Goal: Task Accomplishment & Management: Use online tool/utility

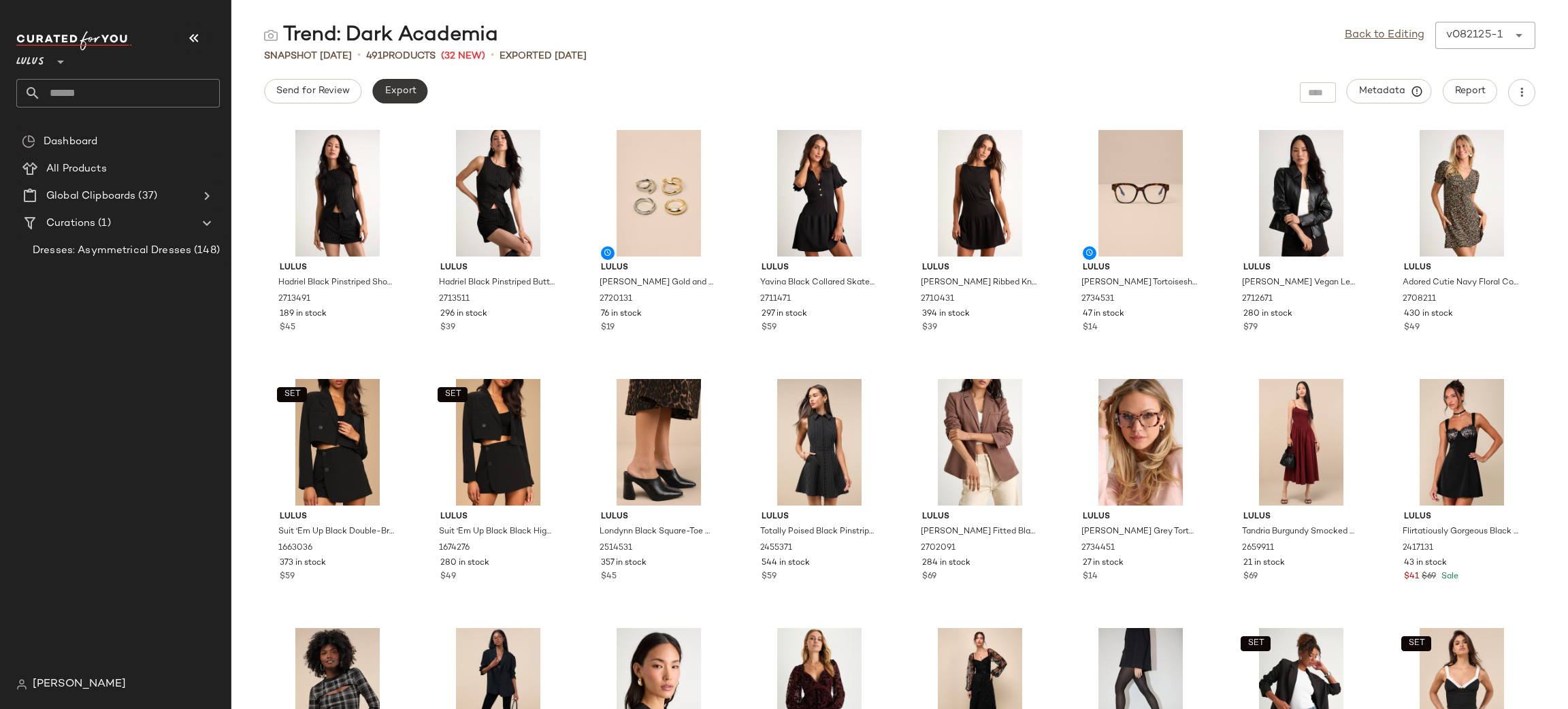
click at [418, 86] on button "Export" at bounding box center [399, 90] width 55 height 24
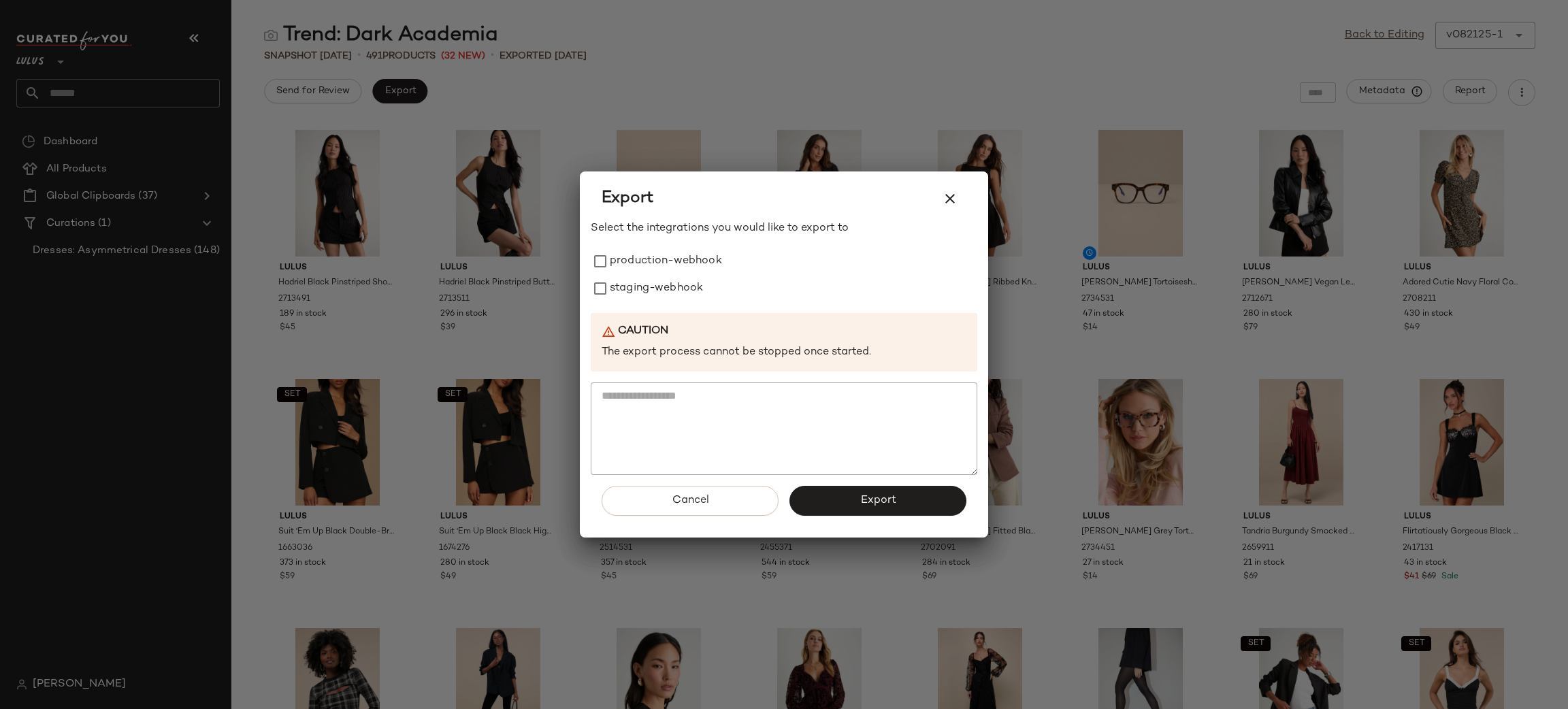
click at [617, 219] on div "Export" at bounding box center [784, 198] width 387 height 43
click at [681, 257] on label "production-webhook" at bounding box center [666, 261] width 112 height 28
click at [672, 276] on label "staging-webhook" at bounding box center [657, 288] width 94 height 28
click at [906, 507] on button "Export" at bounding box center [878, 501] width 177 height 30
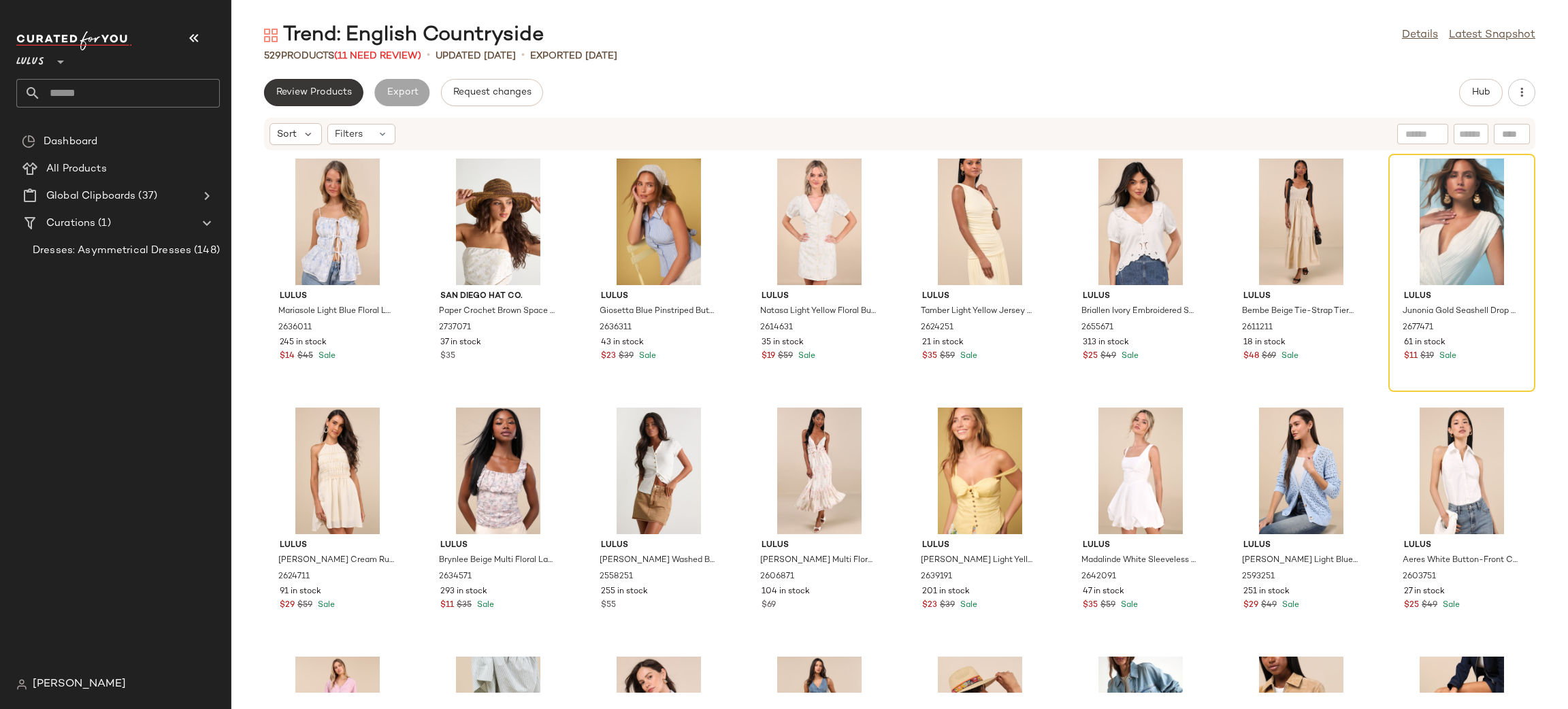
click at [352, 85] on button "Review Products" at bounding box center [314, 92] width 99 height 28
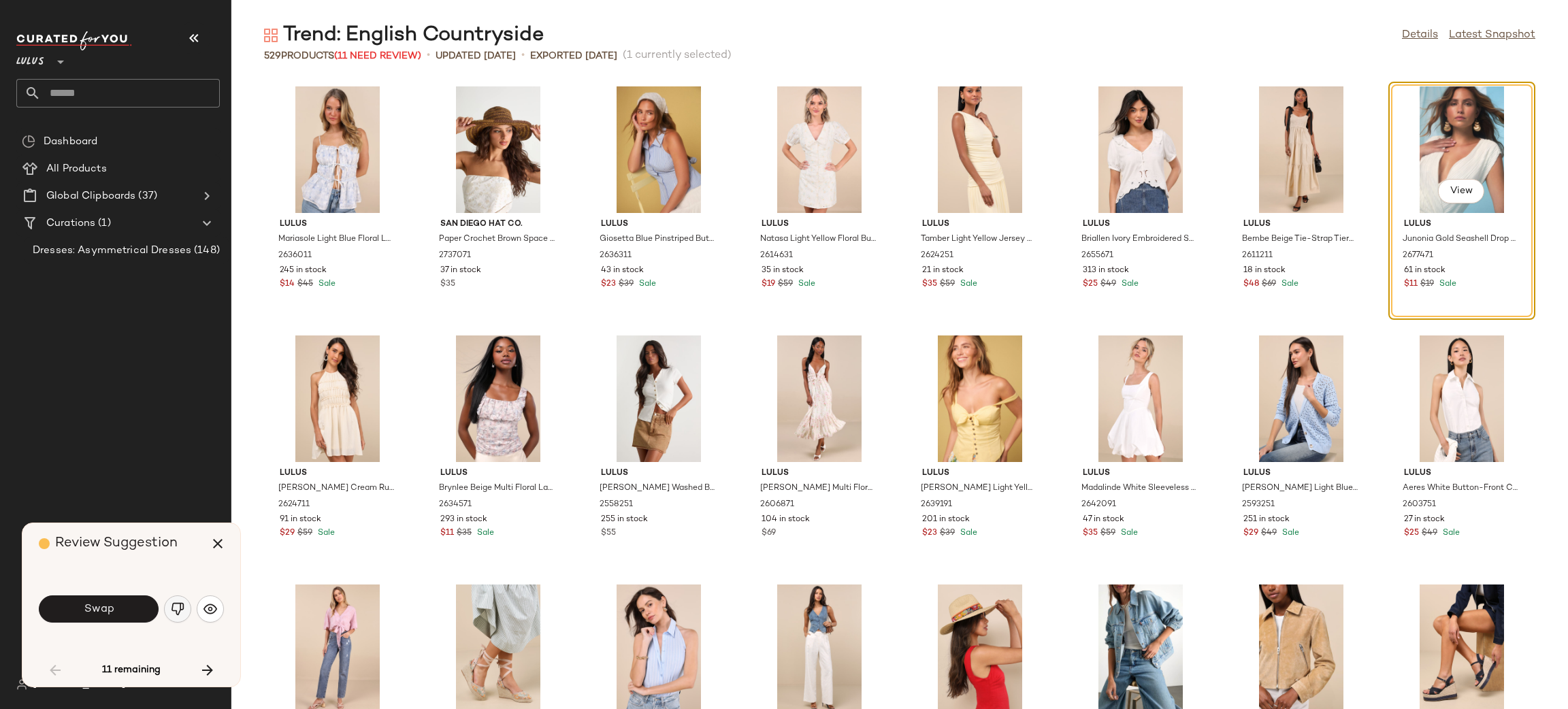
click at [180, 610] on img "button" at bounding box center [177, 608] width 13 height 13
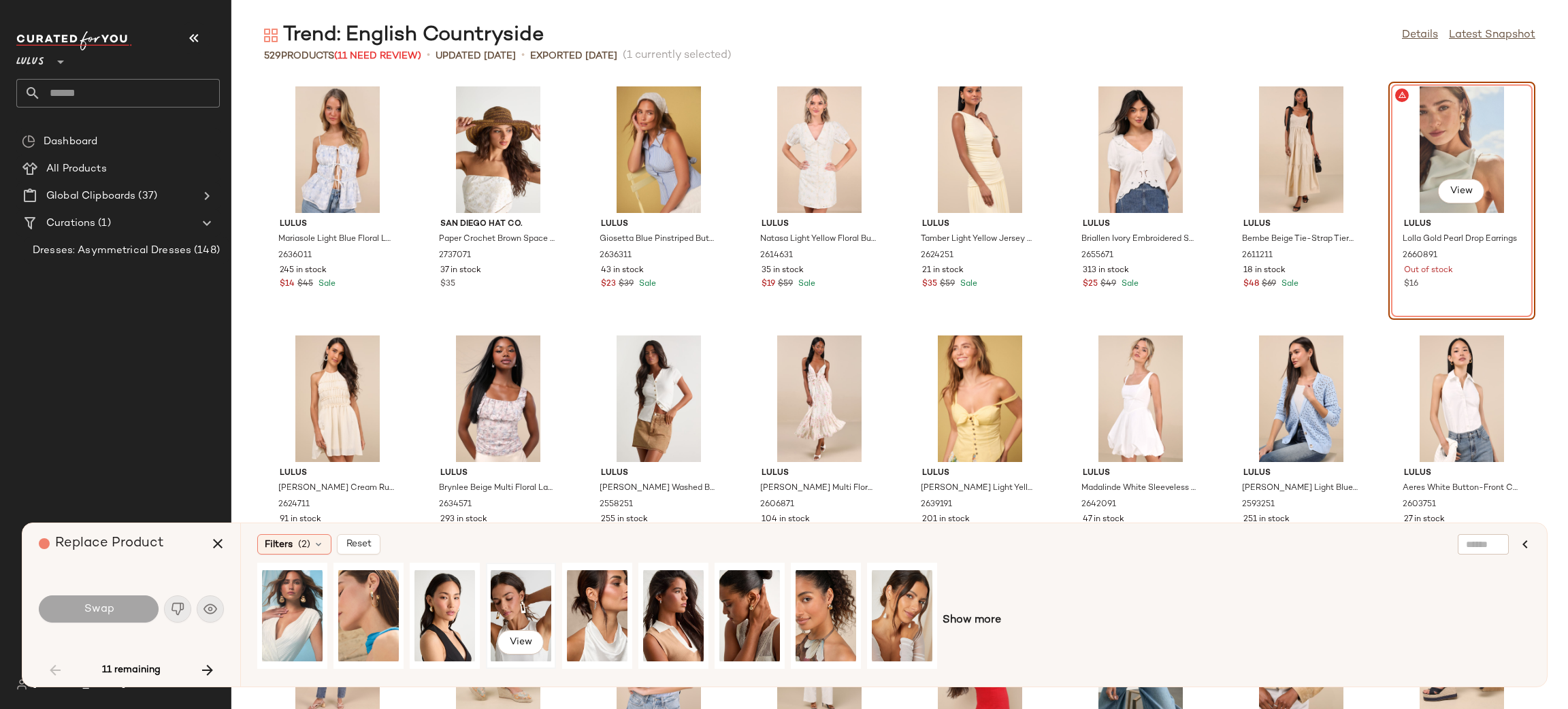
click at [516, 586] on div "View" at bounding box center [521, 615] width 61 height 97
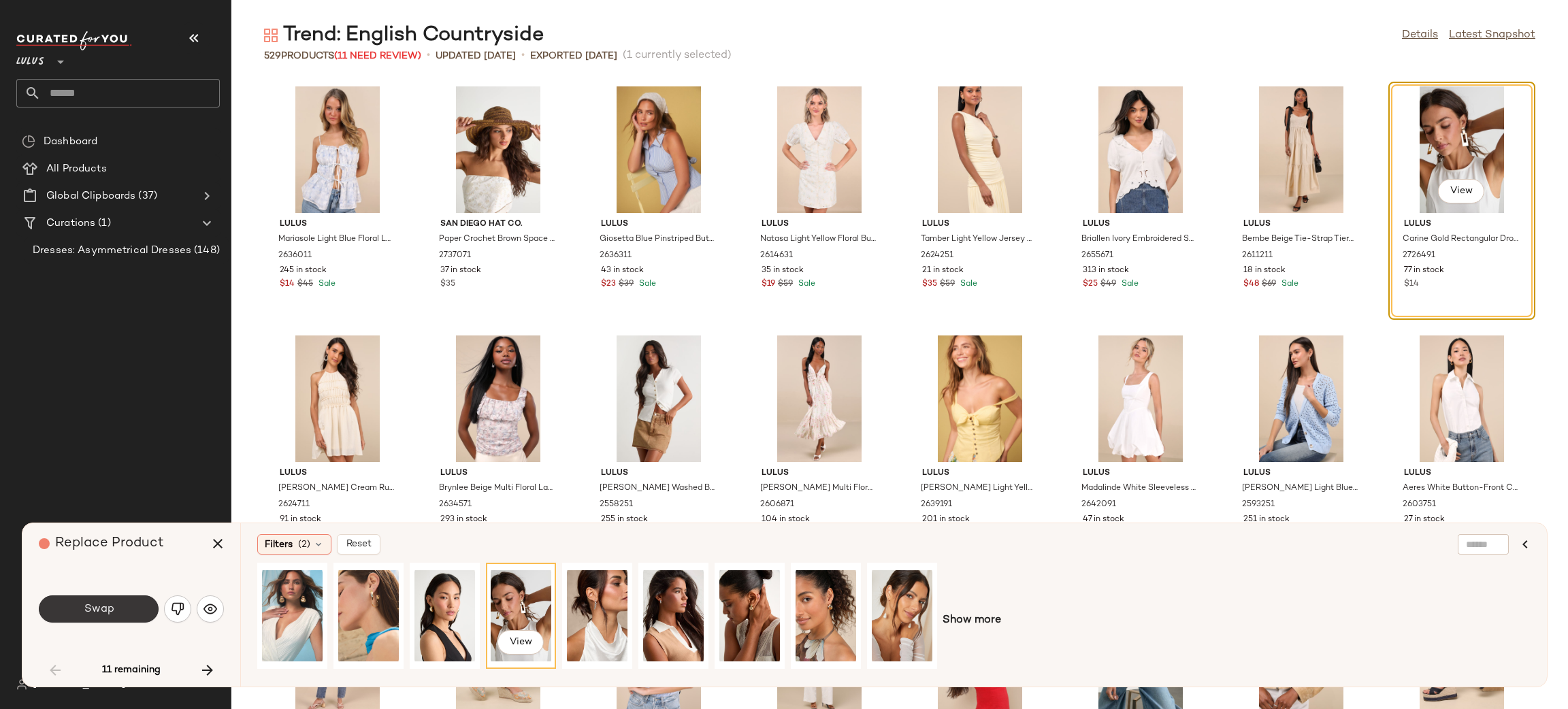
click at [104, 612] on span "Swap" at bounding box center [98, 609] width 31 height 13
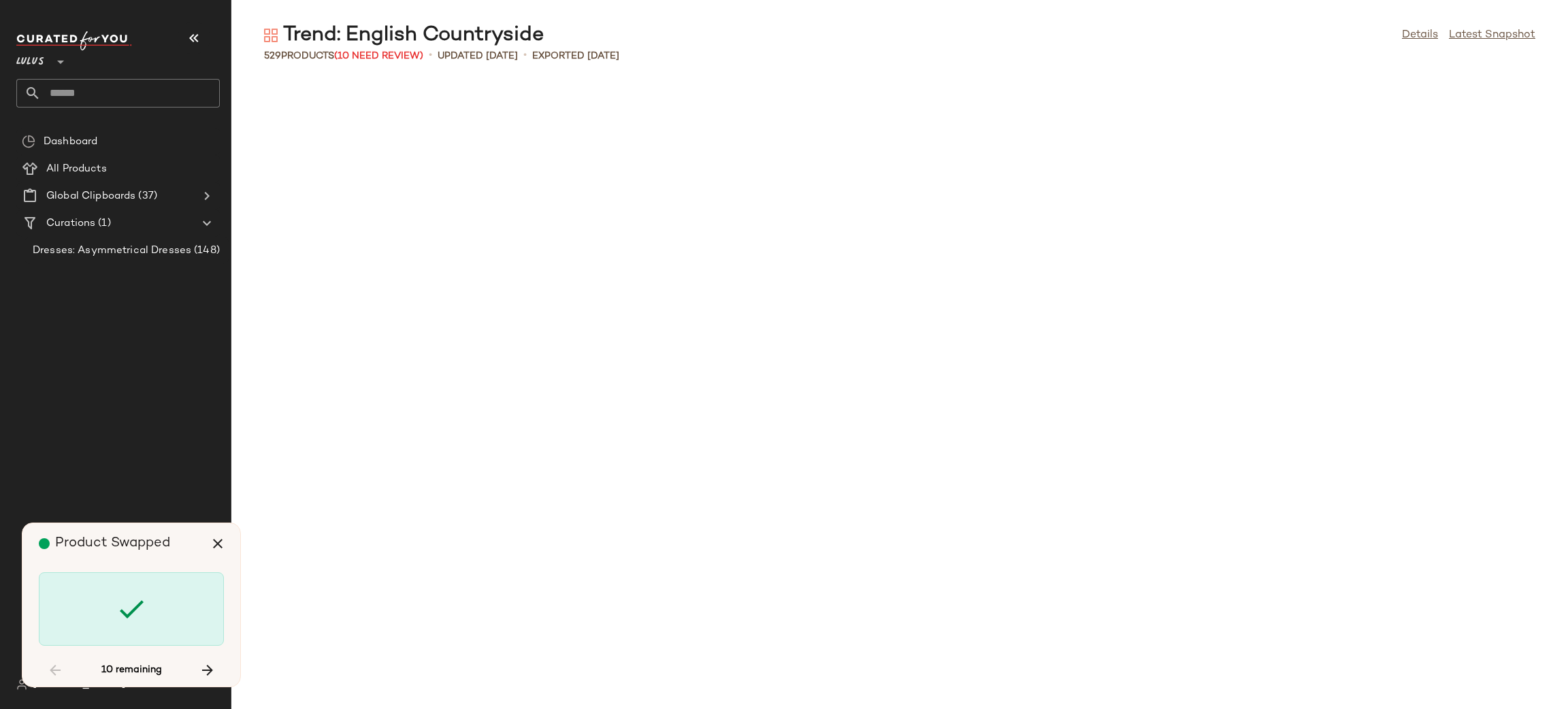
scroll to position [1244, 0]
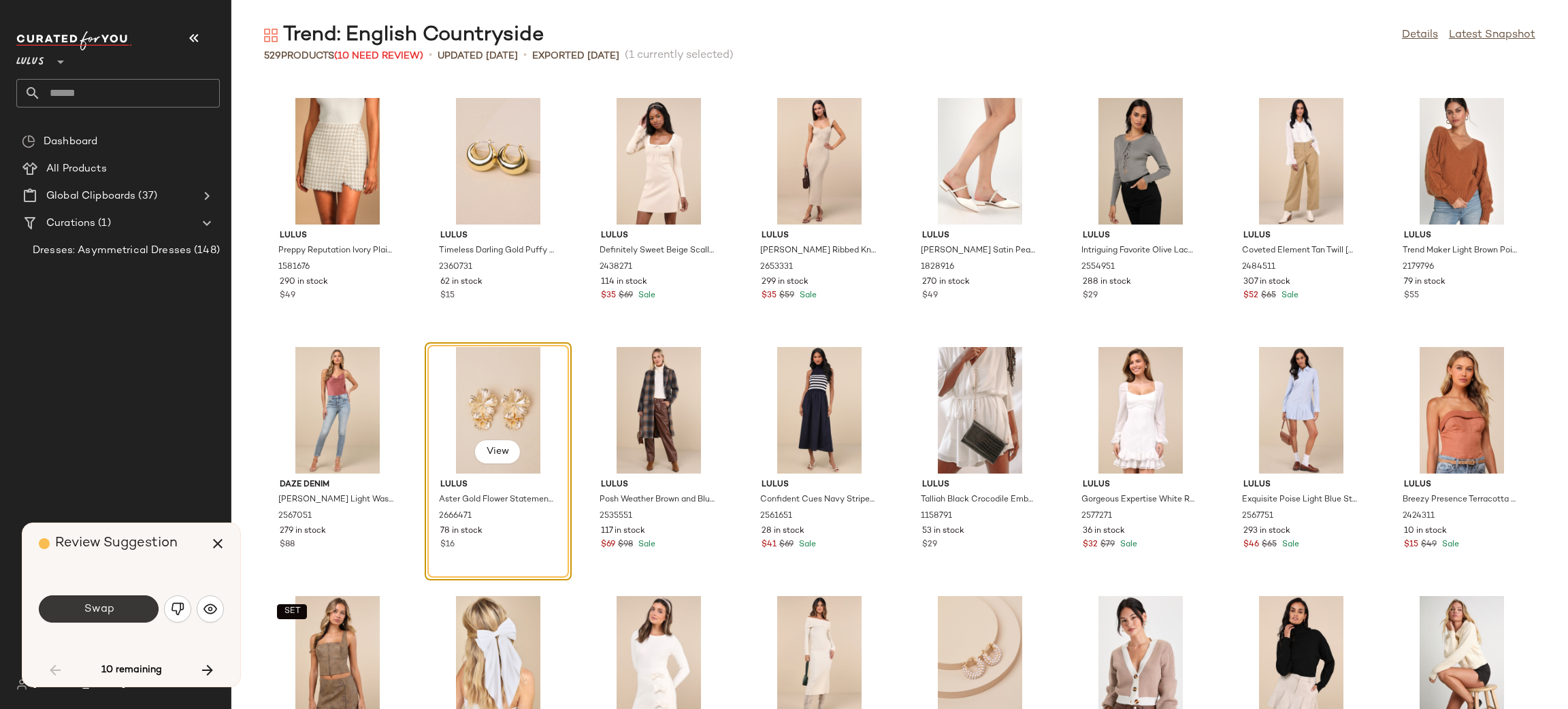
click at [104, 608] on span "Swap" at bounding box center [98, 609] width 31 height 13
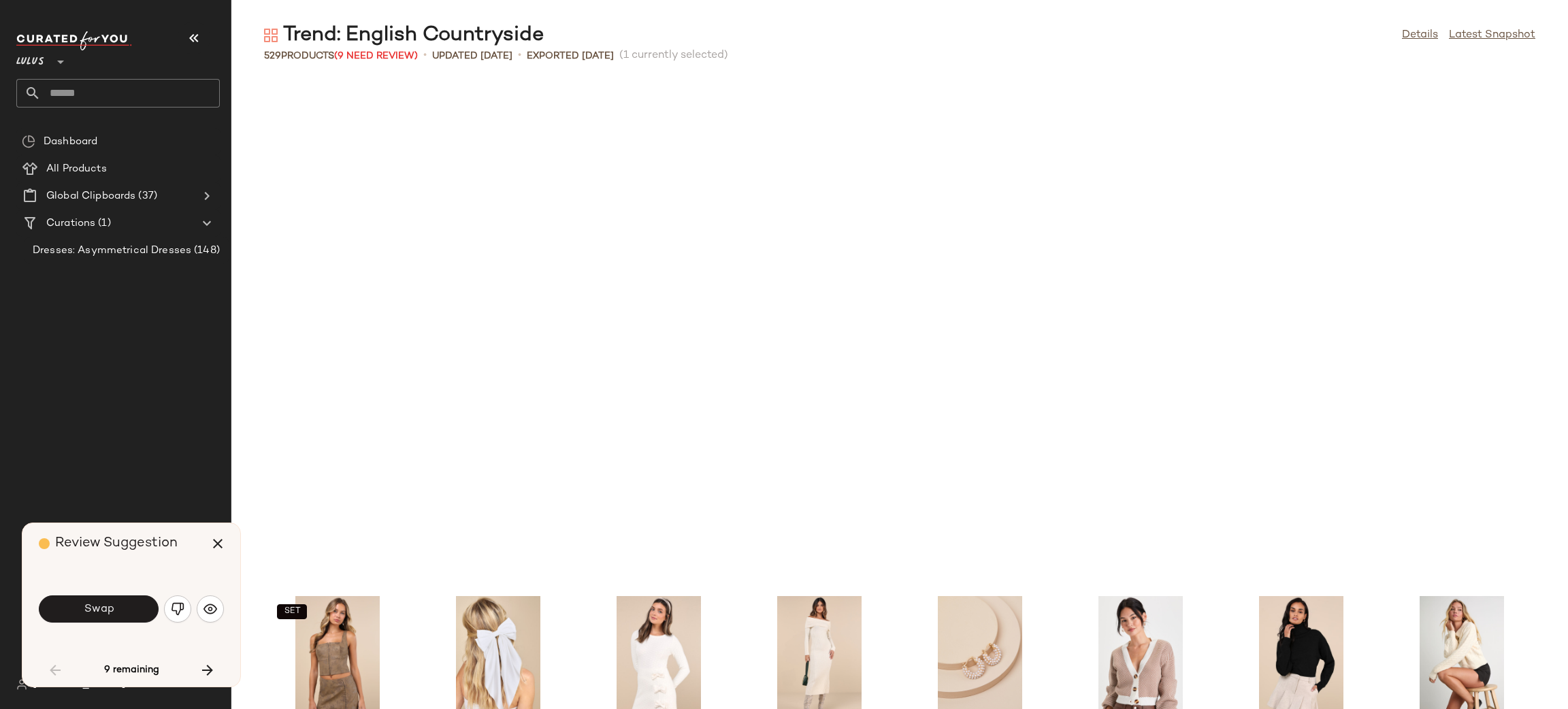
scroll to position [1743, 0]
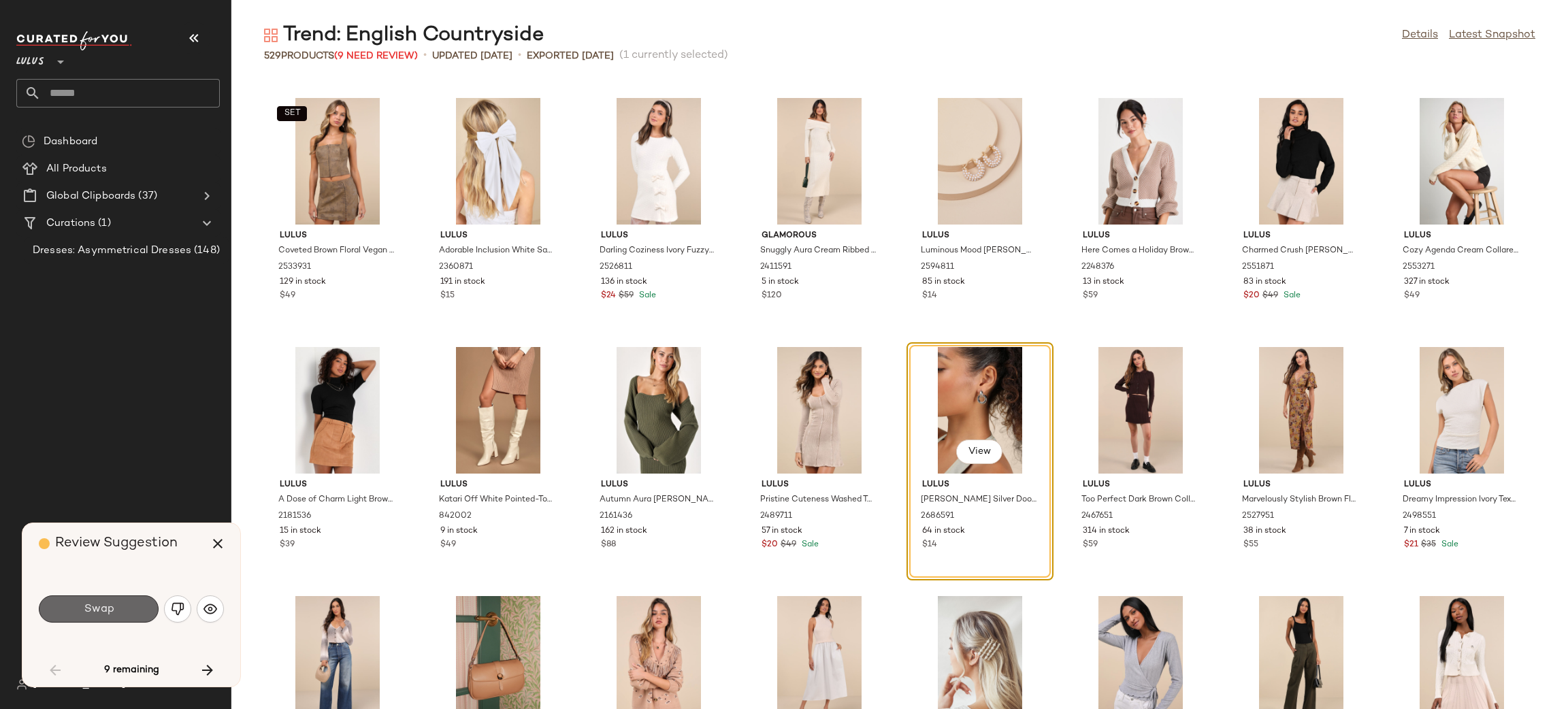
click at [117, 612] on button "Swap" at bounding box center [98, 608] width 120 height 28
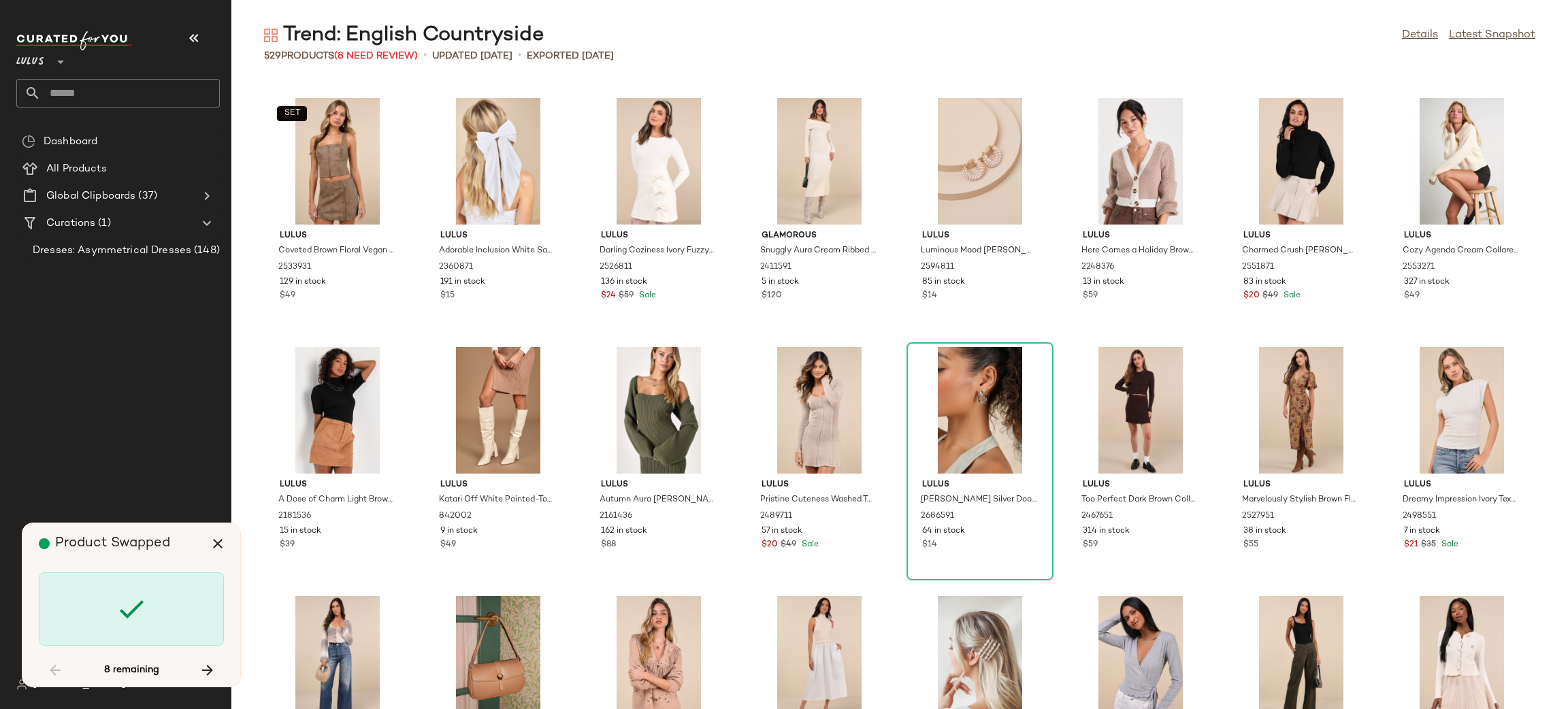
scroll to position [4730, 0]
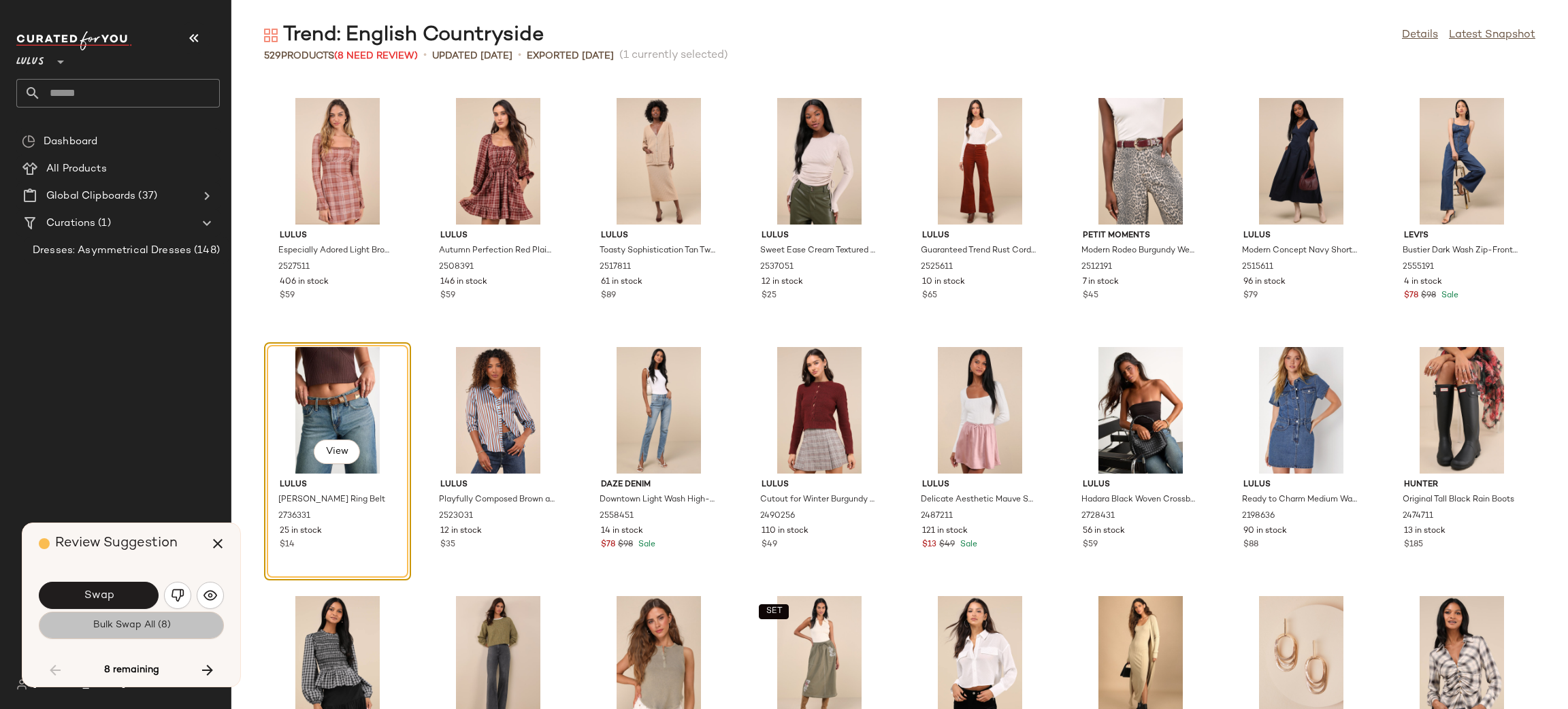
click at [131, 624] on span "Bulk Swap All (8)" at bounding box center [131, 626] width 79 height 11
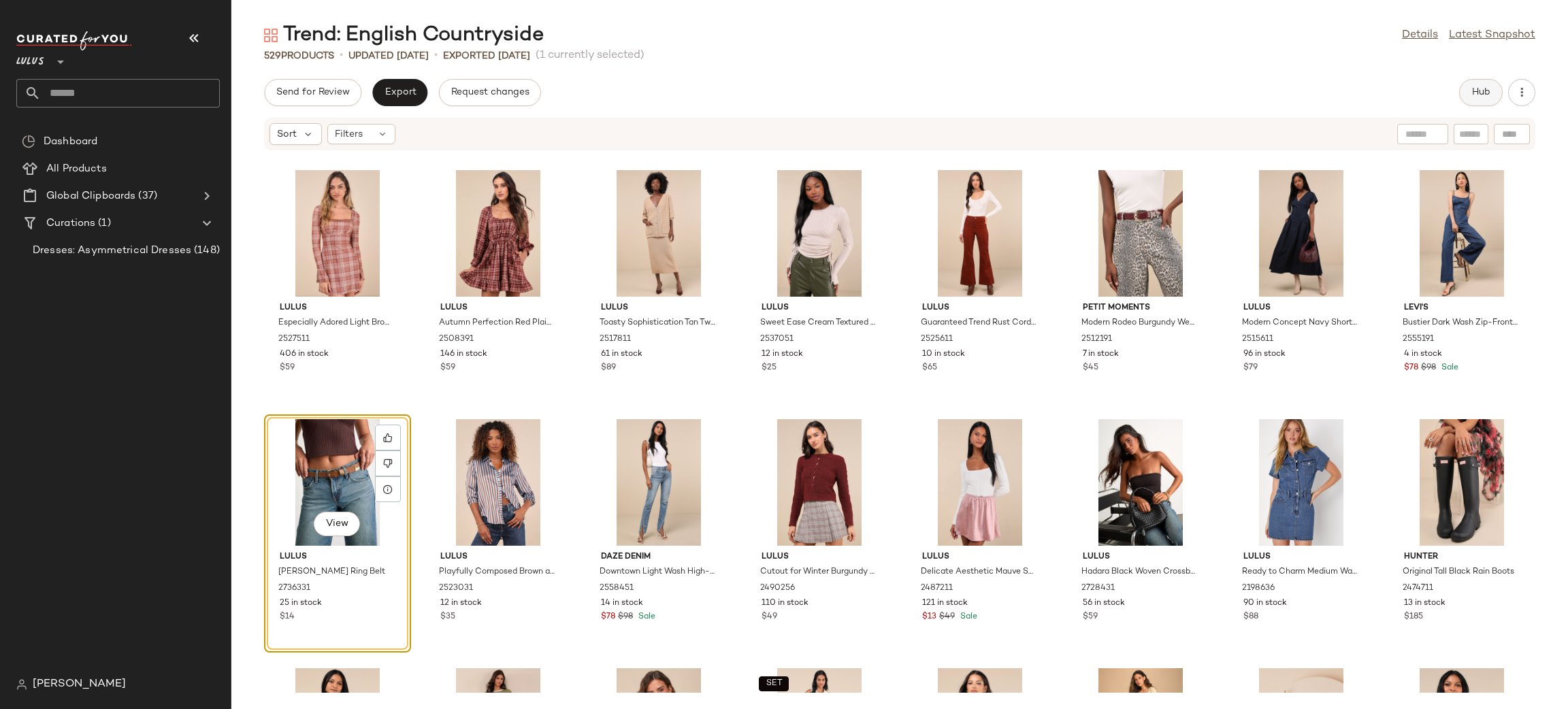
click at [1485, 91] on span "Hub" at bounding box center [1481, 93] width 19 height 11
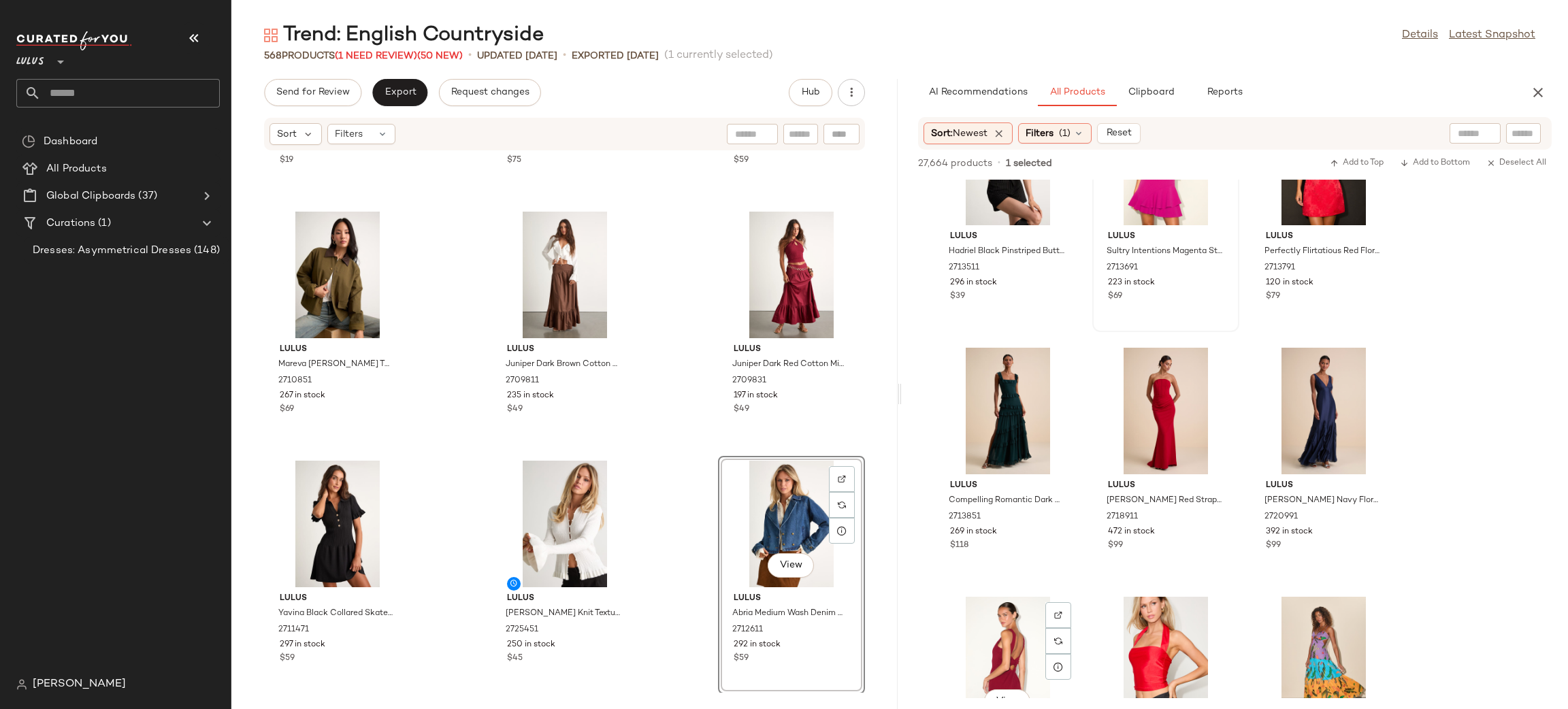
scroll to position [14354, 0]
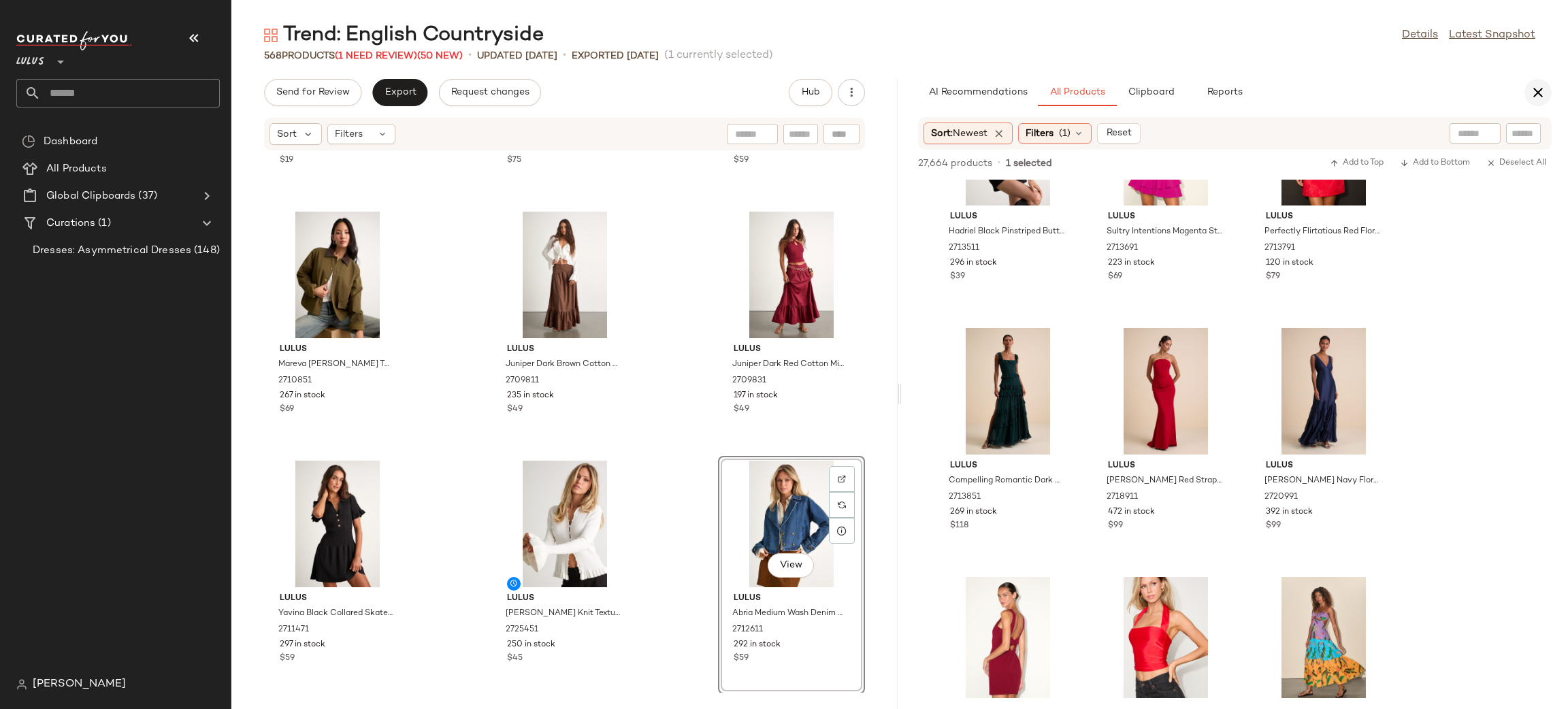
click at [1537, 94] on icon "button" at bounding box center [1538, 92] width 17 height 17
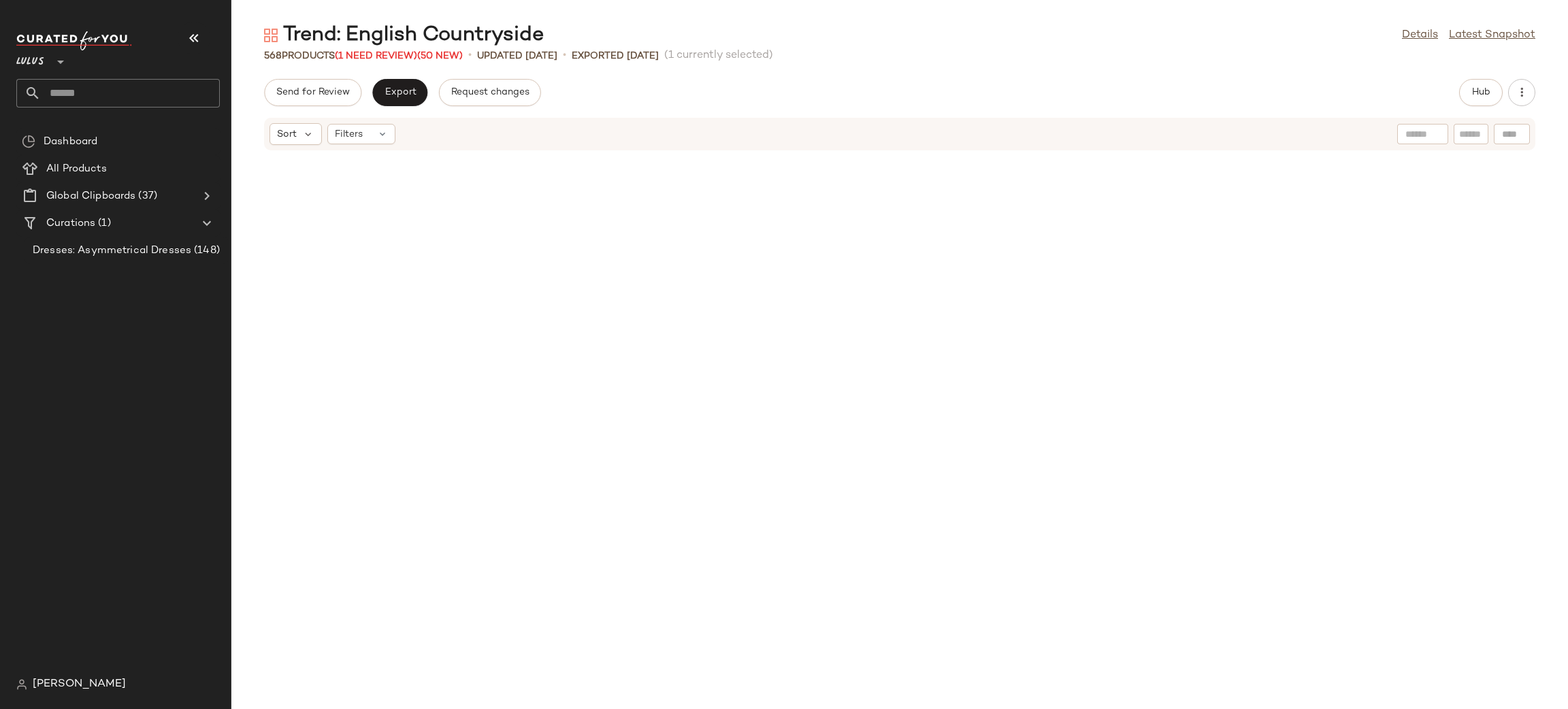
scroll to position [0, 0]
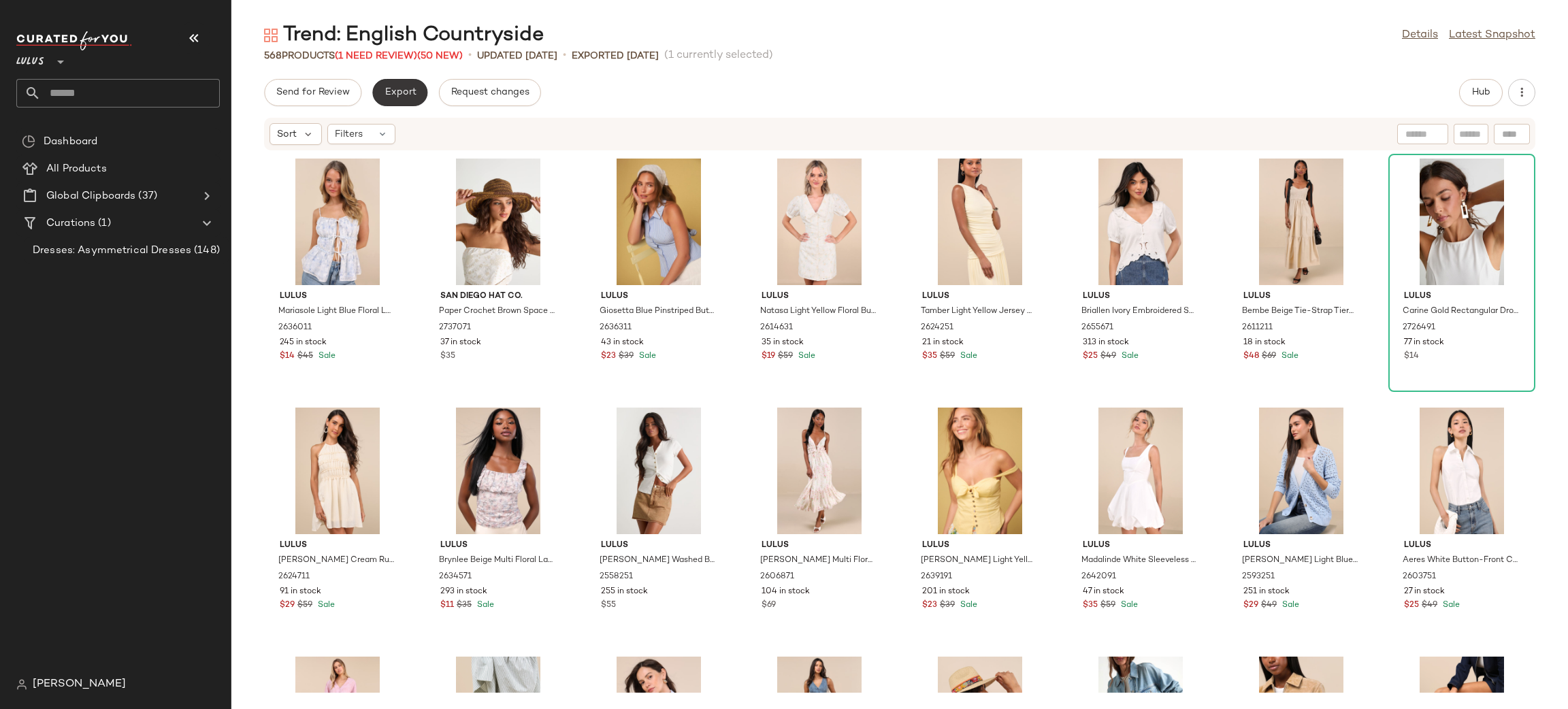
click at [414, 93] on button "Export" at bounding box center [399, 92] width 55 height 28
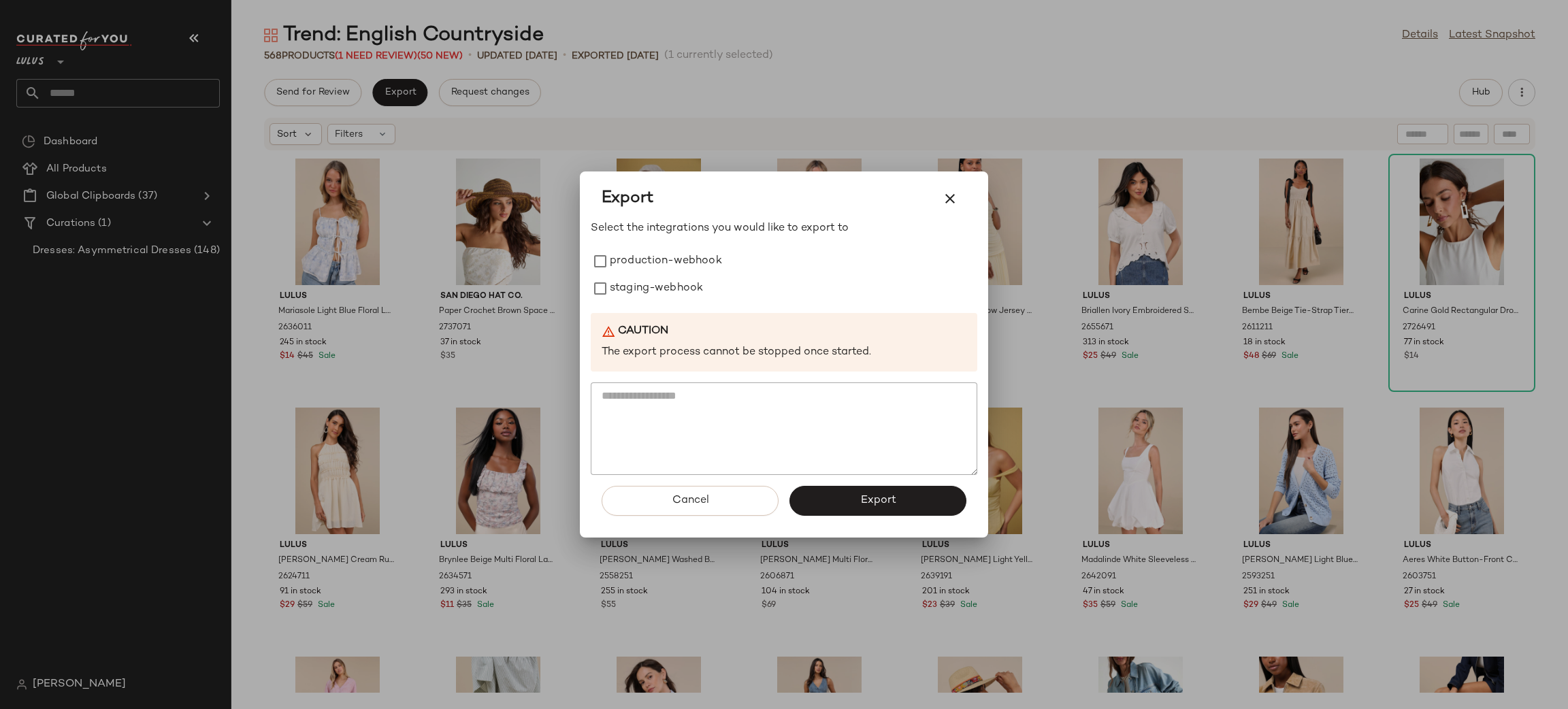
click at [580, 119] on div at bounding box center [784, 354] width 1568 height 709
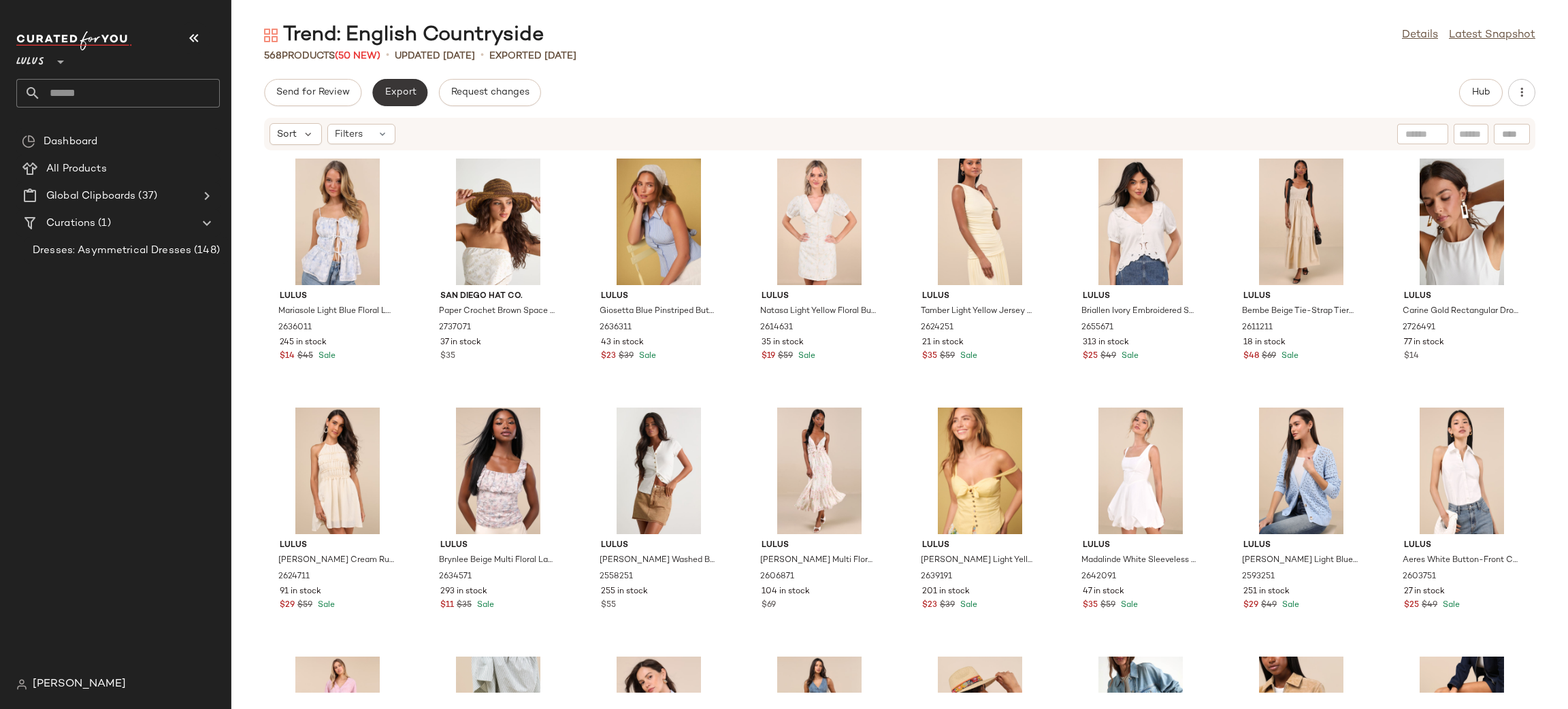
click at [396, 88] on span "Export" at bounding box center [399, 93] width 32 height 11
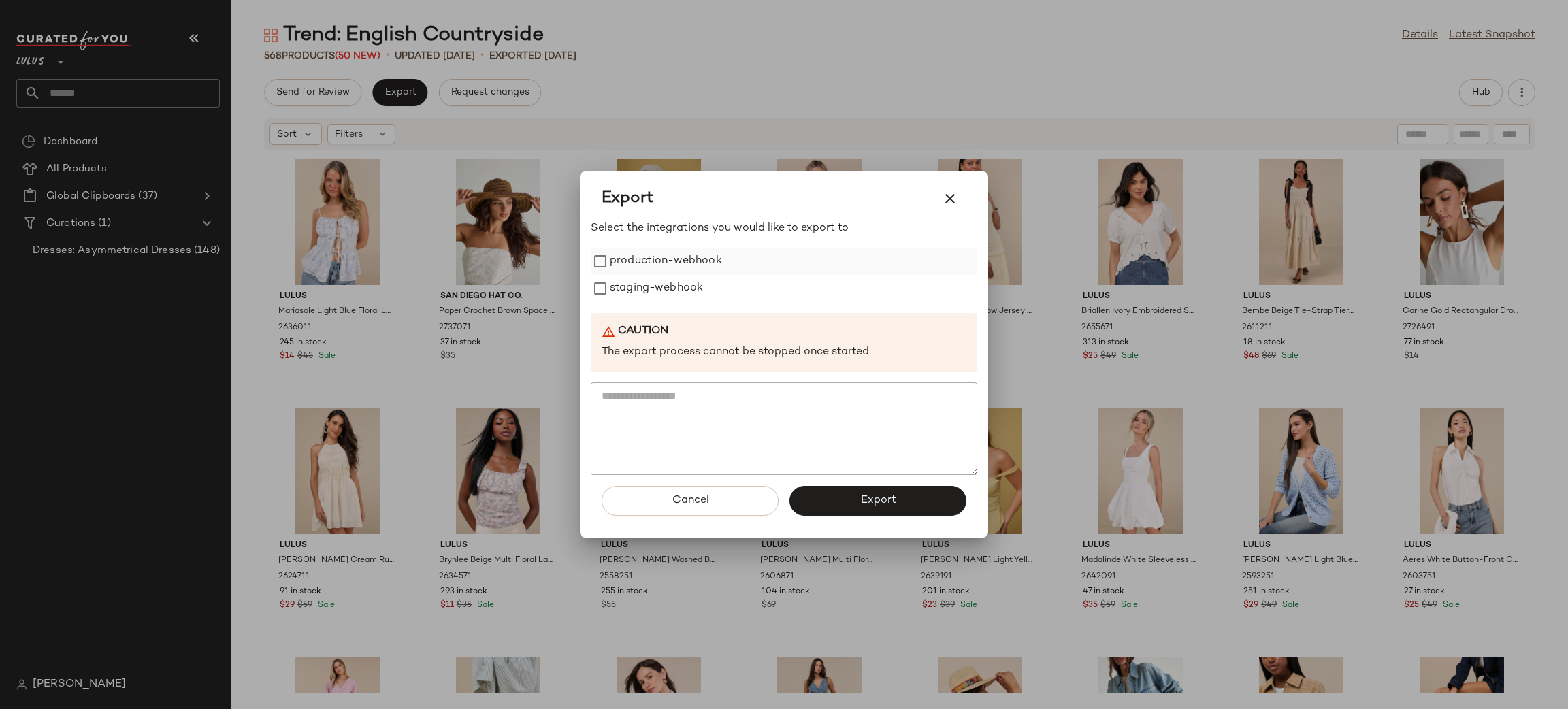
click at [627, 259] on label "production-webhook" at bounding box center [666, 261] width 112 height 28
click at [653, 296] on label "staging-webhook" at bounding box center [657, 288] width 94 height 28
click at [849, 501] on button "Export" at bounding box center [878, 501] width 177 height 30
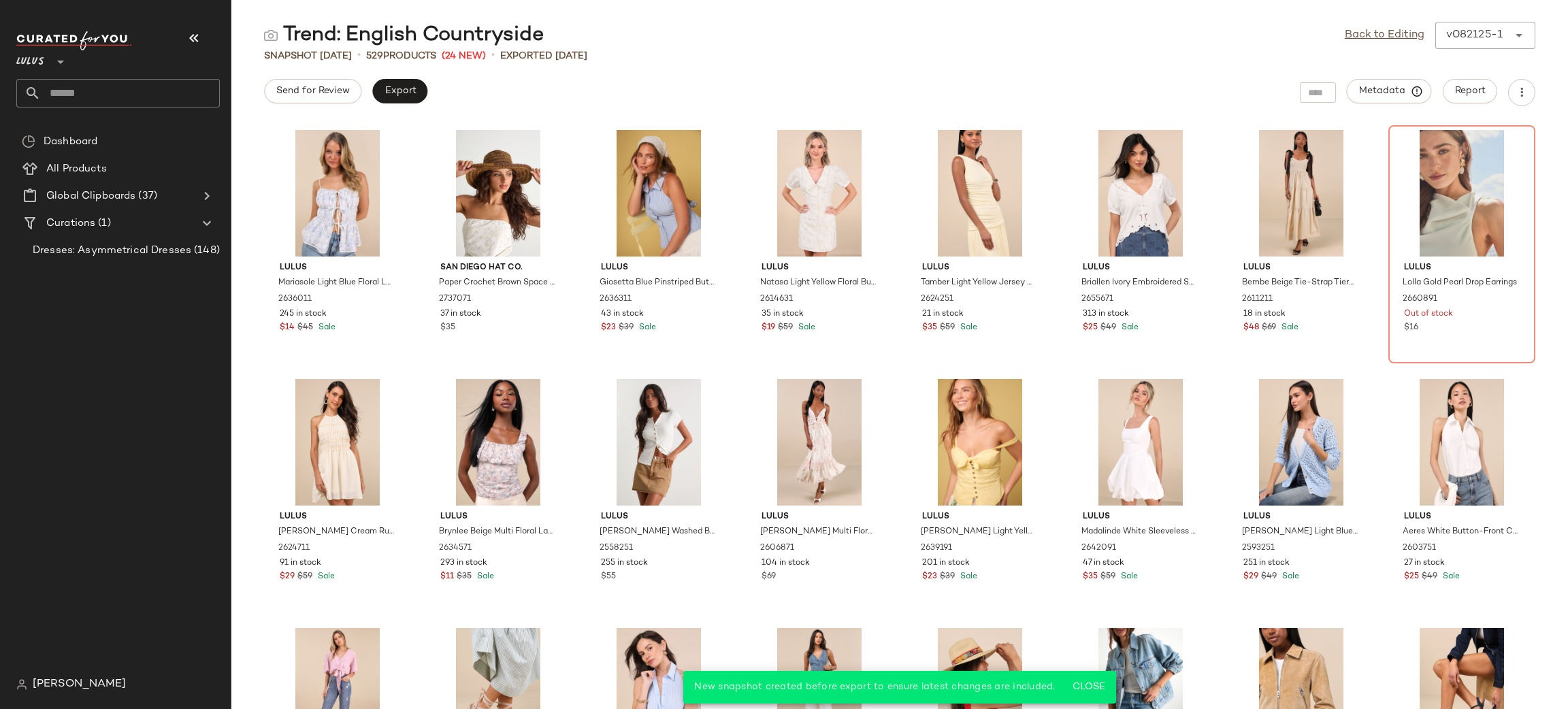
click at [112, 93] on input "text" at bounding box center [131, 93] width 179 height 28
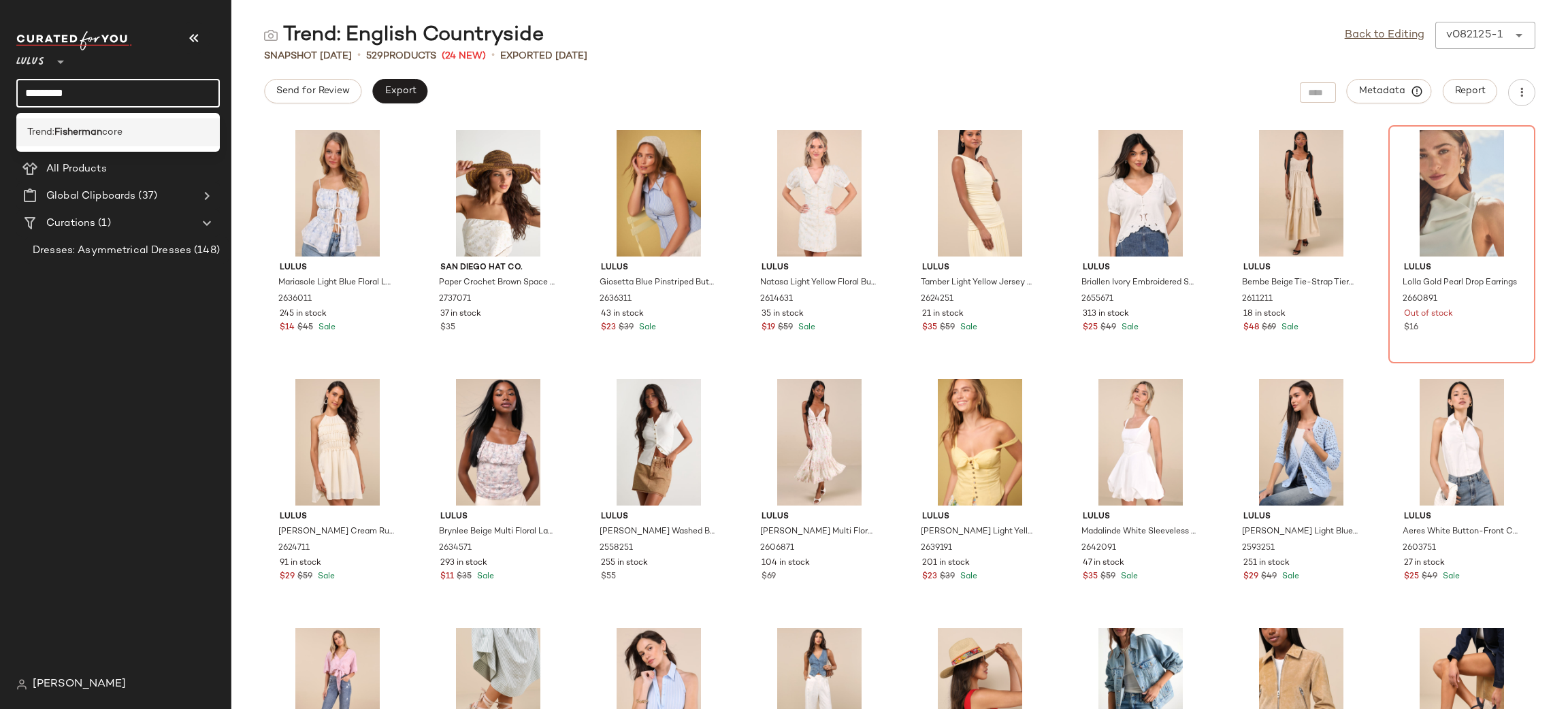
type input "*********"
click at [84, 134] on b "Fisherman" at bounding box center [78, 132] width 48 height 14
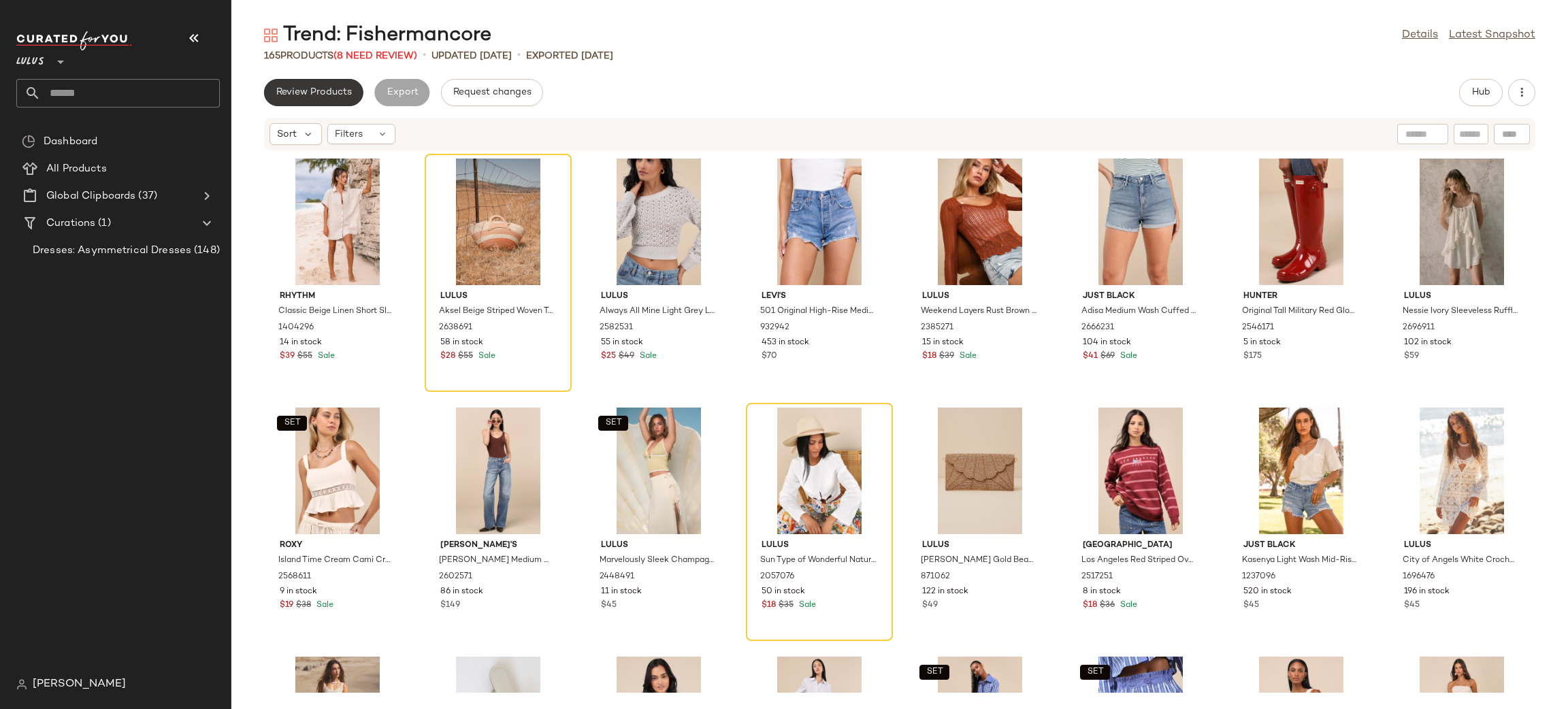
click at [294, 94] on span "Review Products" at bounding box center [314, 93] width 76 height 11
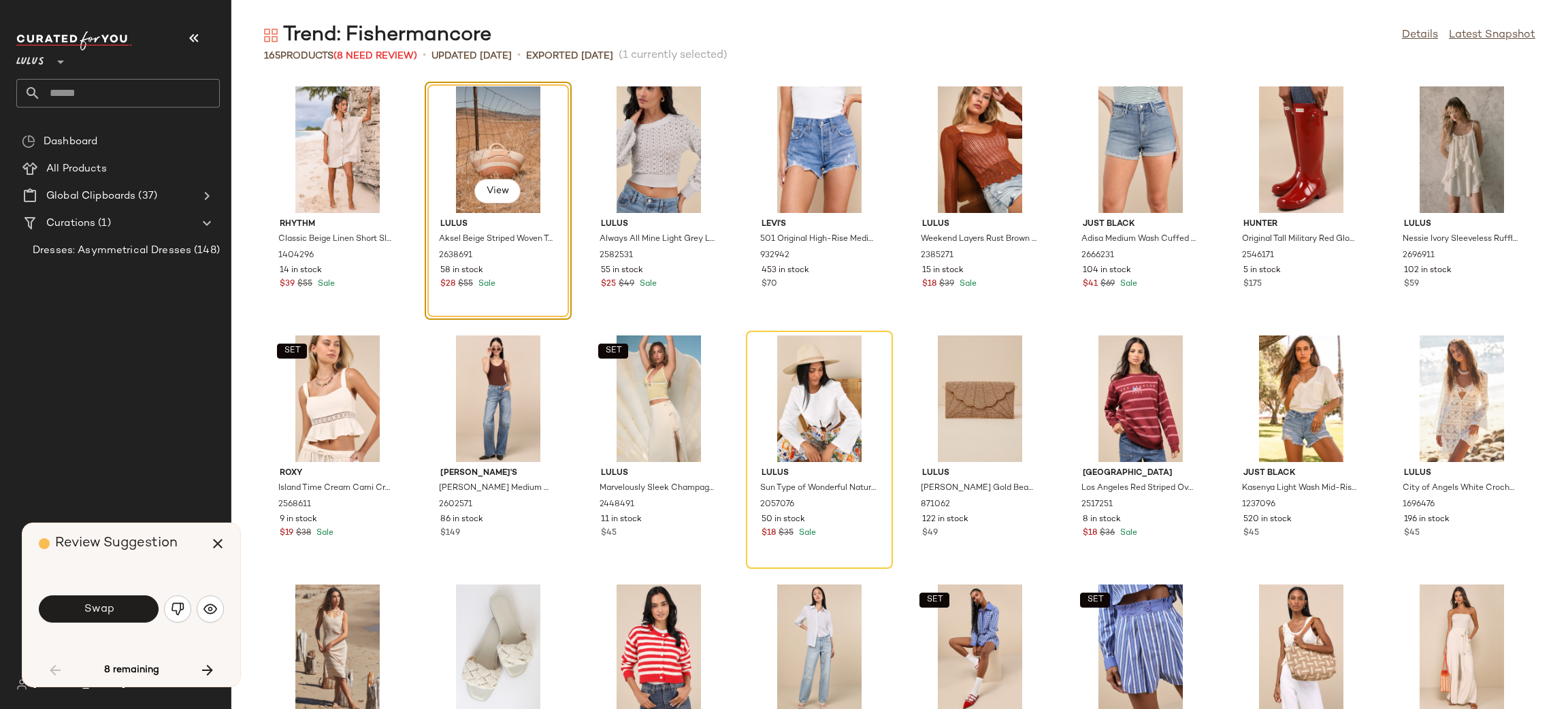
click at [123, 593] on div "Swap" at bounding box center [131, 609] width 185 height 33
click at [114, 597] on button "Swap" at bounding box center [98, 608] width 120 height 28
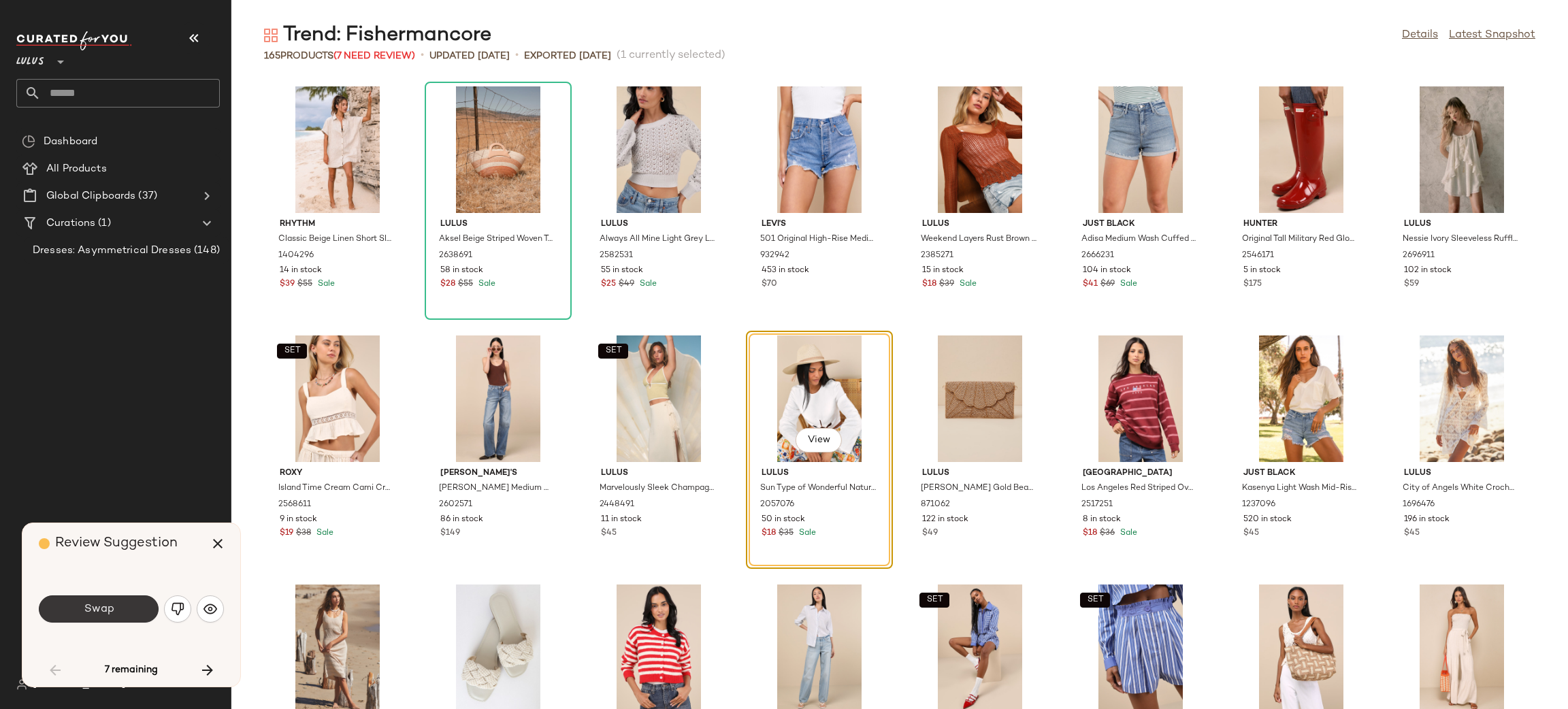
click at [110, 618] on button "Swap" at bounding box center [98, 608] width 120 height 28
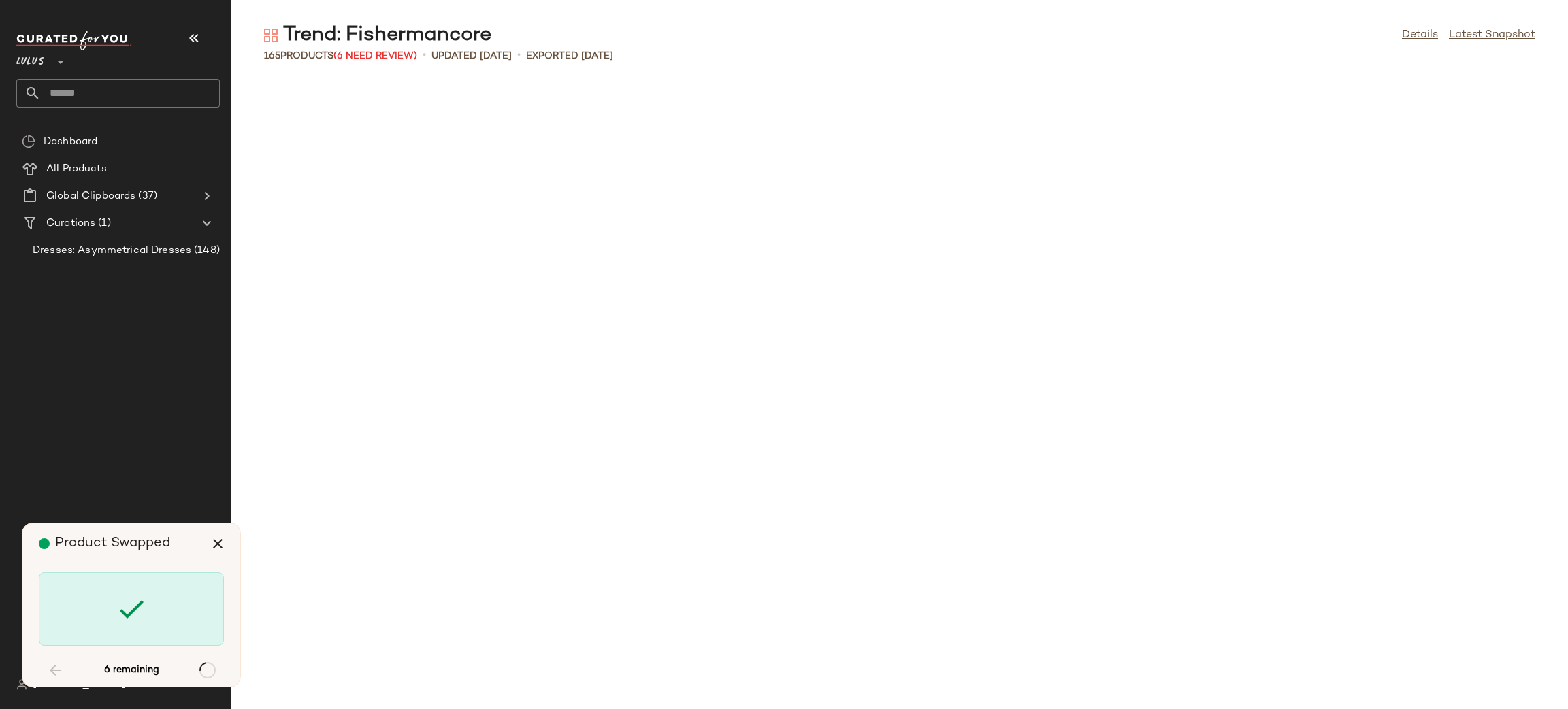
scroll to position [1743, 0]
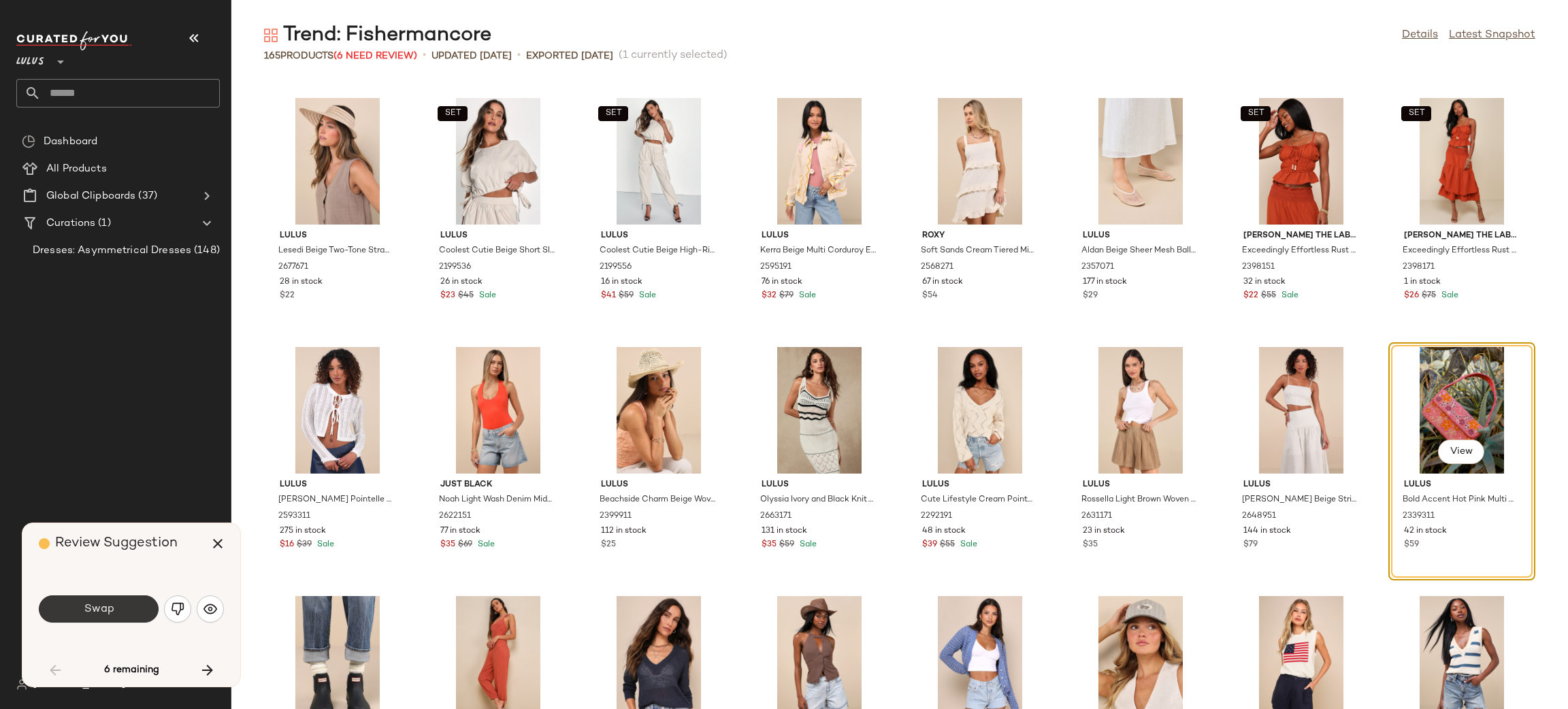
click at [136, 600] on button "Swap" at bounding box center [98, 608] width 120 height 28
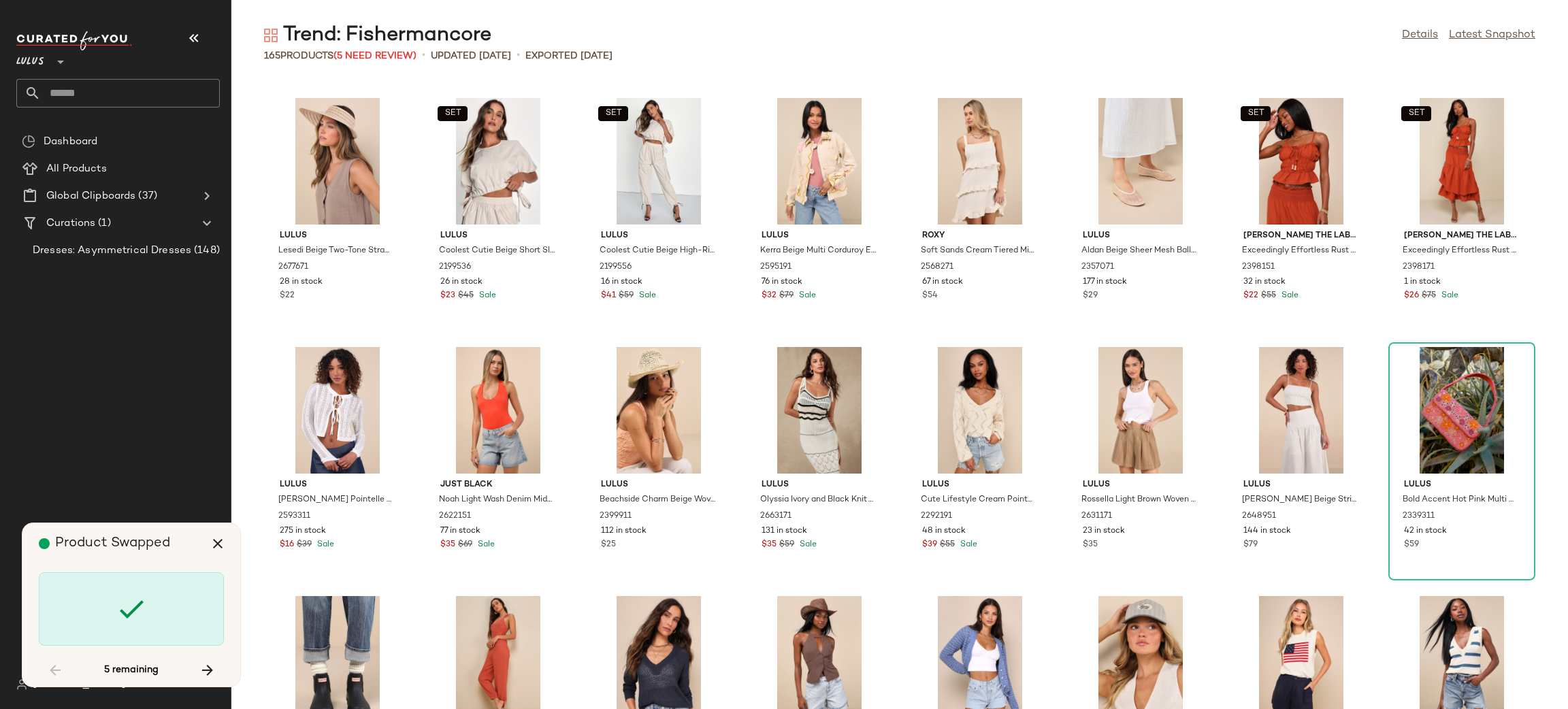
scroll to position [2240, 0]
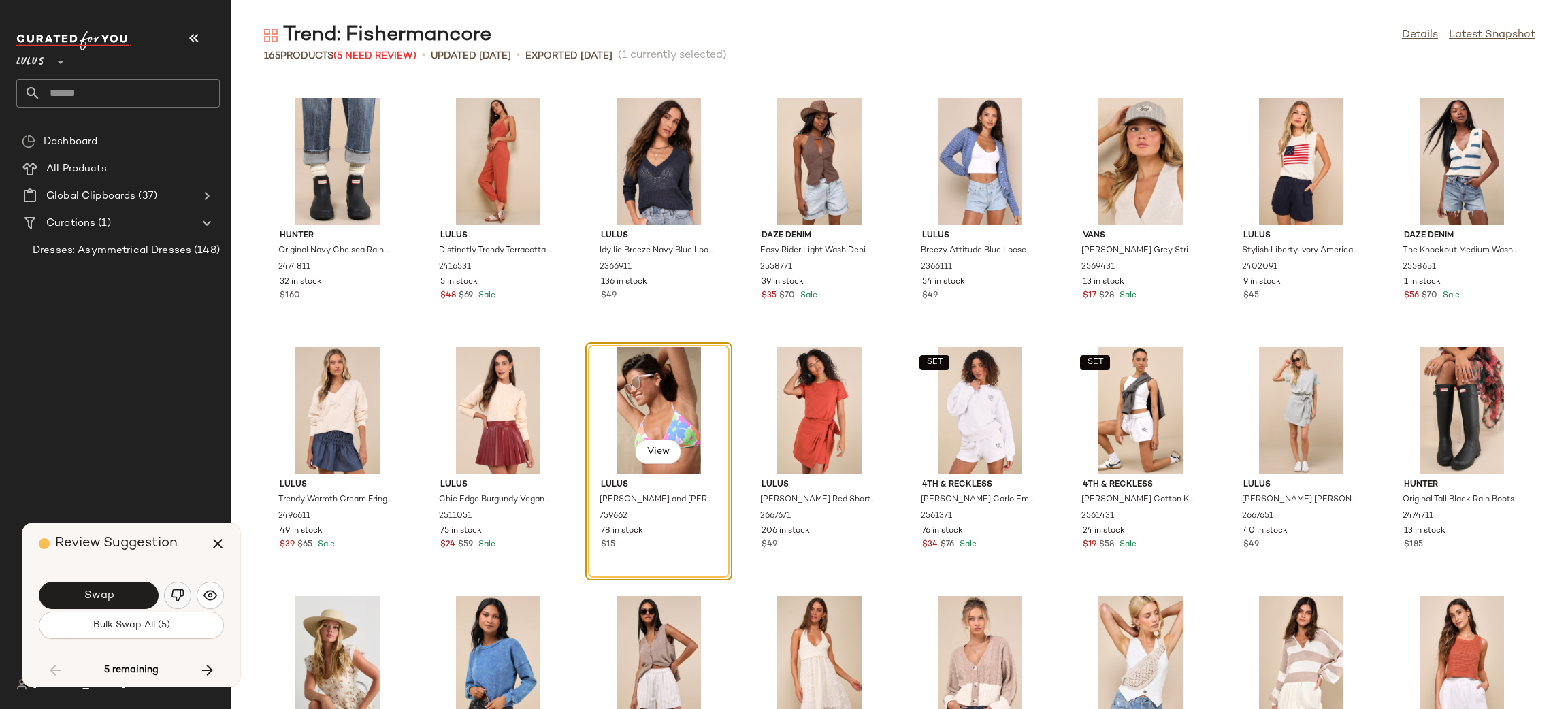
click at [175, 591] on img "button" at bounding box center [177, 595] width 13 height 13
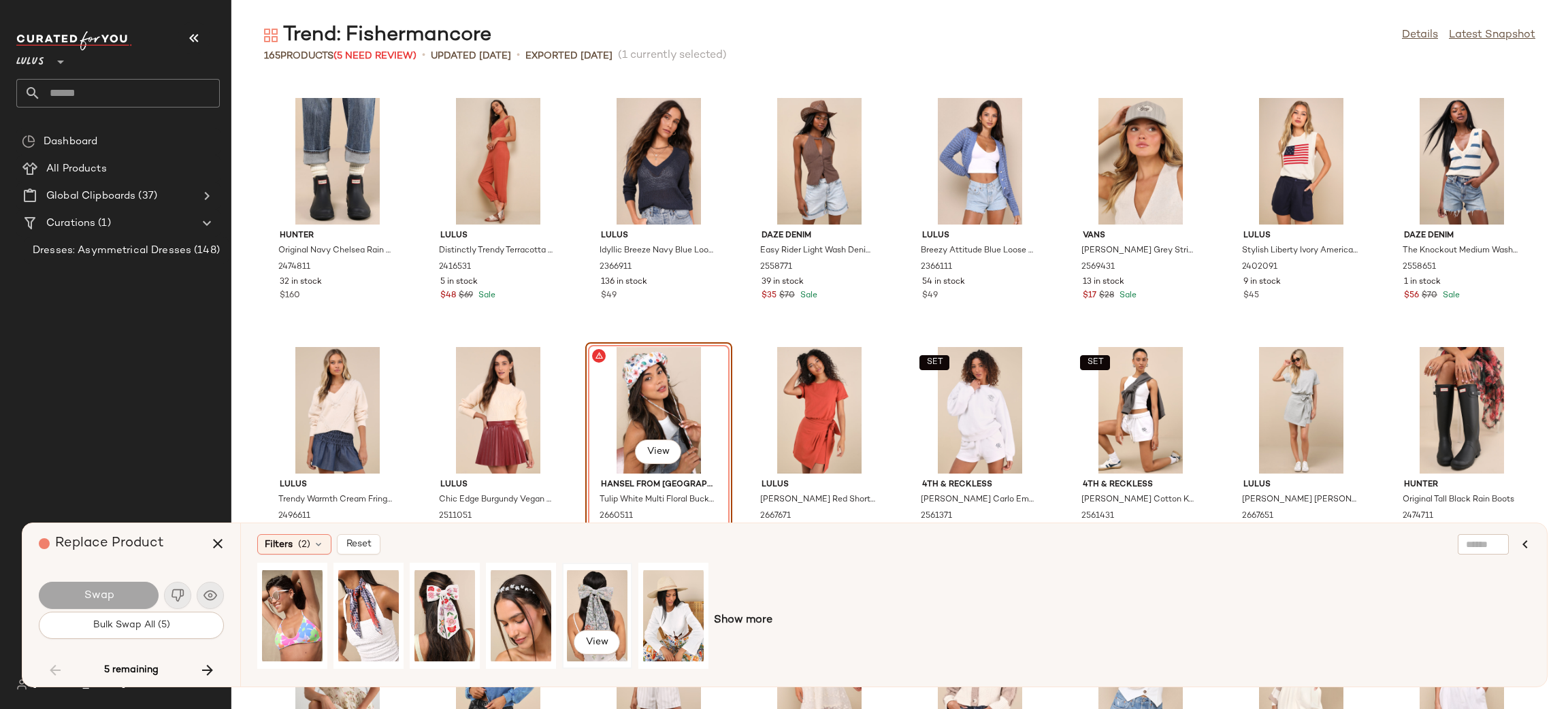
click at [596, 602] on div "View" at bounding box center [597, 615] width 61 height 97
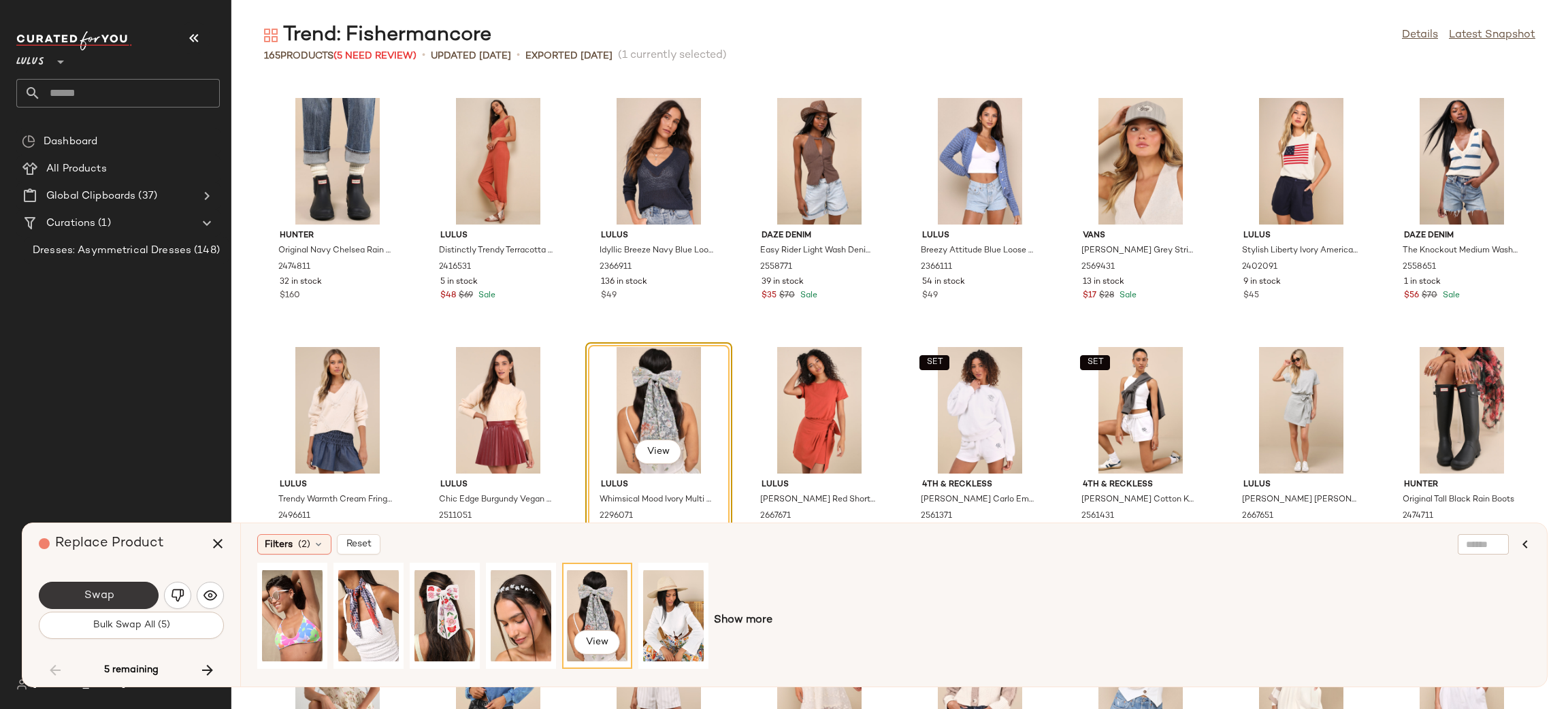
click at [120, 590] on button "Swap" at bounding box center [98, 595] width 120 height 28
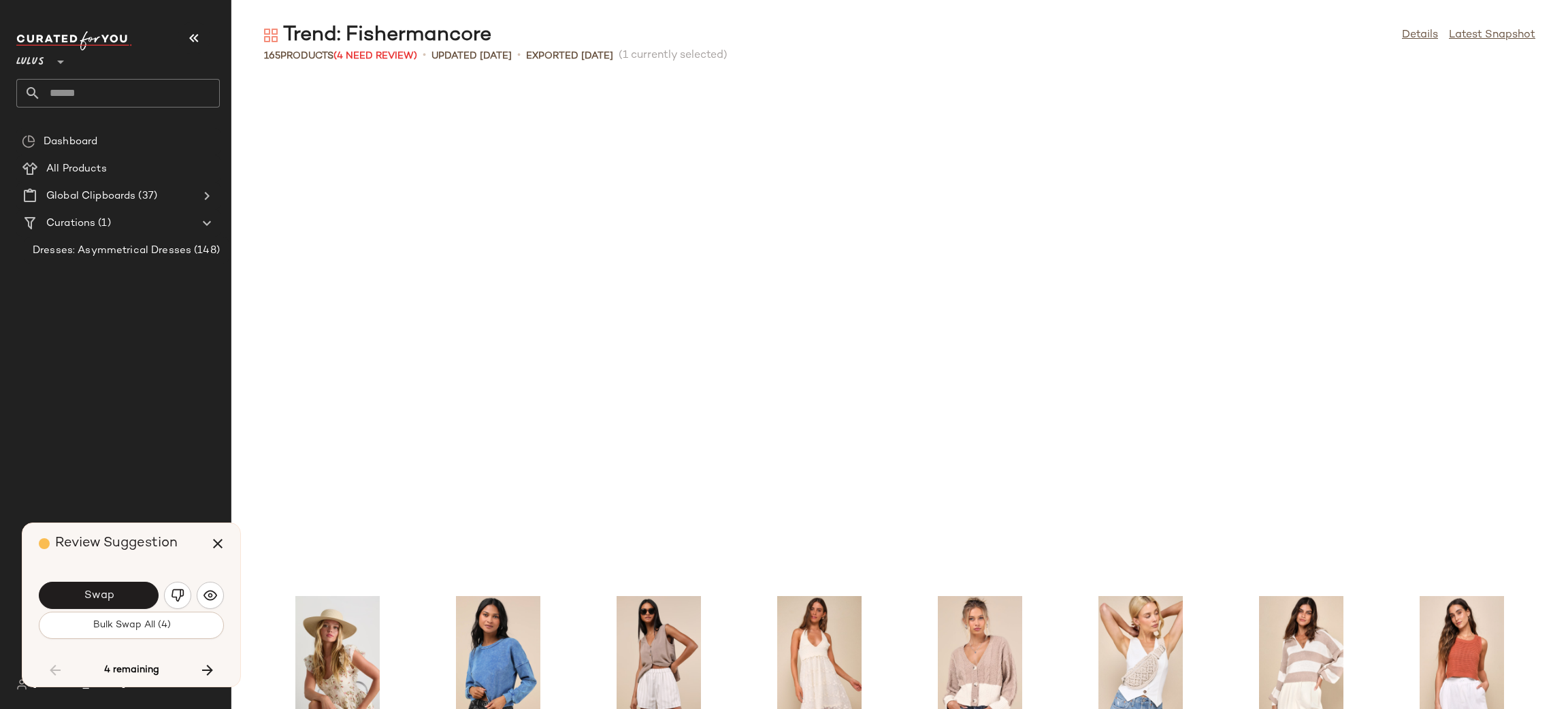
scroll to position [2739, 0]
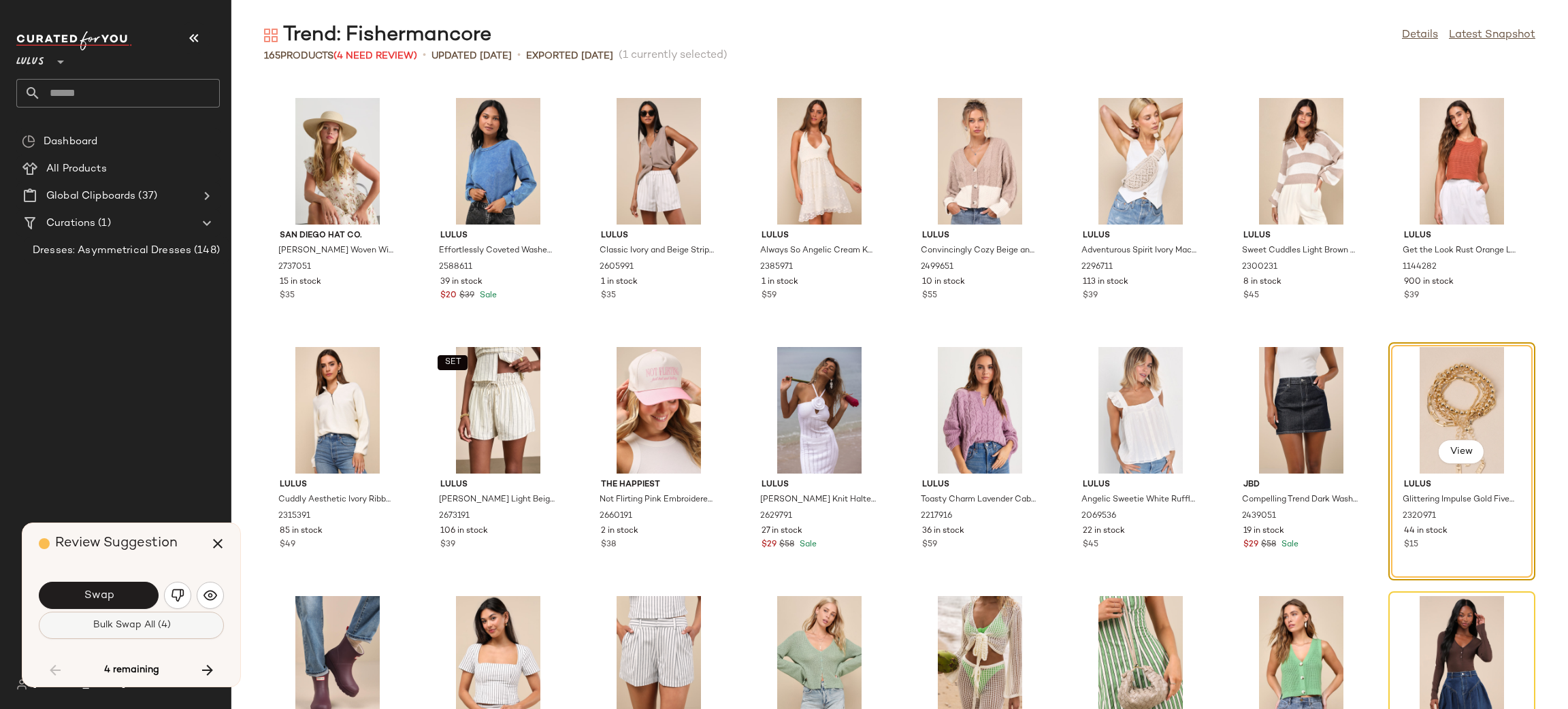
click at [164, 623] on span "Bulk Swap All (4)" at bounding box center [131, 626] width 79 height 11
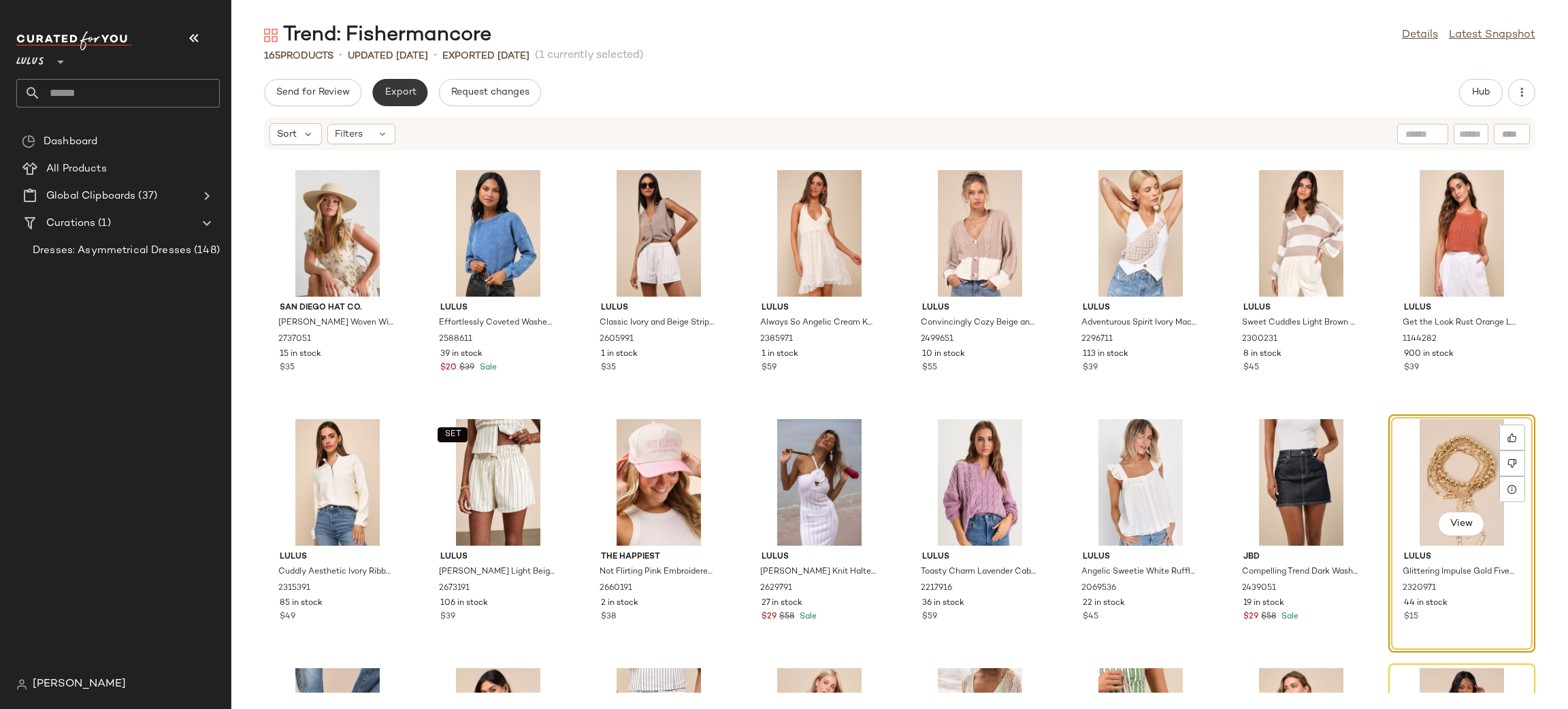
click at [412, 95] on span "Export" at bounding box center [399, 93] width 32 height 11
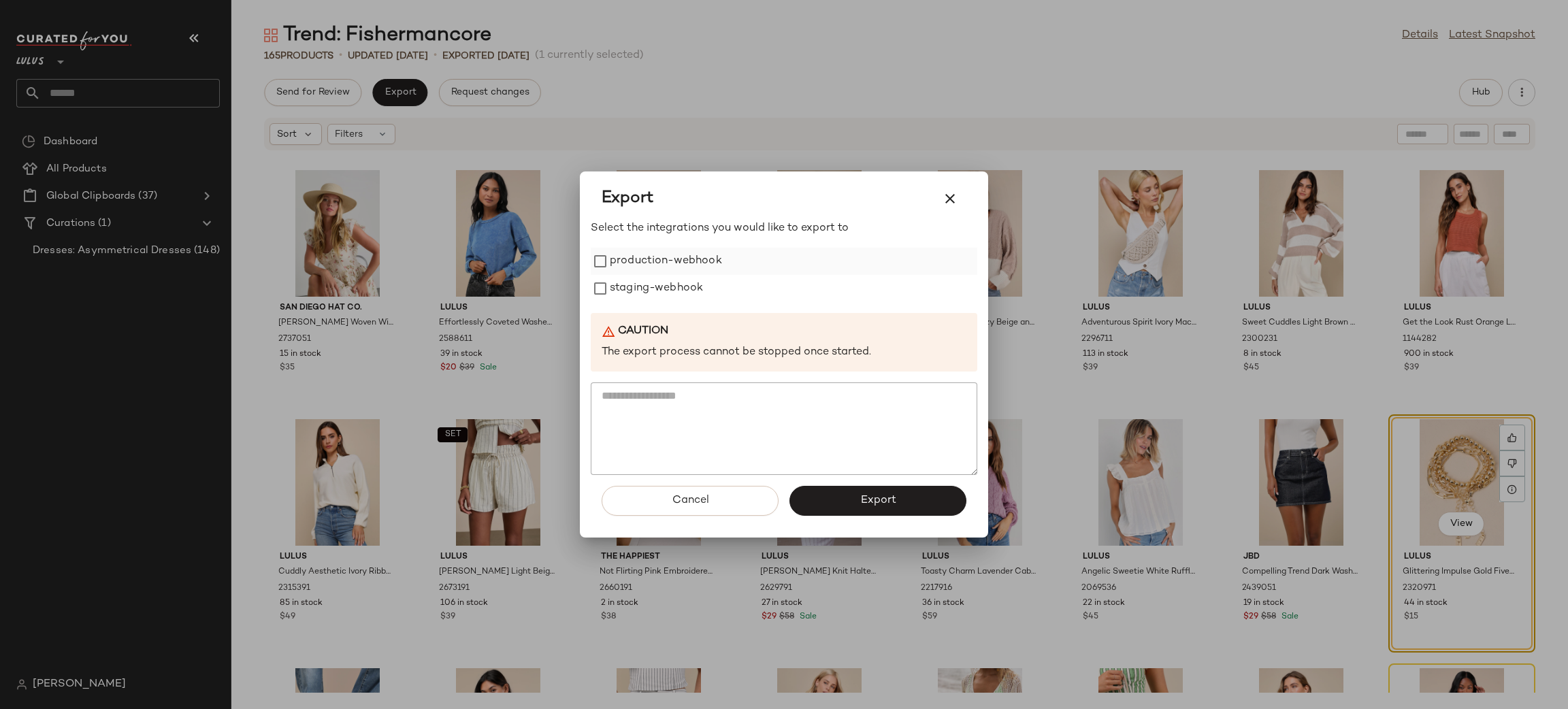
click at [656, 257] on label "production-webhook" at bounding box center [666, 261] width 112 height 28
click at [664, 287] on label "staging-webhook" at bounding box center [657, 288] width 94 height 28
click at [866, 493] on button "Export" at bounding box center [878, 501] width 177 height 30
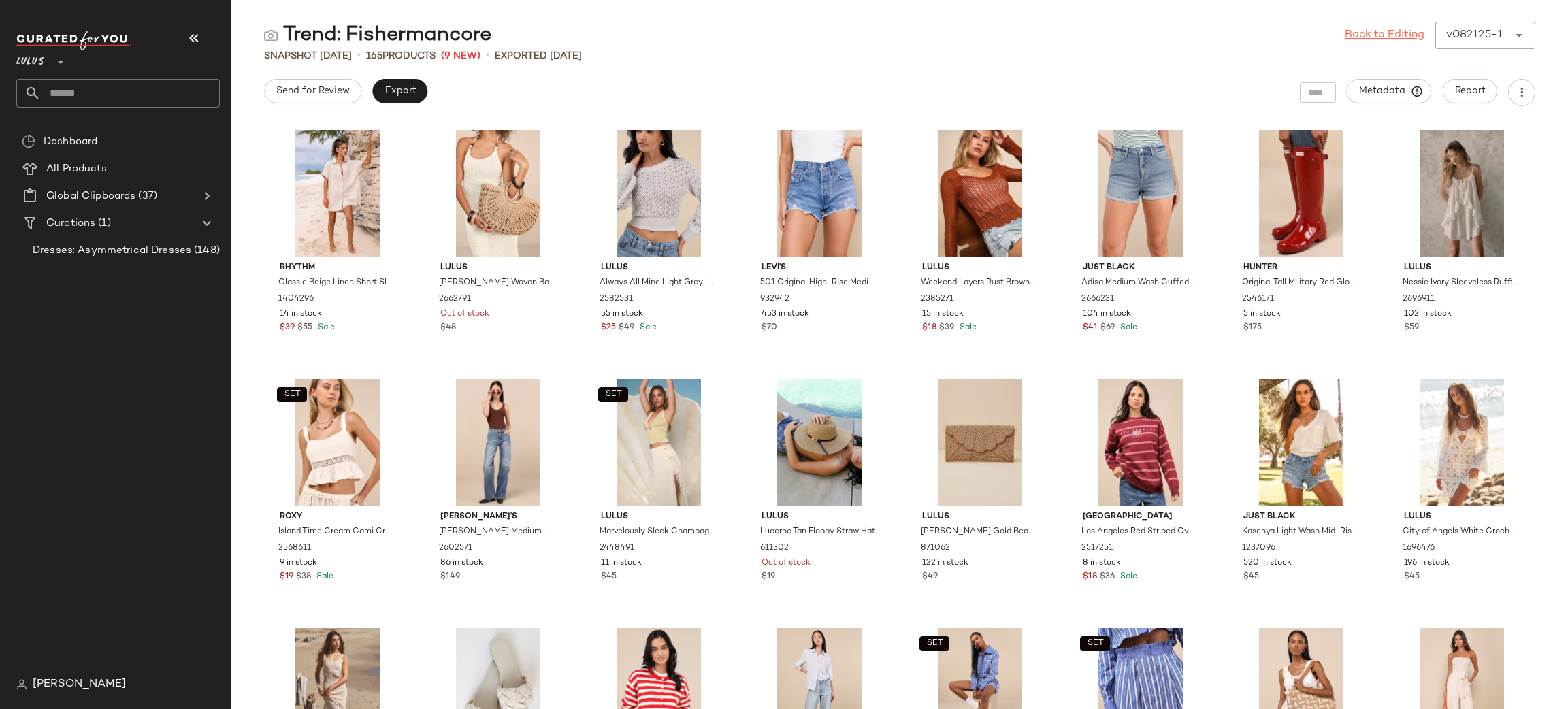
click at [1374, 37] on link "Back to Editing" at bounding box center [1384, 35] width 79 height 17
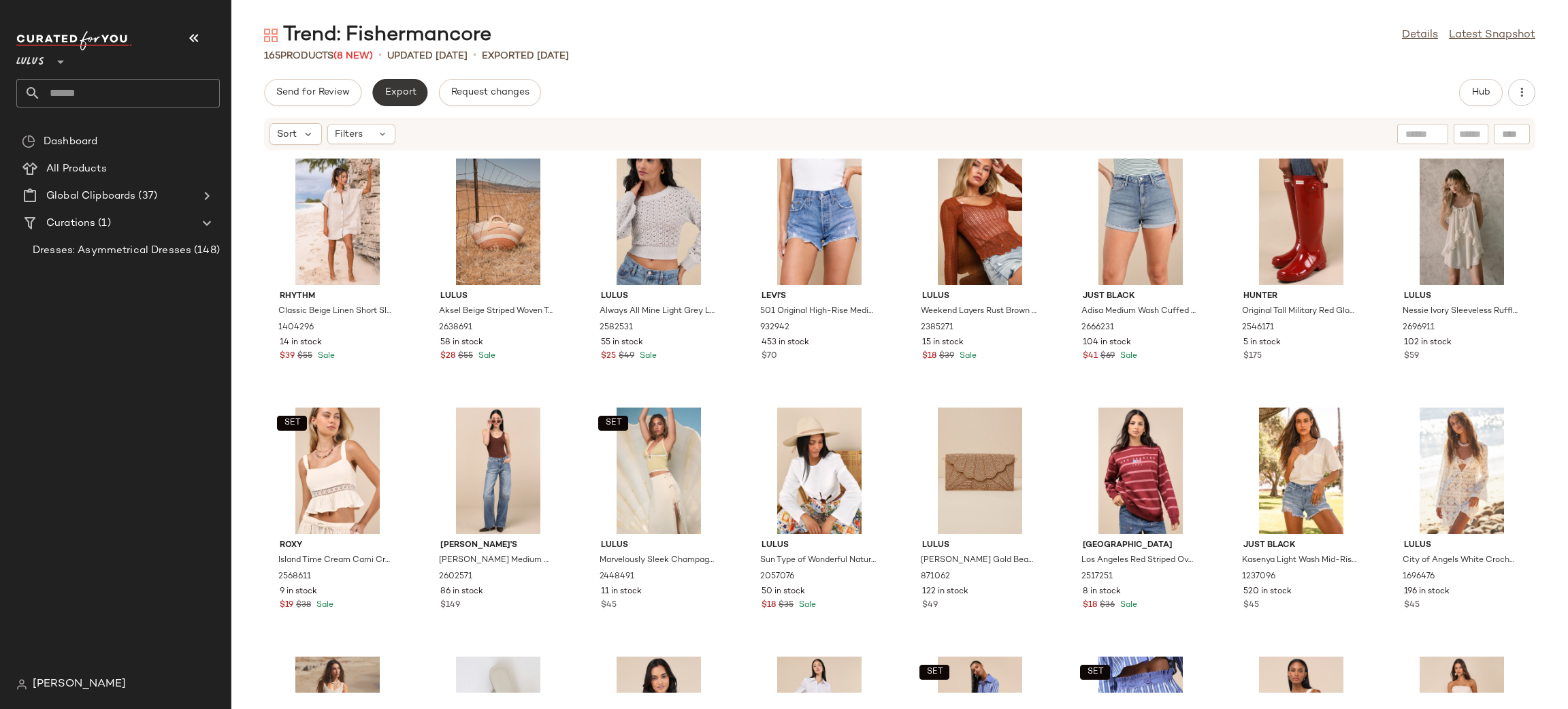
click at [410, 97] on span "Export" at bounding box center [399, 93] width 32 height 11
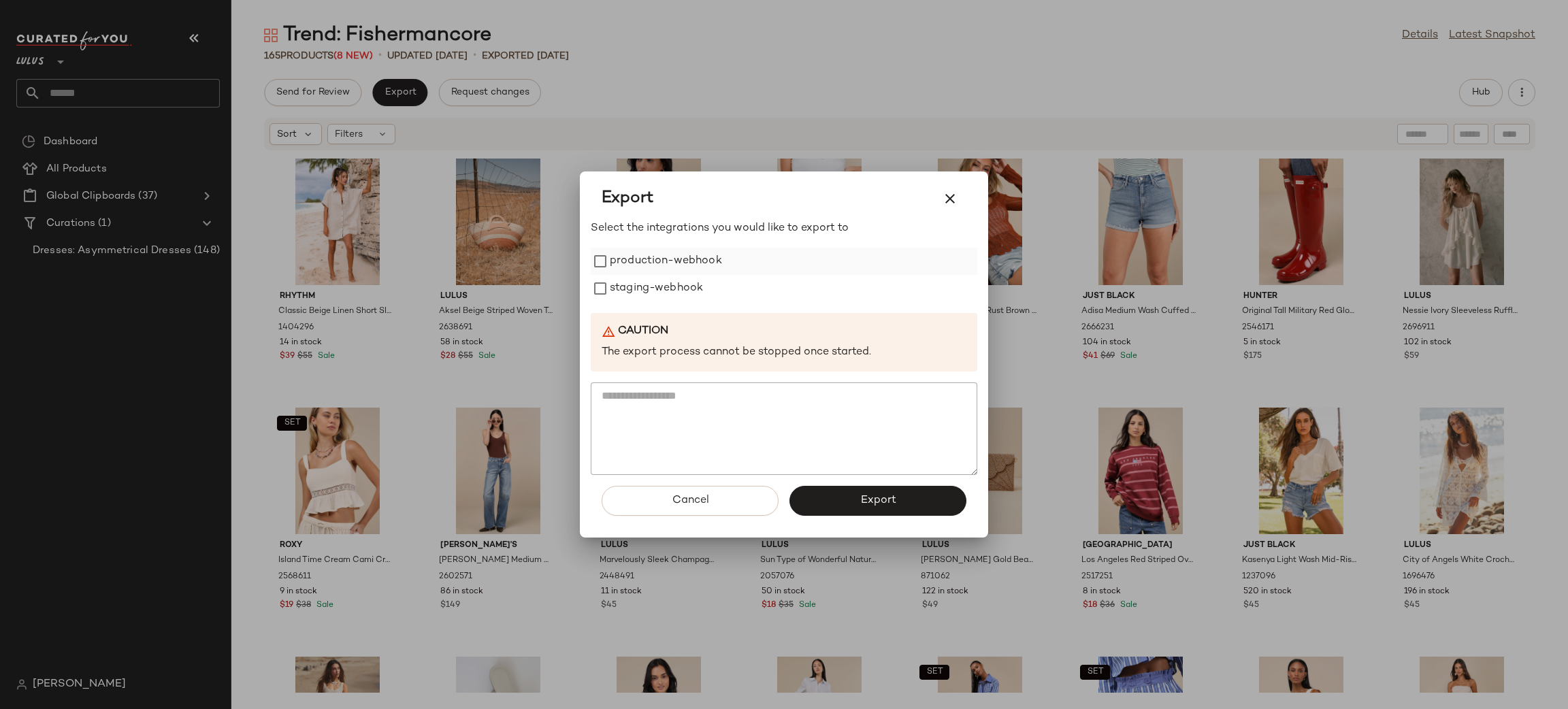
click at [655, 257] on label "production-webhook" at bounding box center [666, 261] width 112 height 28
click at [664, 290] on label "staging-webhook" at bounding box center [657, 288] width 94 height 28
click at [874, 494] on button "Export" at bounding box center [878, 501] width 177 height 30
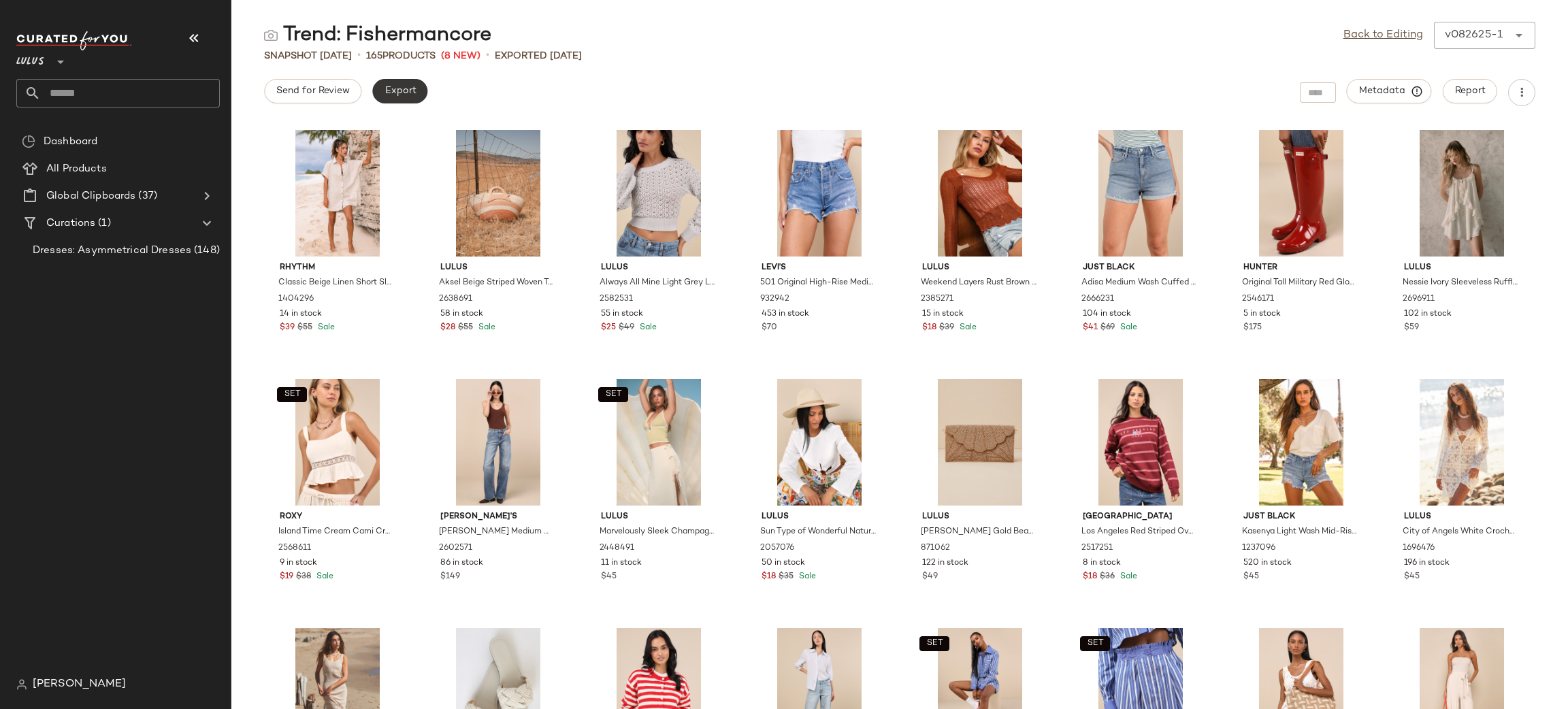
click at [406, 92] on span "Export" at bounding box center [399, 91] width 32 height 11
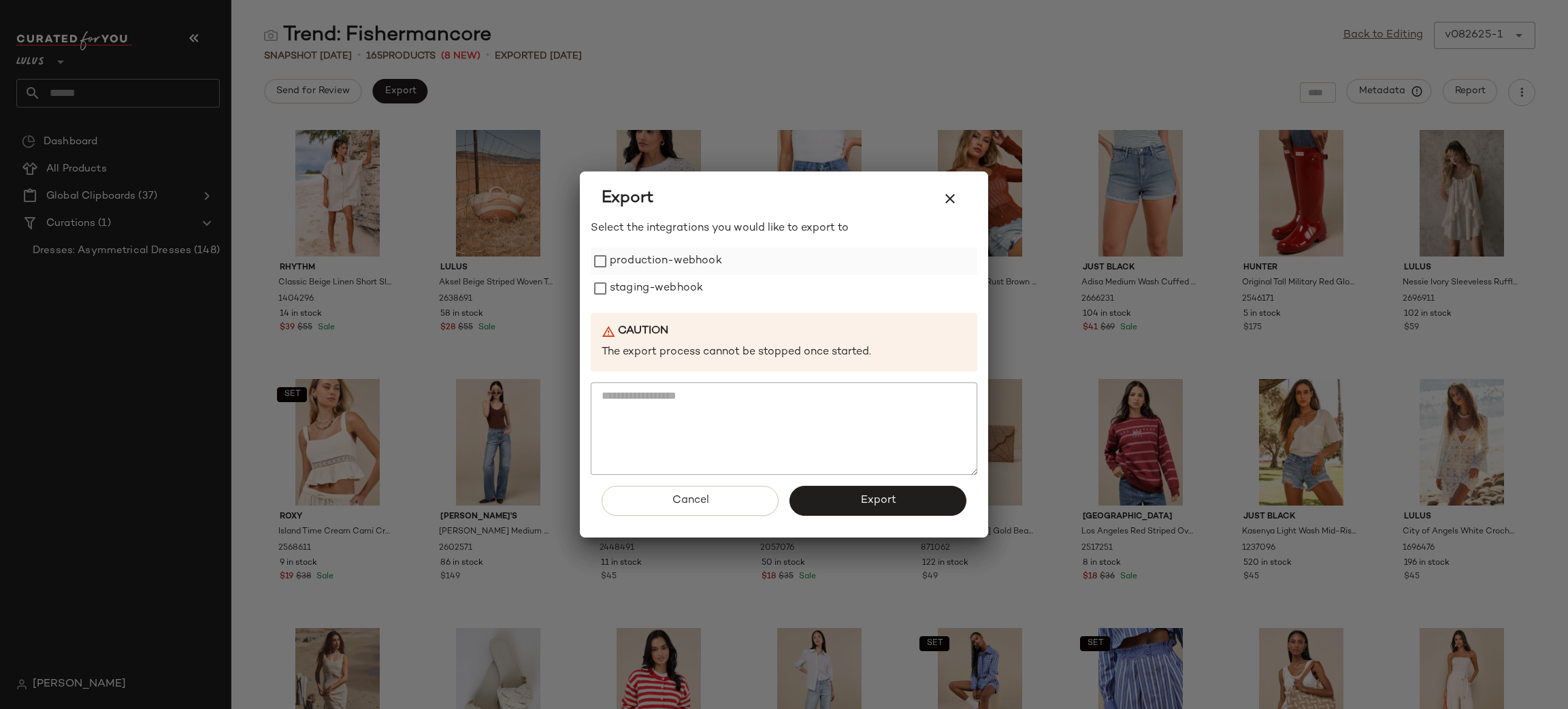
click at [668, 271] on label "production-webhook" at bounding box center [666, 261] width 112 height 28
click at [675, 296] on label "staging-webhook" at bounding box center [657, 288] width 94 height 28
click at [878, 506] on span "Export" at bounding box center [878, 500] width 36 height 13
click at [836, 507] on button "Export" at bounding box center [878, 501] width 177 height 30
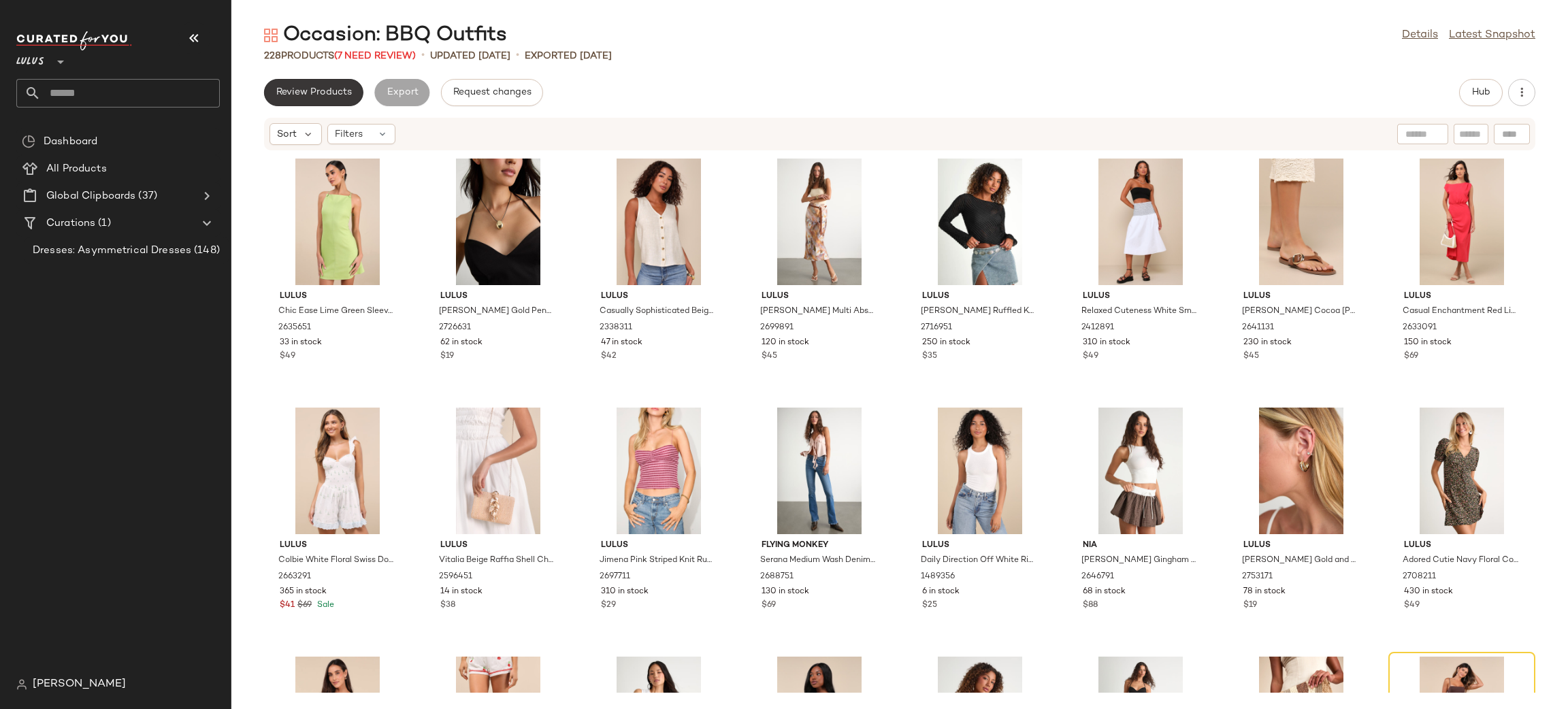
click at [302, 87] on span "Review Products" at bounding box center [314, 93] width 76 height 11
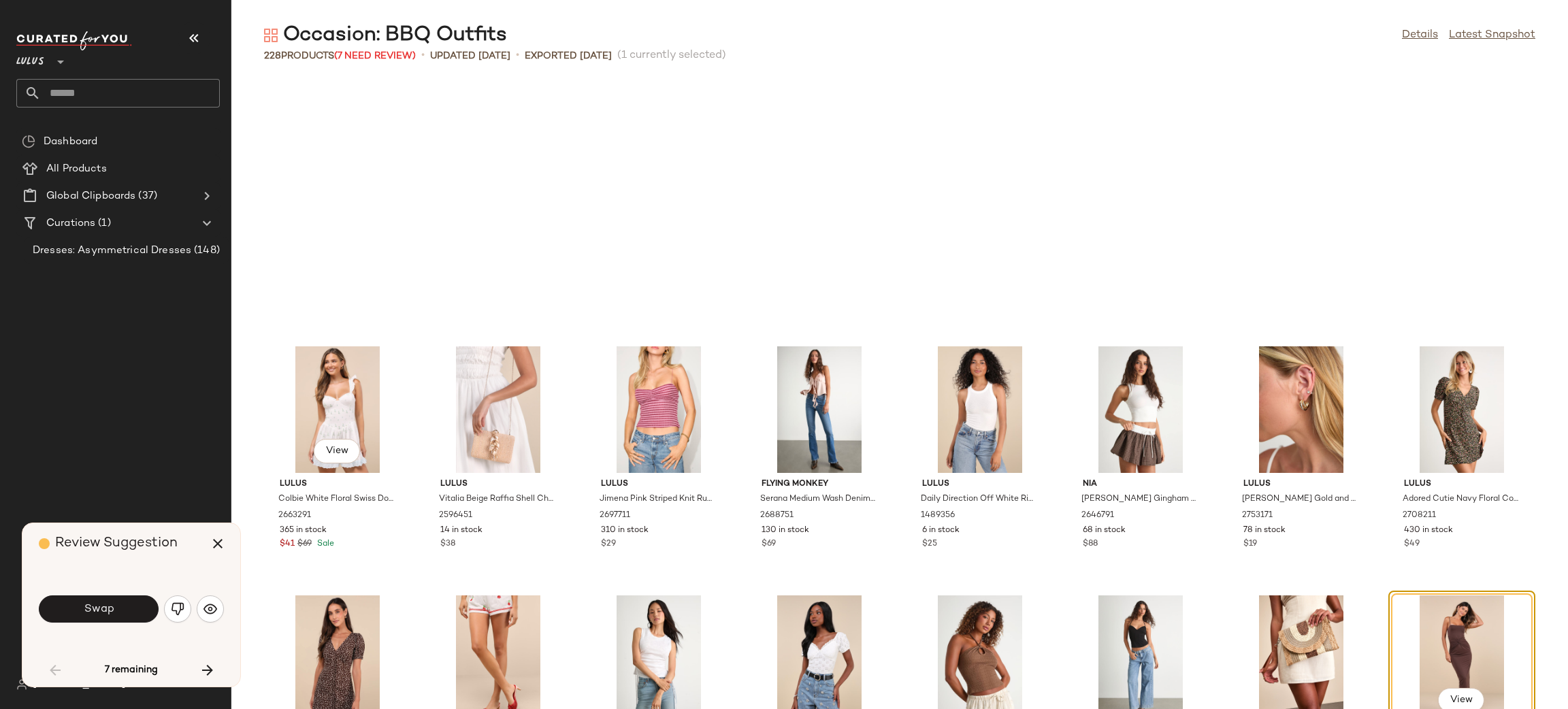
scroll to position [260, 0]
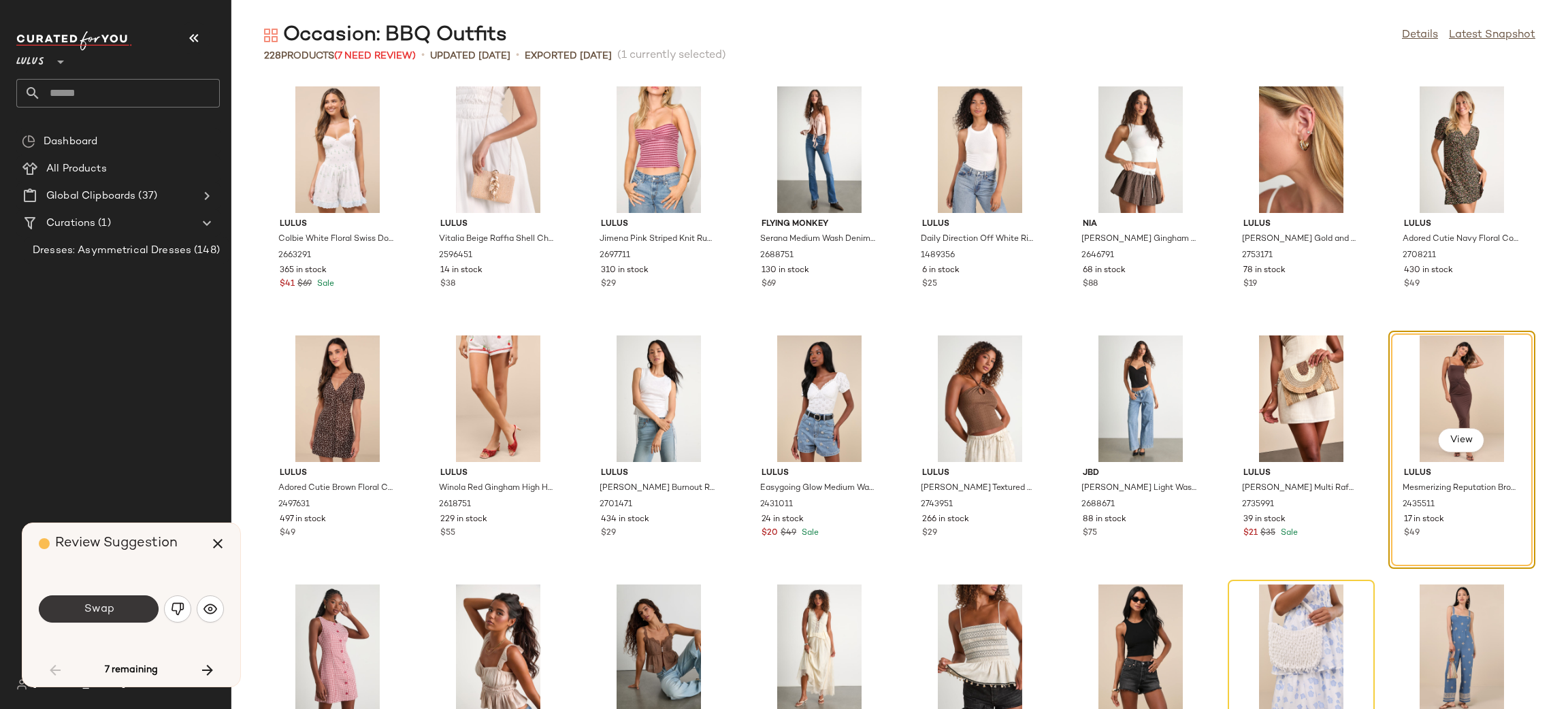
click at [139, 605] on button "Swap" at bounding box center [98, 608] width 120 height 28
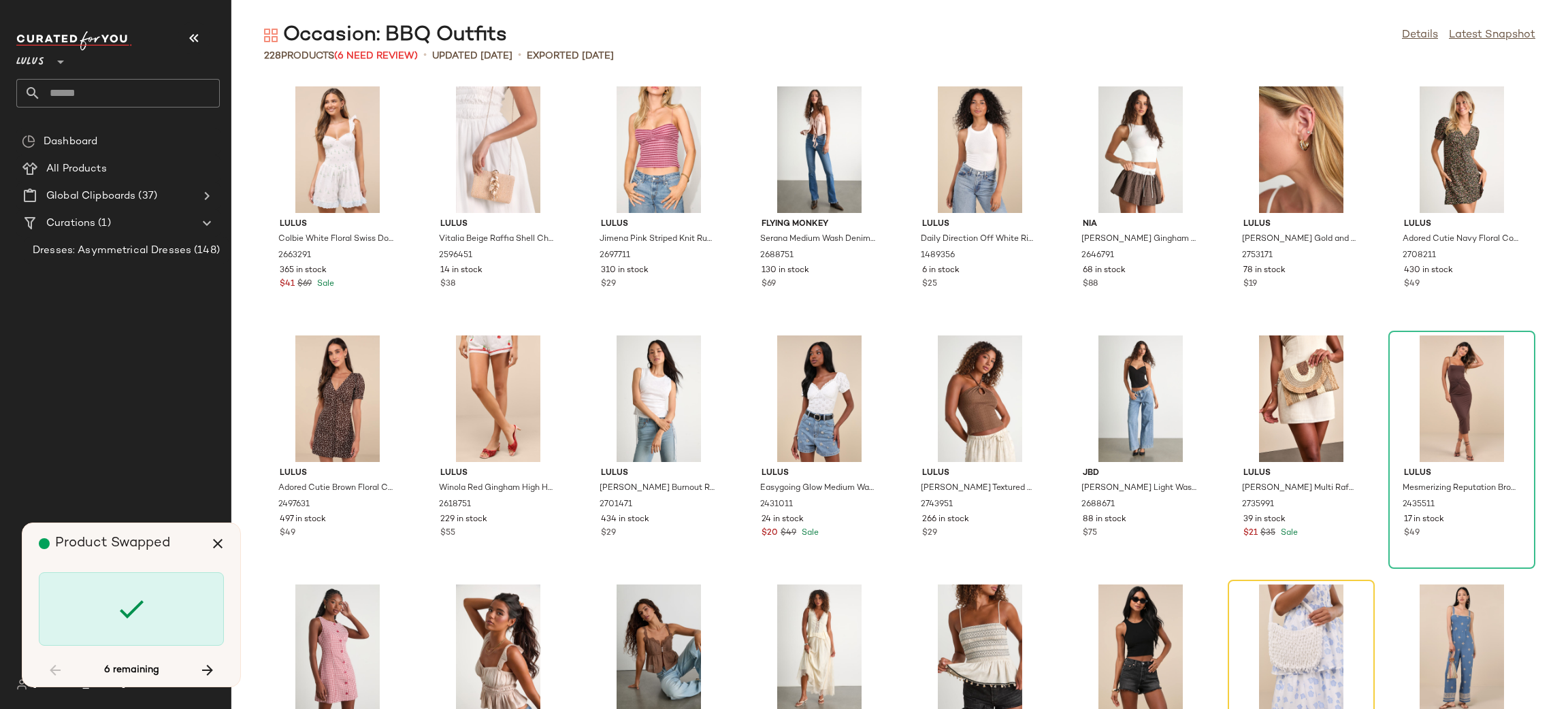
scroll to position [498, 0]
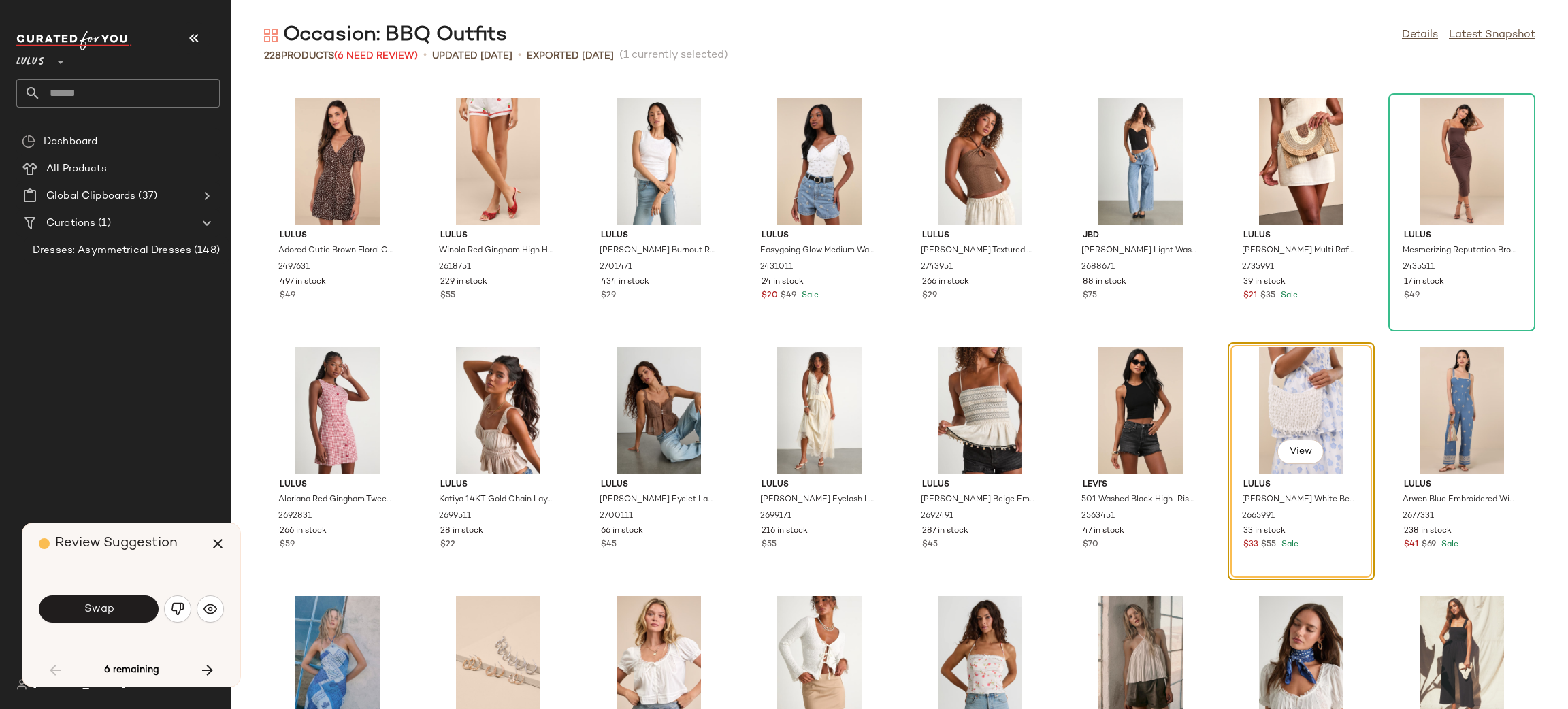
click at [139, 605] on button "Swap" at bounding box center [98, 608] width 120 height 28
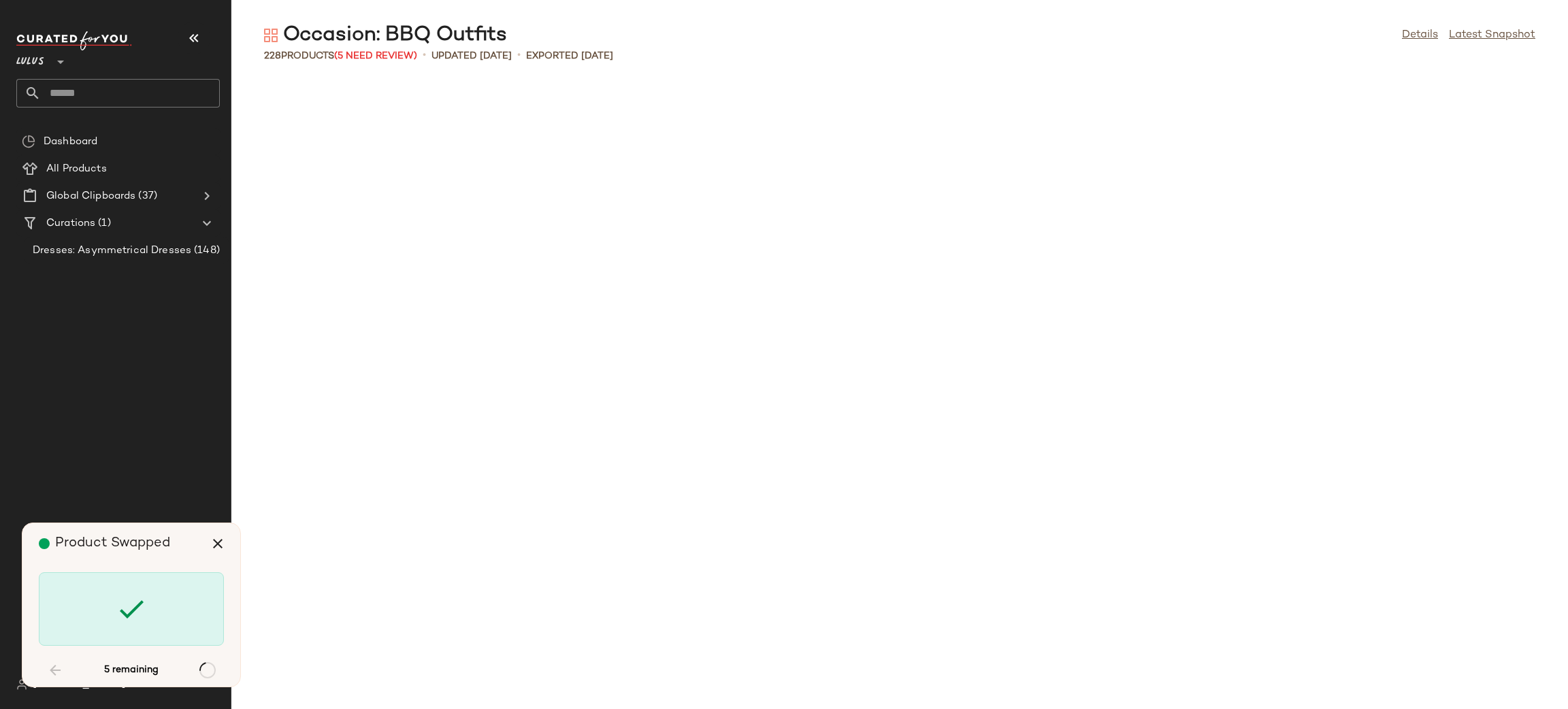
scroll to position [2489, 0]
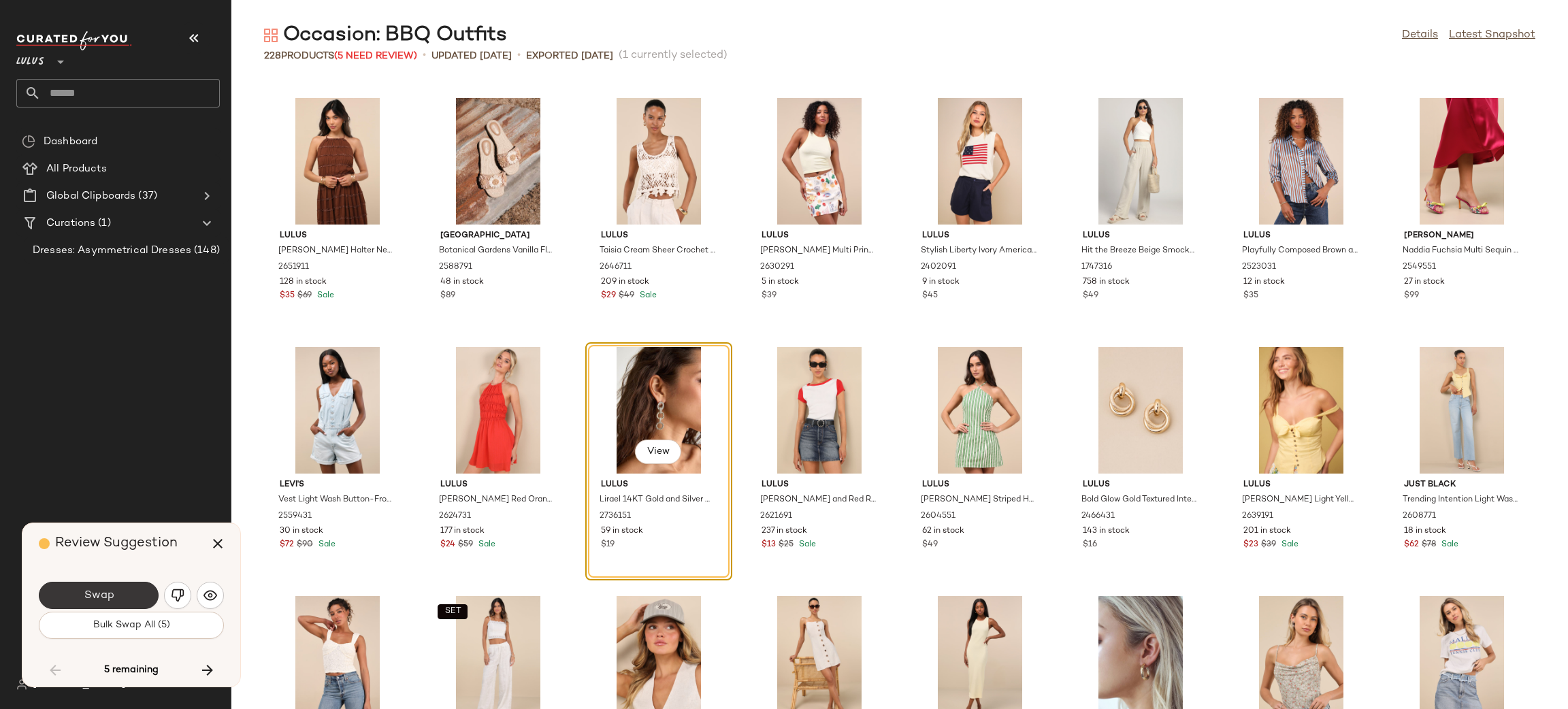
click at [123, 604] on button "Swap" at bounding box center [98, 595] width 120 height 28
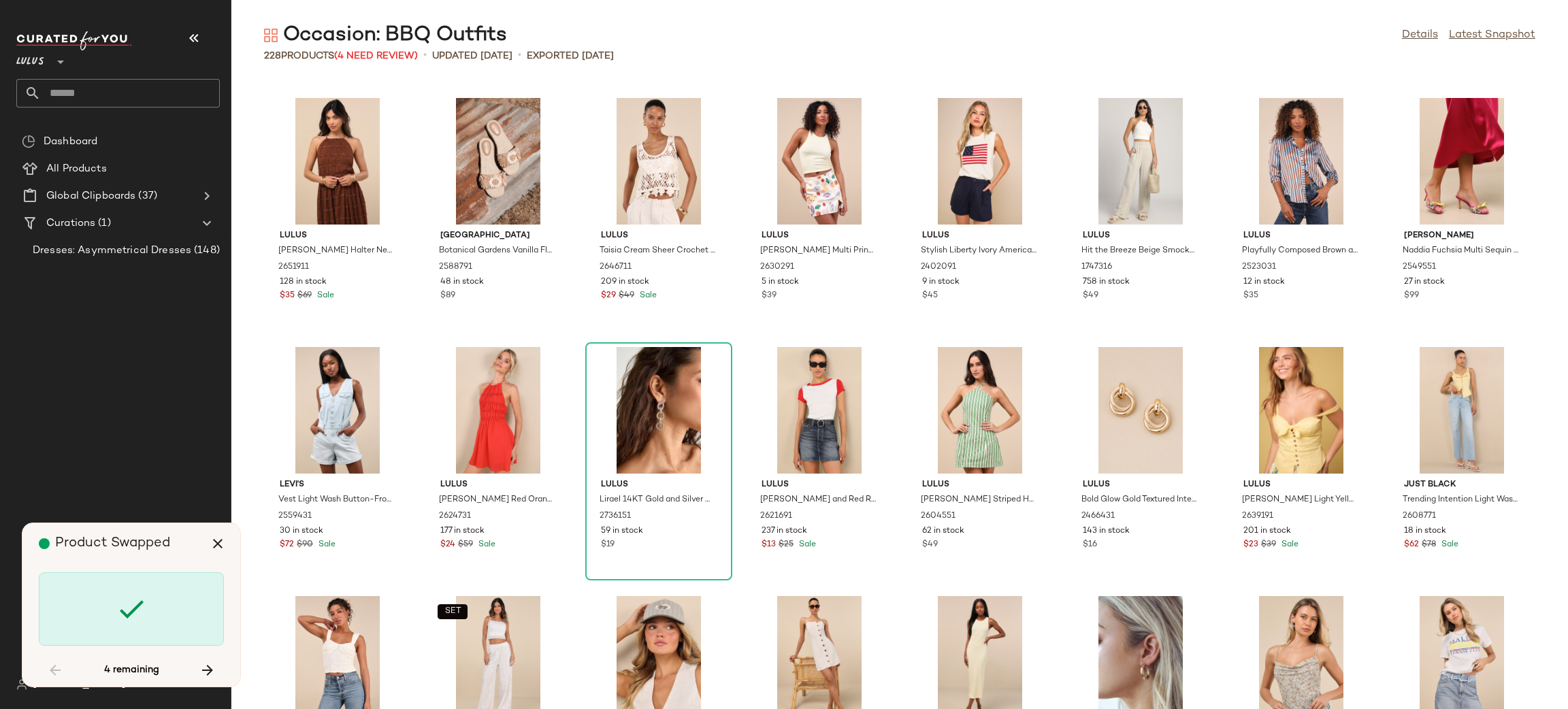
scroll to position [4233, 0]
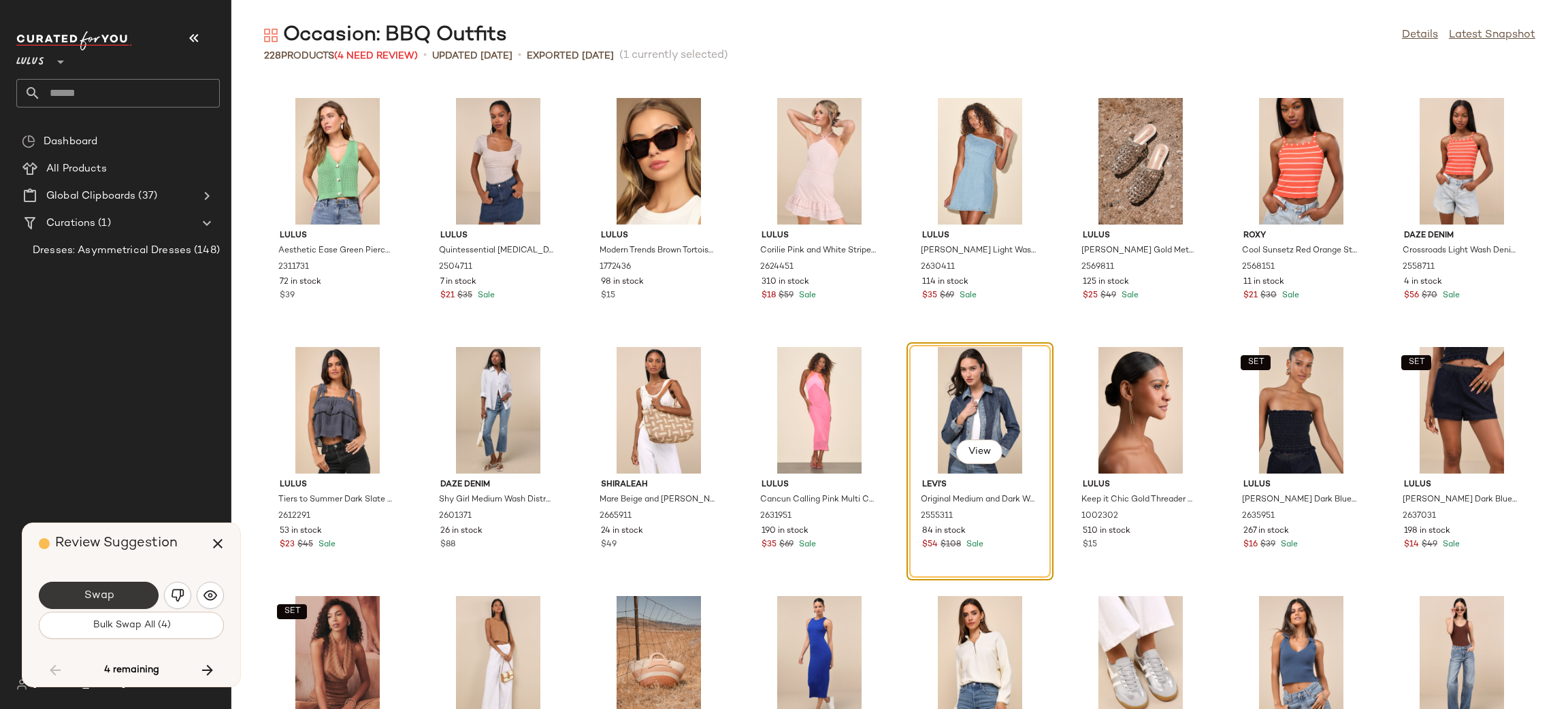
click at [98, 593] on span "Swap" at bounding box center [98, 596] width 31 height 13
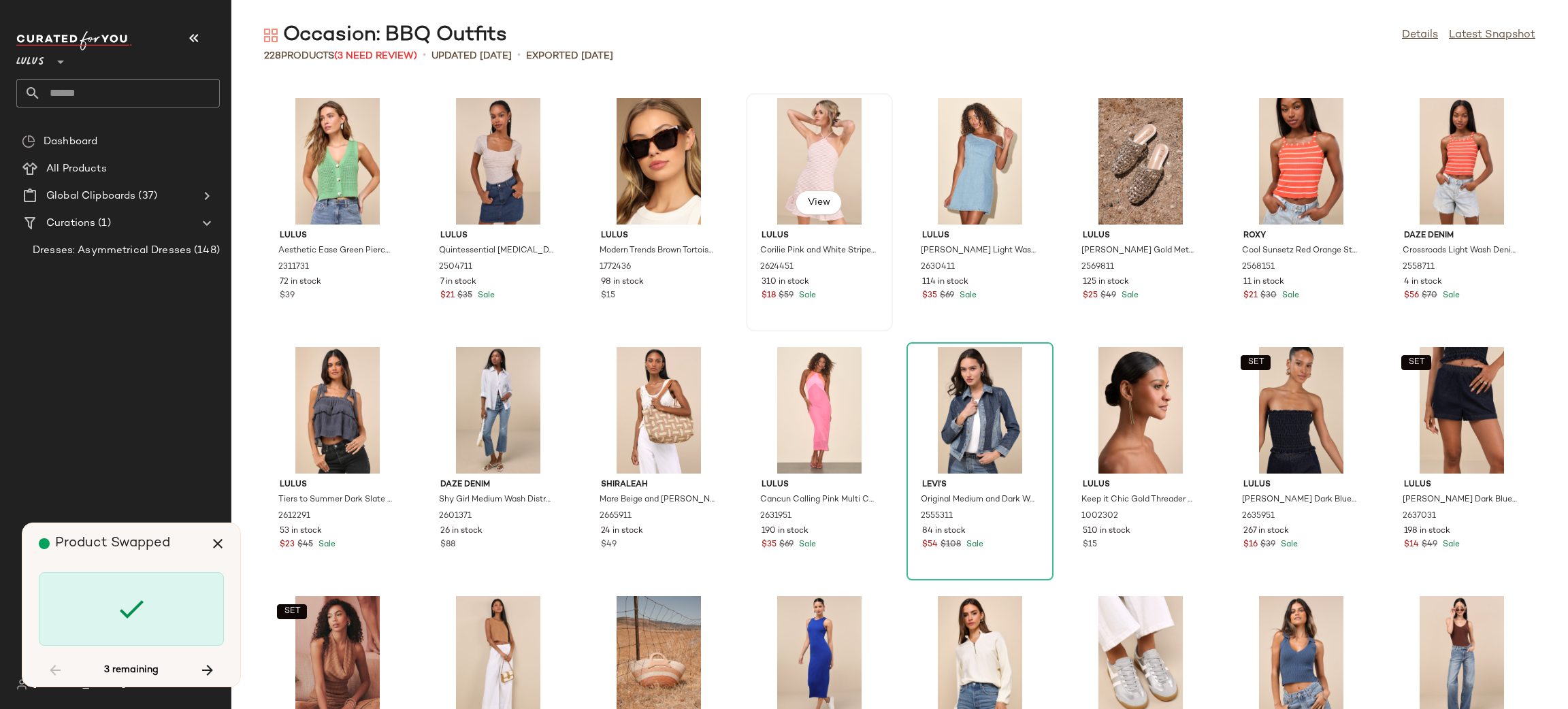
scroll to position [4730, 0]
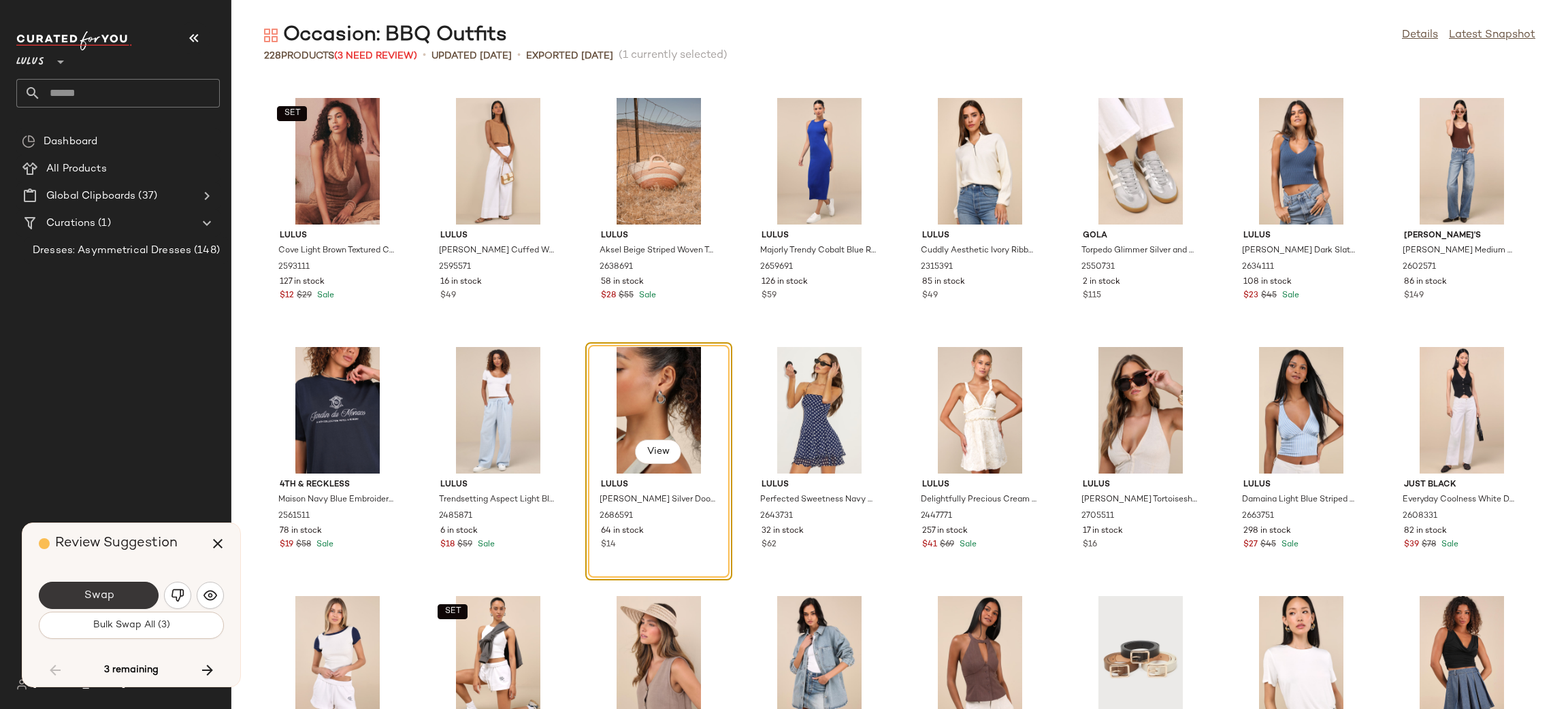
click at [124, 586] on button "Swap" at bounding box center [98, 595] width 120 height 28
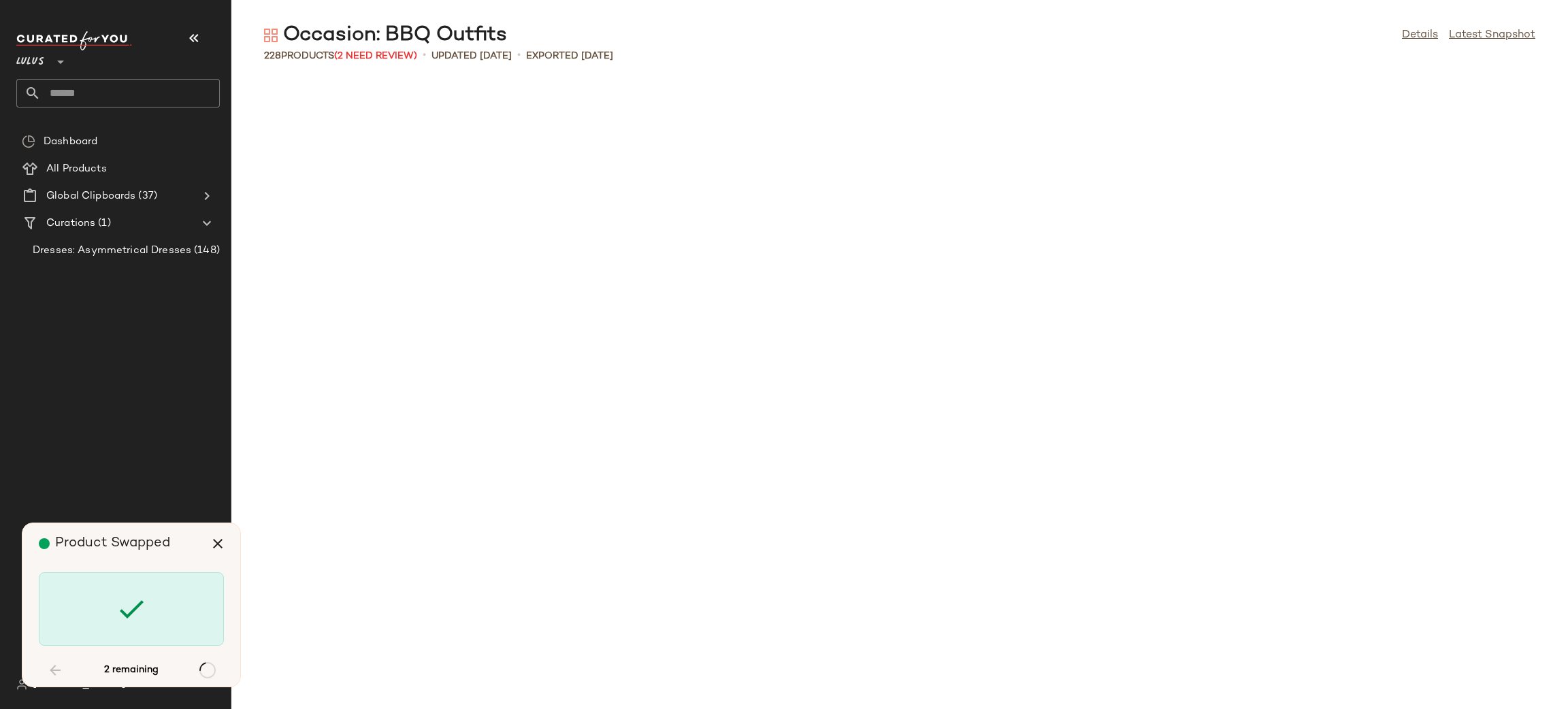
scroll to position [5976, 0]
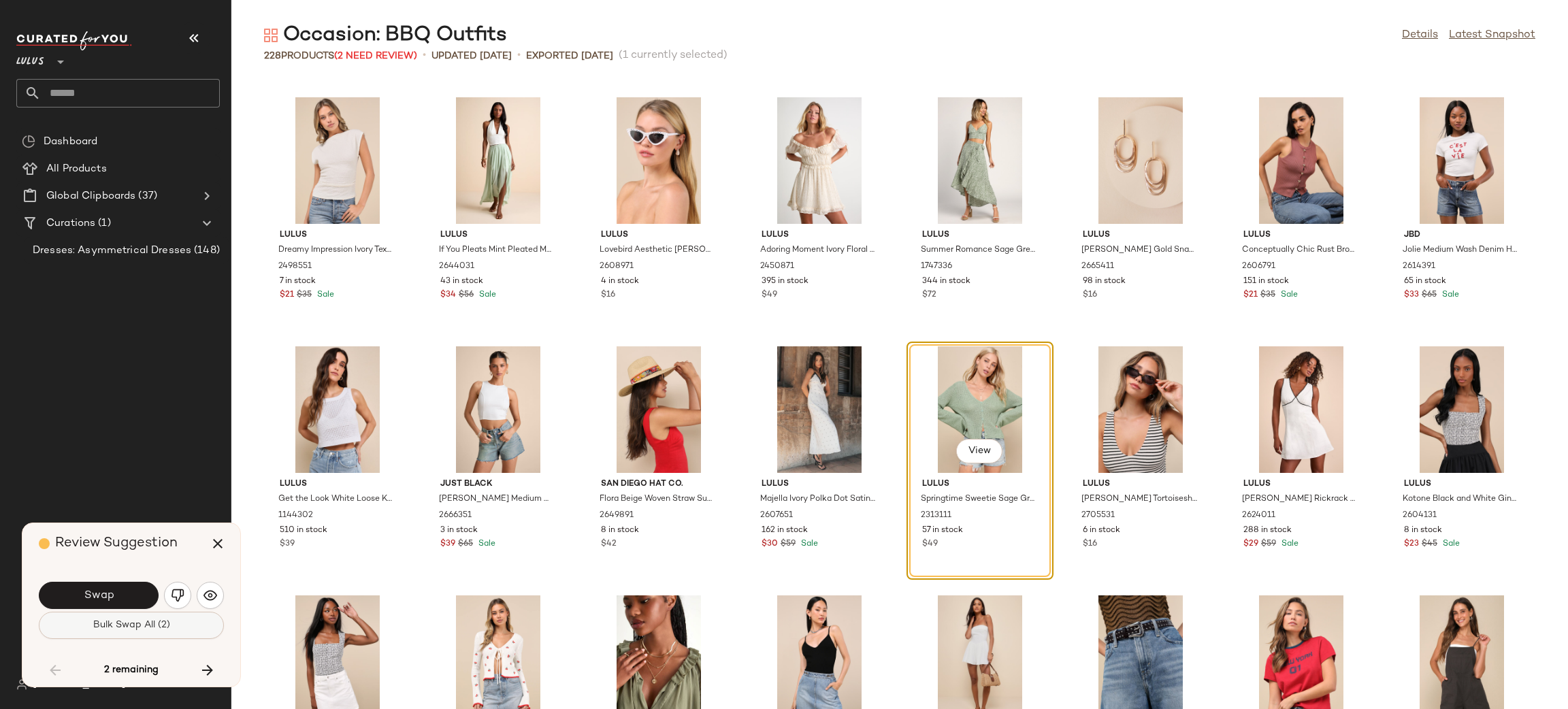
click at [161, 634] on button "Bulk Swap All (2)" at bounding box center [131, 625] width 185 height 28
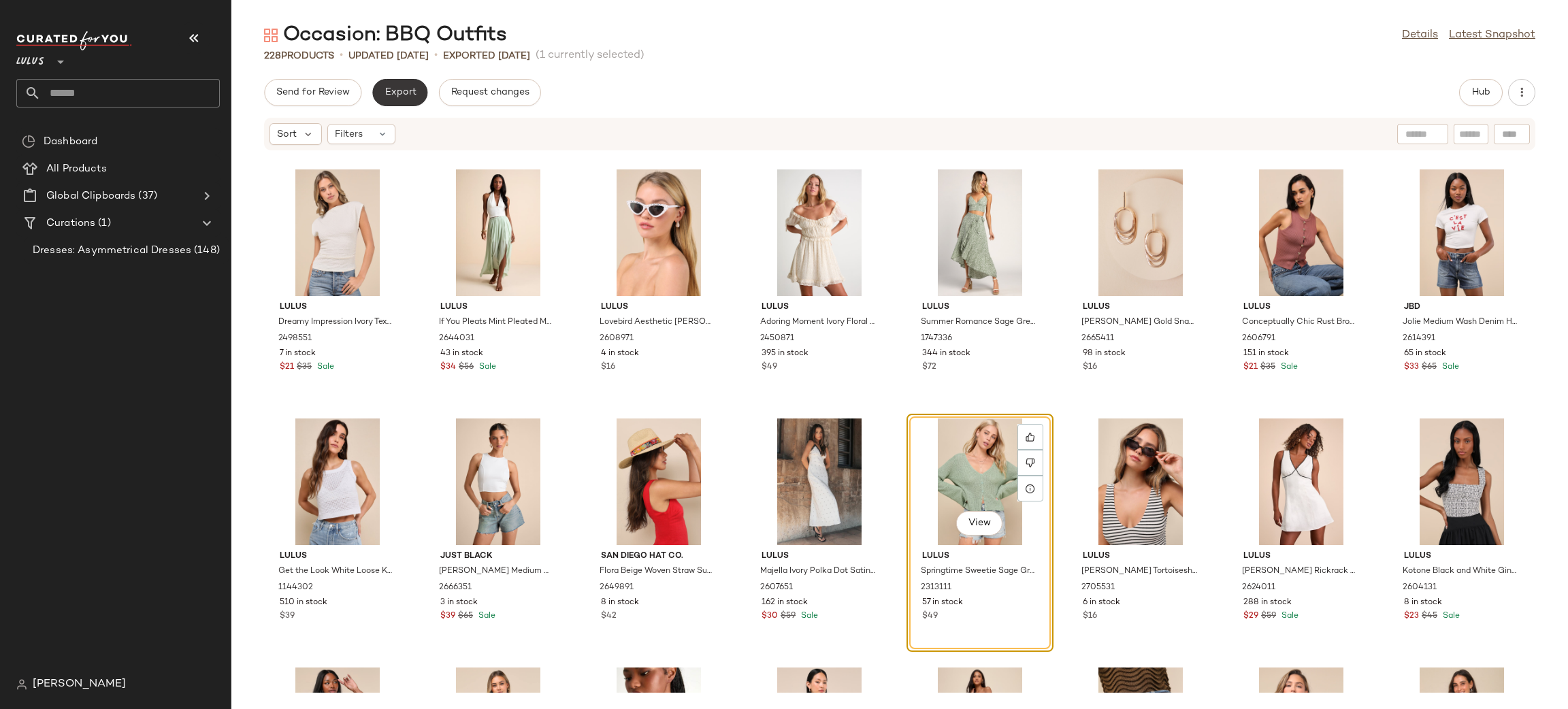
click at [396, 101] on button "Export" at bounding box center [399, 92] width 55 height 28
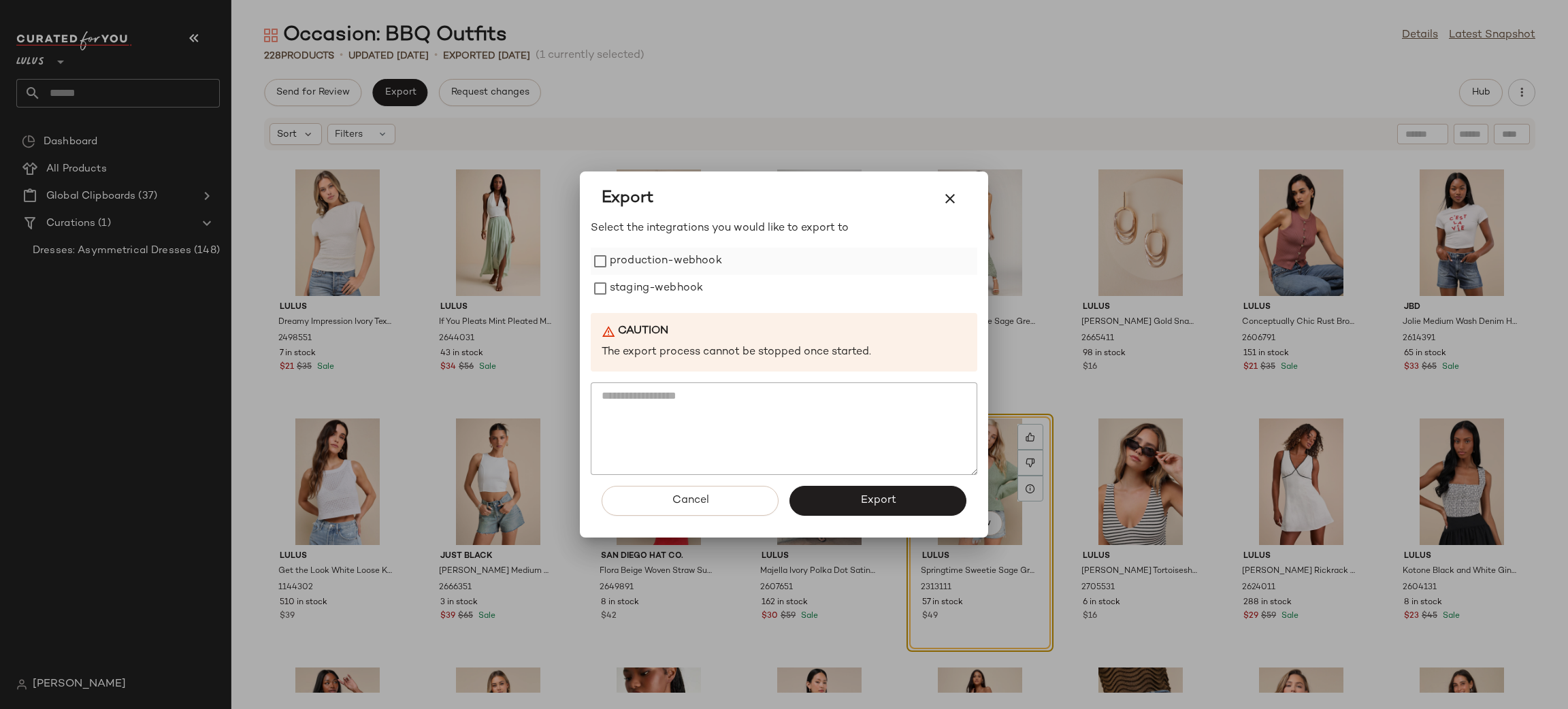
click at [635, 251] on label "production-webhook" at bounding box center [666, 261] width 112 height 28
click at [656, 291] on label "staging-webhook" at bounding box center [657, 288] width 94 height 28
click at [875, 501] on span "Export" at bounding box center [878, 500] width 36 height 13
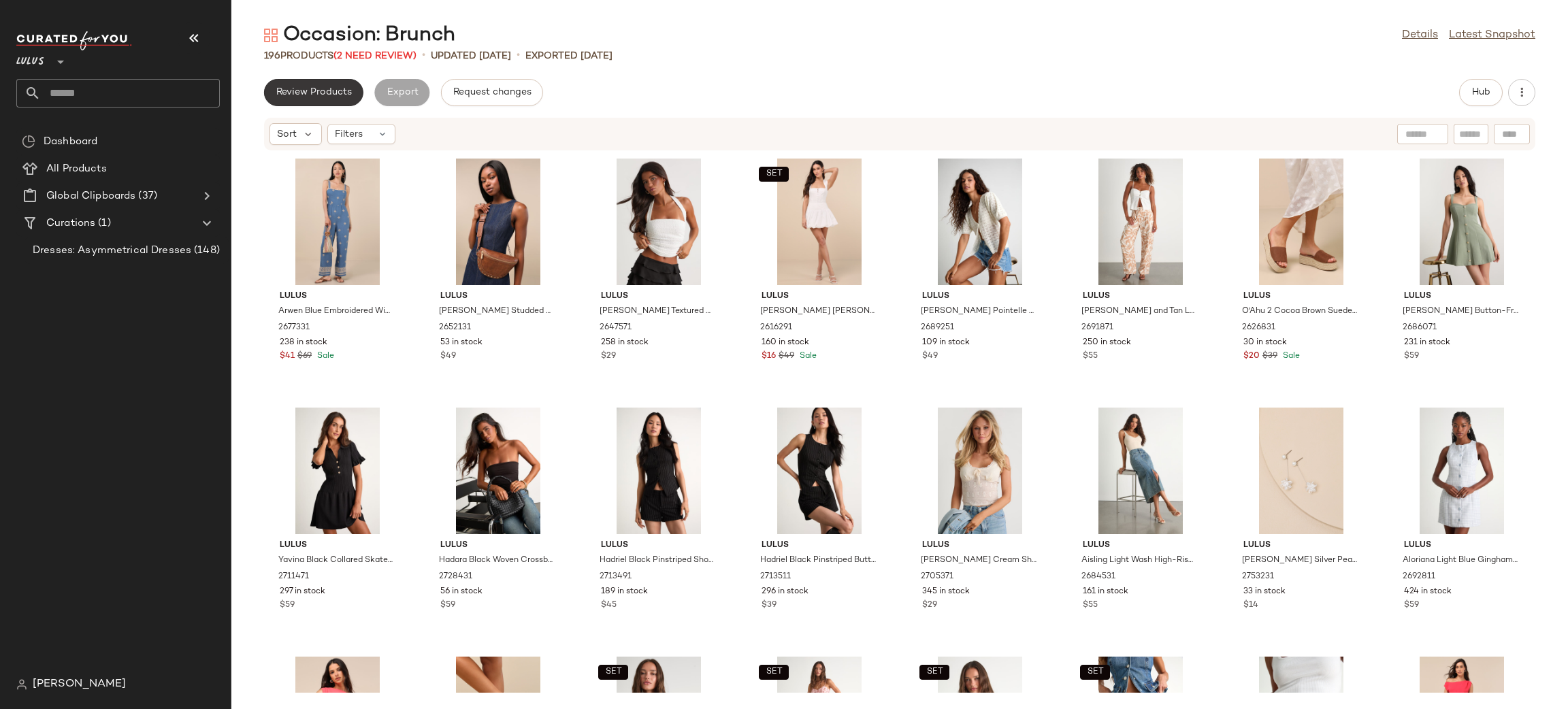
click at [314, 99] on button "Review Products" at bounding box center [314, 92] width 99 height 28
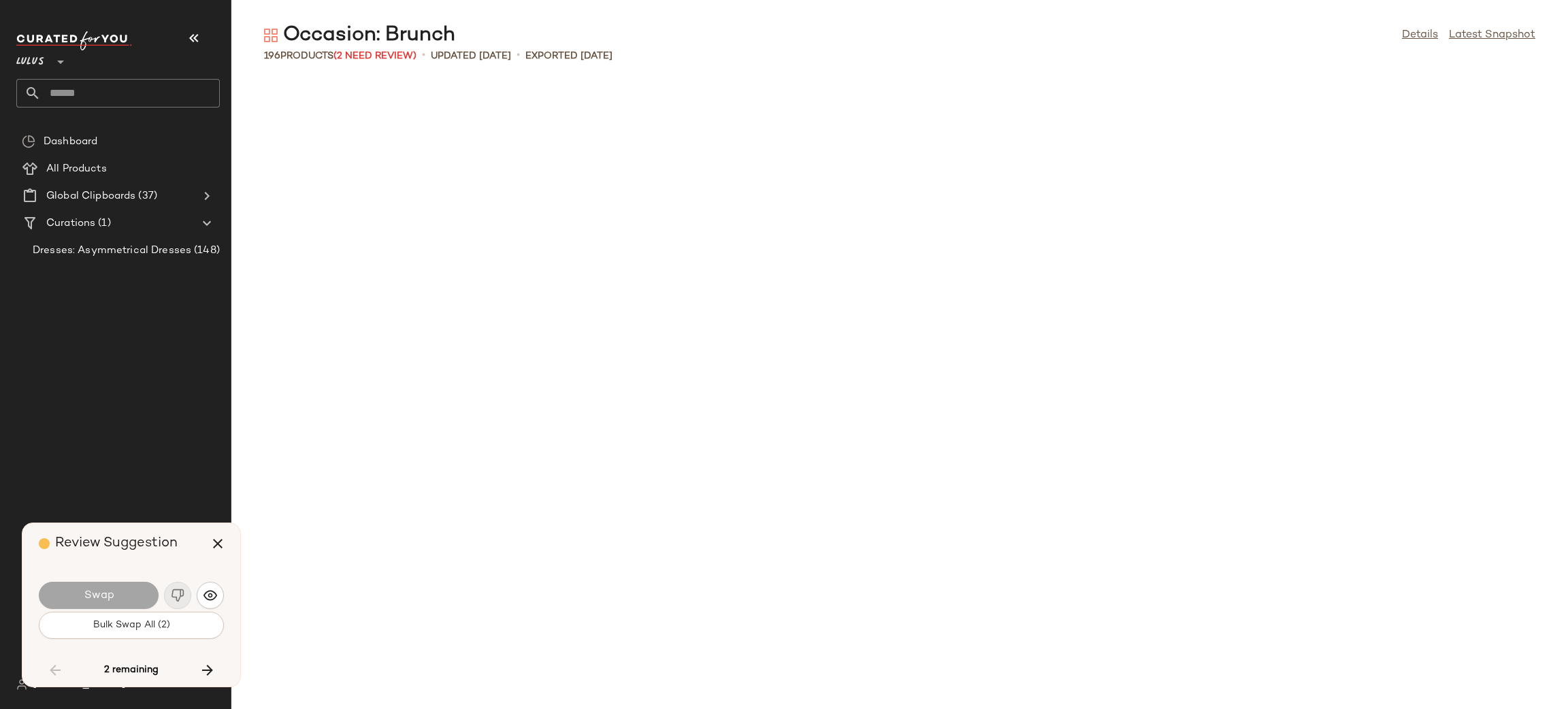
scroll to position [2489, 0]
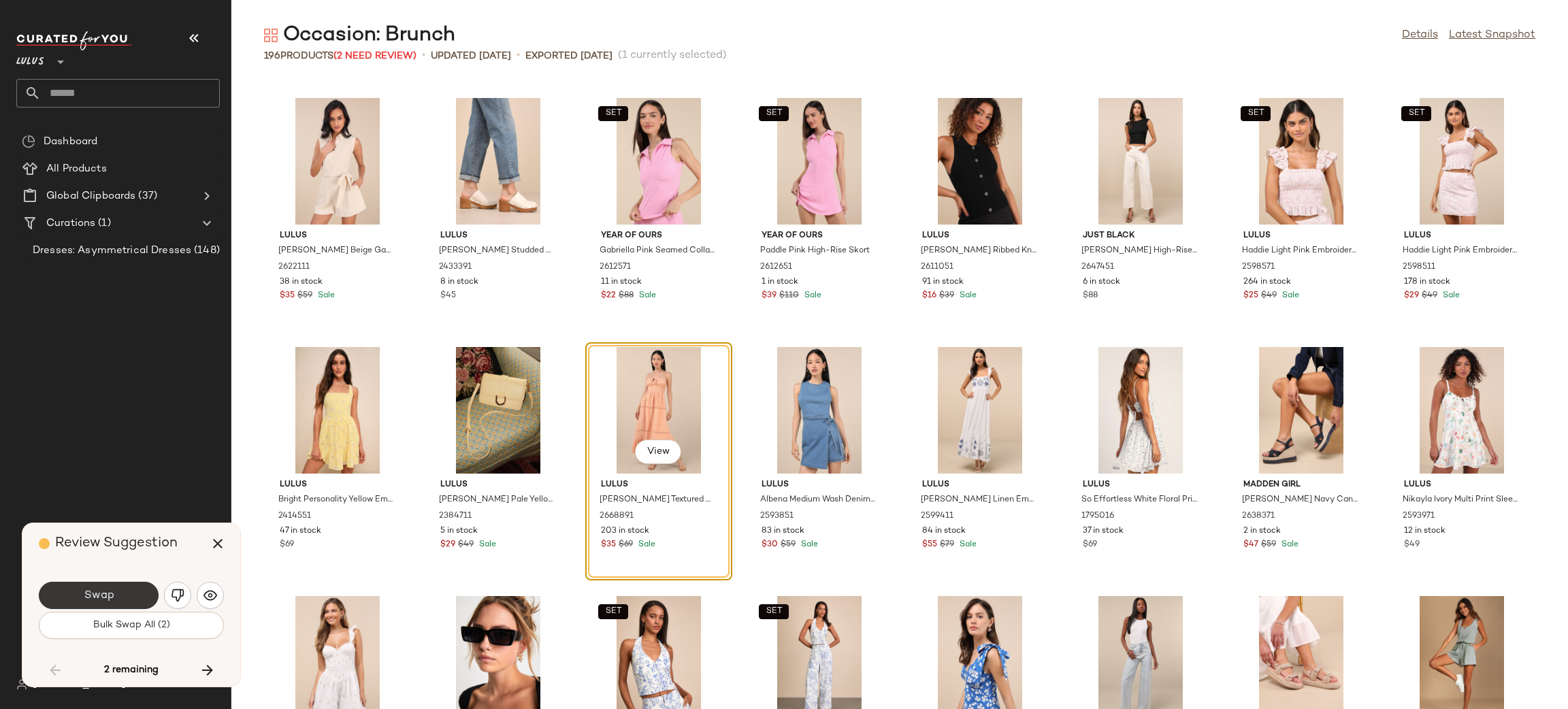
click at [138, 592] on button "Swap" at bounding box center [98, 595] width 120 height 28
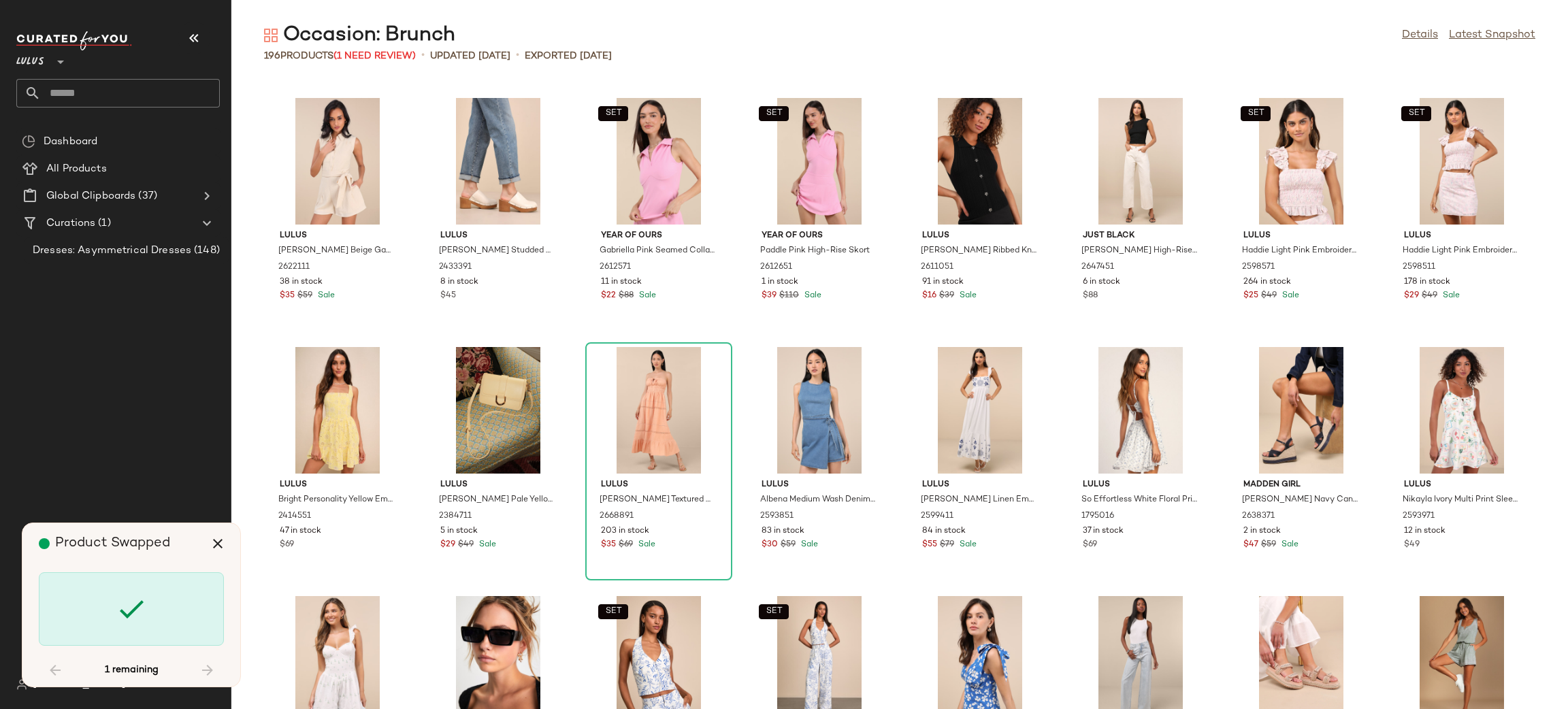
scroll to position [2988, 0]
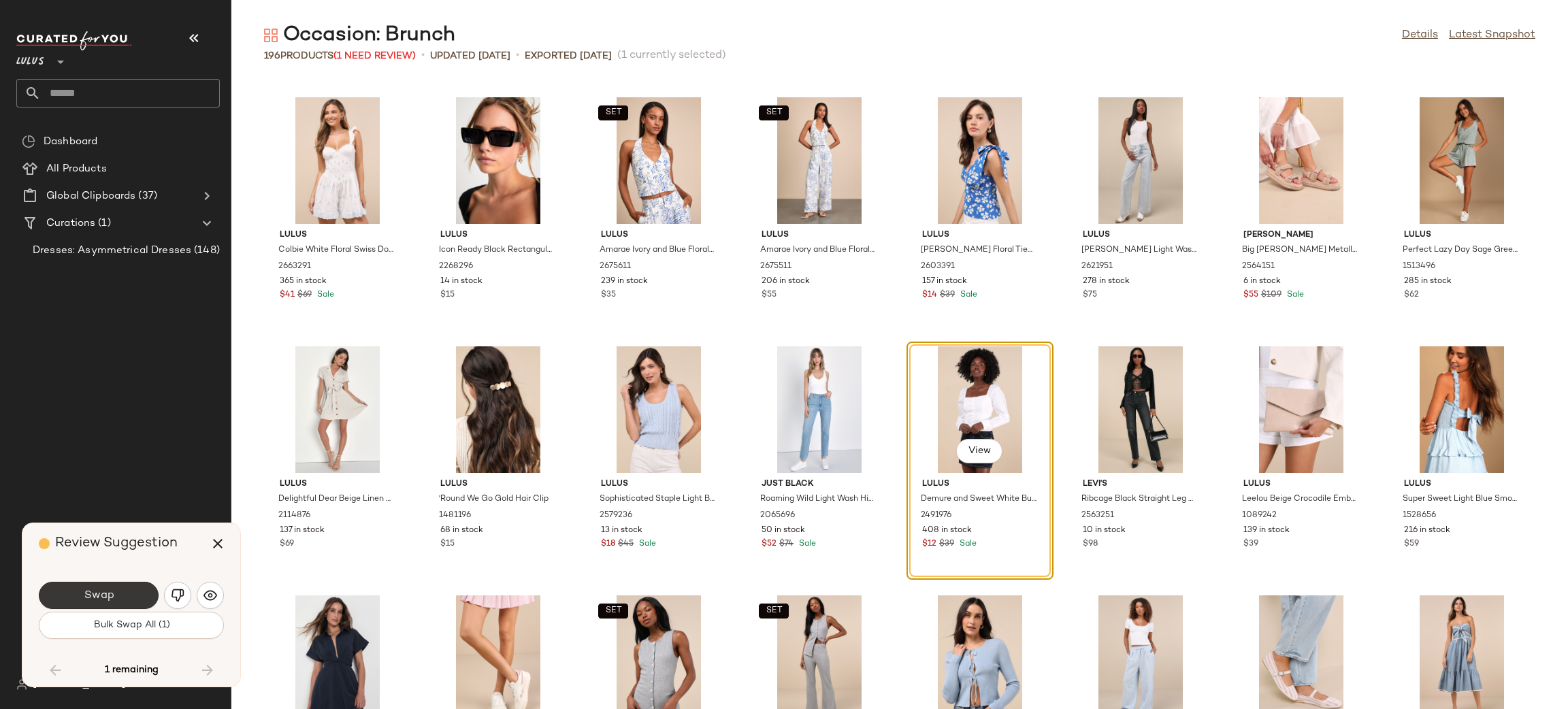
click at [86, 590] on span "Swap" at bounding box center [98, 596] width 31 height 13
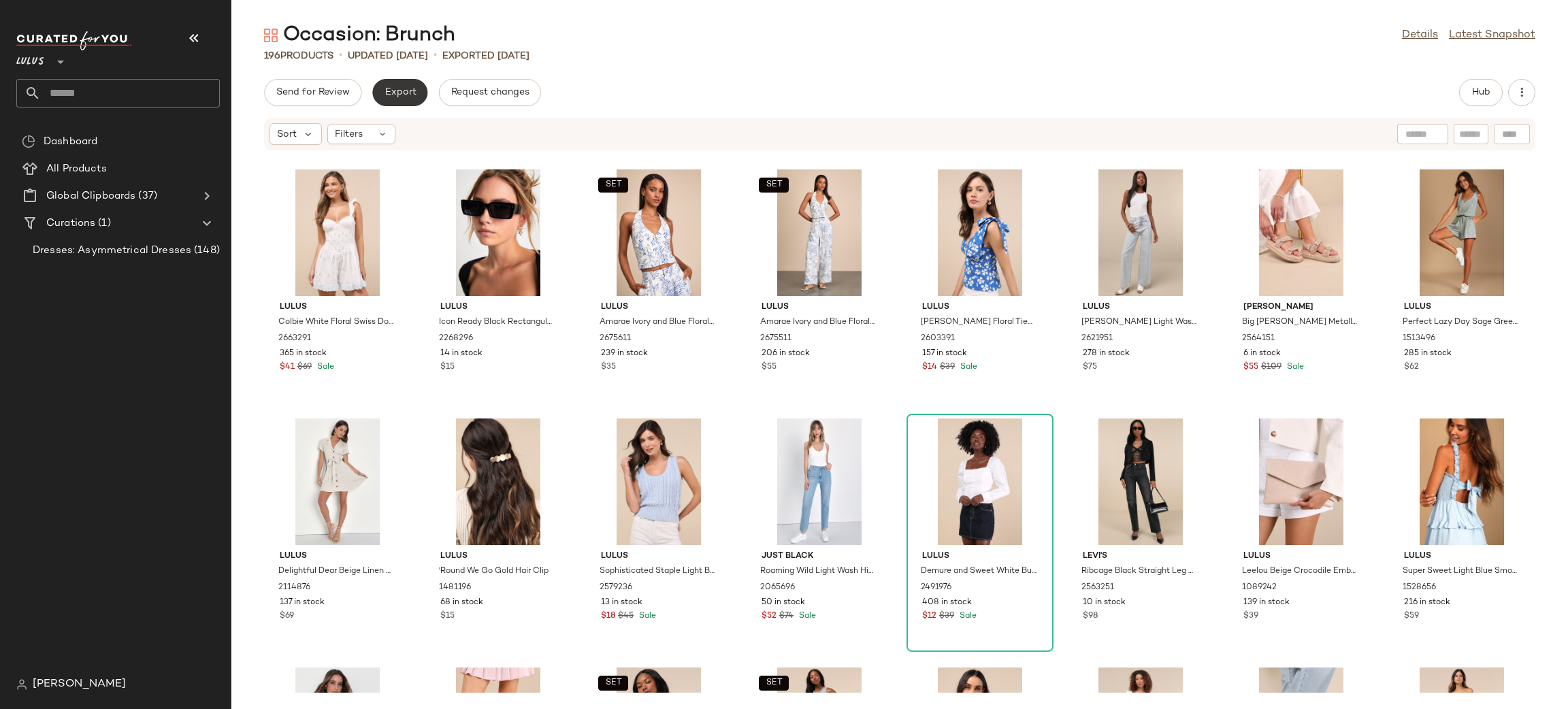
click at [403, 94] on span "Export" at bounding box center [399, 93] width 32 height 11
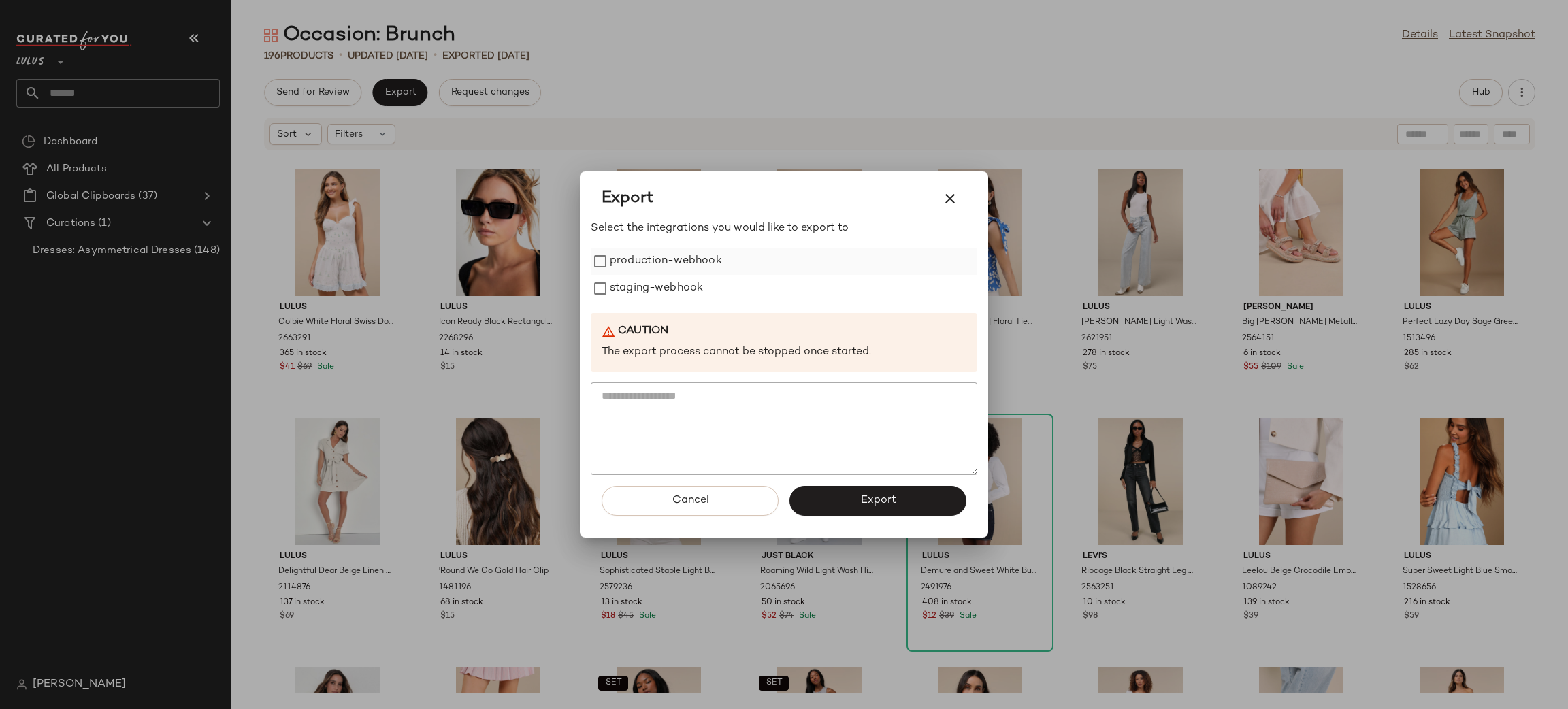
click at [712, 264] on label "production-webhook" at bounding box center [666, 261] width 112 height 28
click at [681, 288] on label "staging-webhook" at bounding box center [657, 288] width 94 height 28
click at [875, 496] on span "Export" at bounding box center [878, 500] width 36 height 13
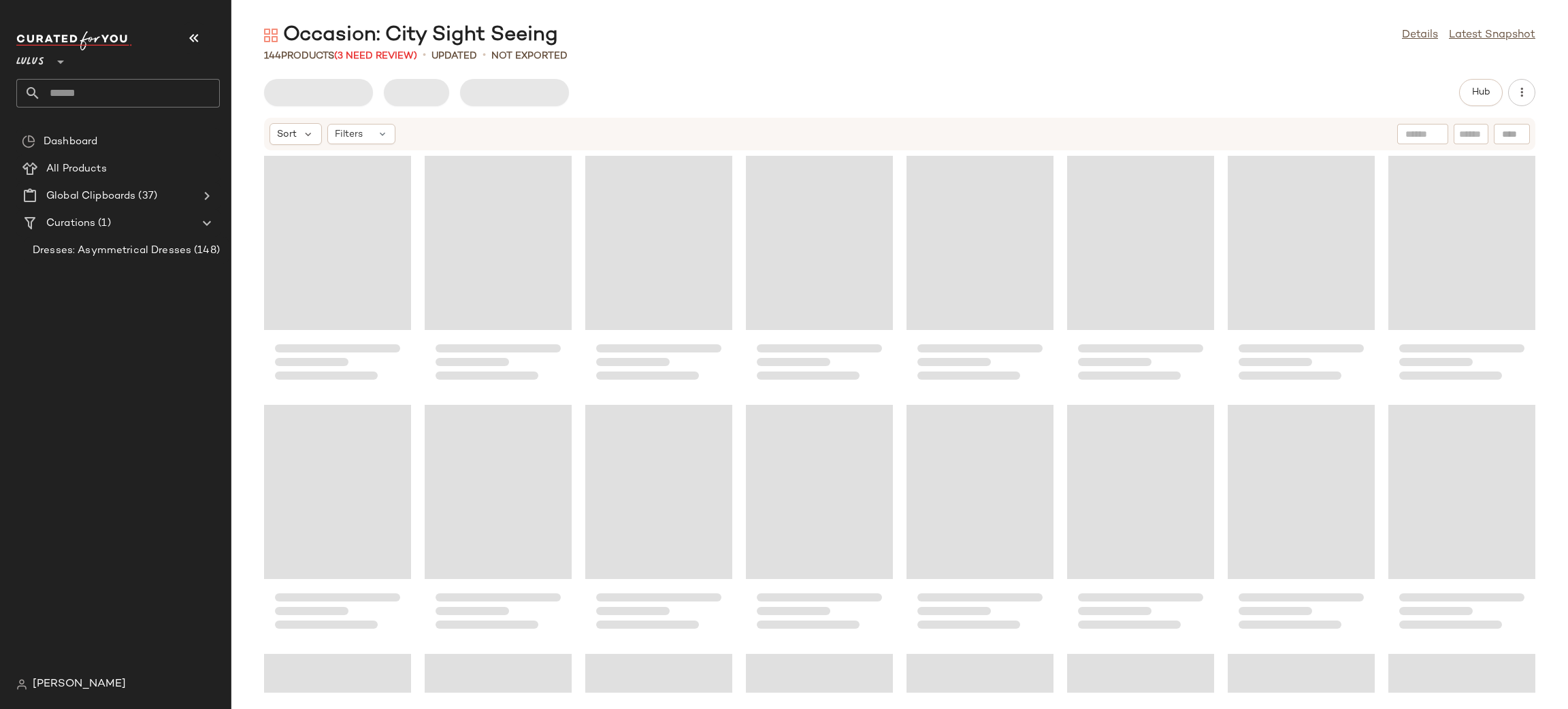
click at [229, 435] on div "Dashboard All Products Global Clipboards (37) Curations (1) Dresses: Asymmetric…" at bounding box center [123, 399] width 215 height 543
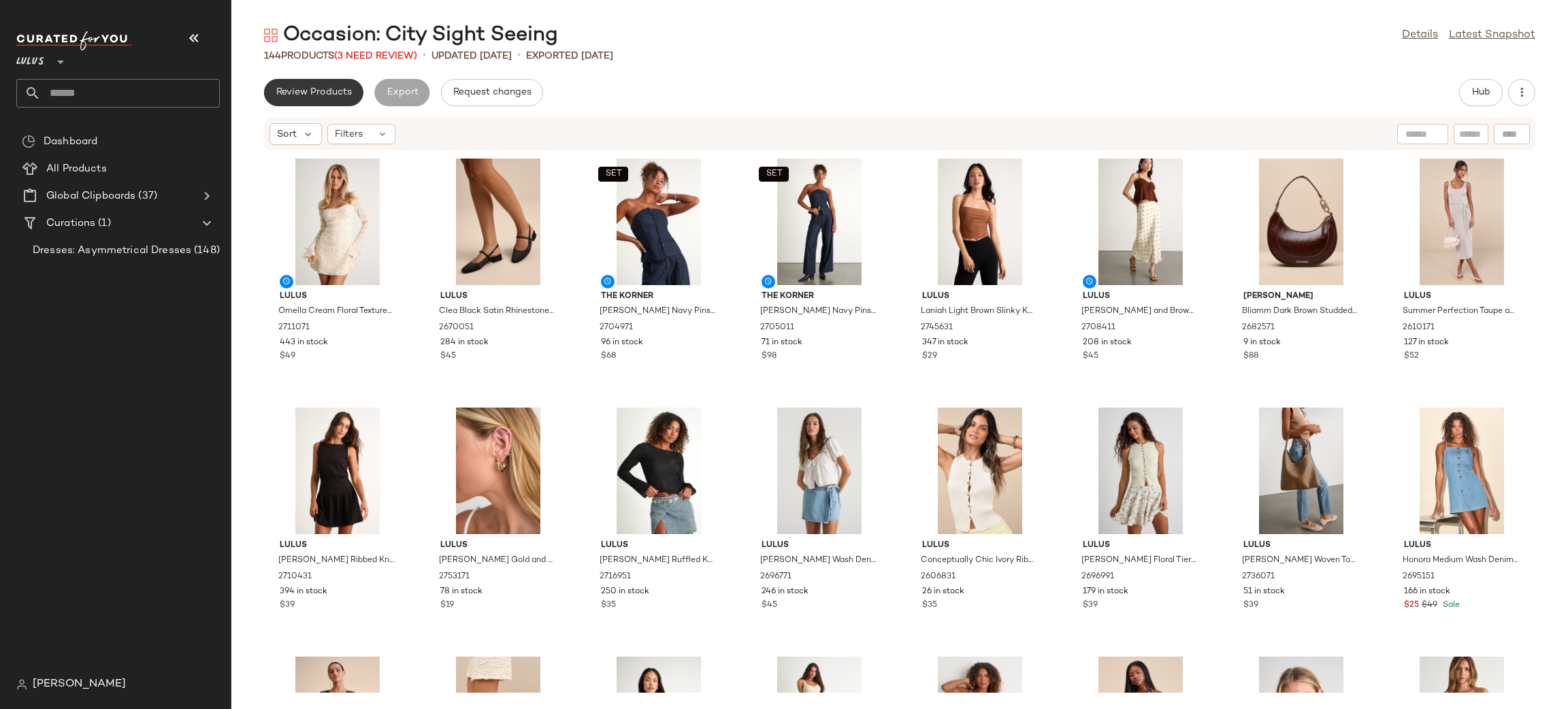
click at [325, 86] on button "Review Products" at bounding box center [314, 92] width 99 height 28
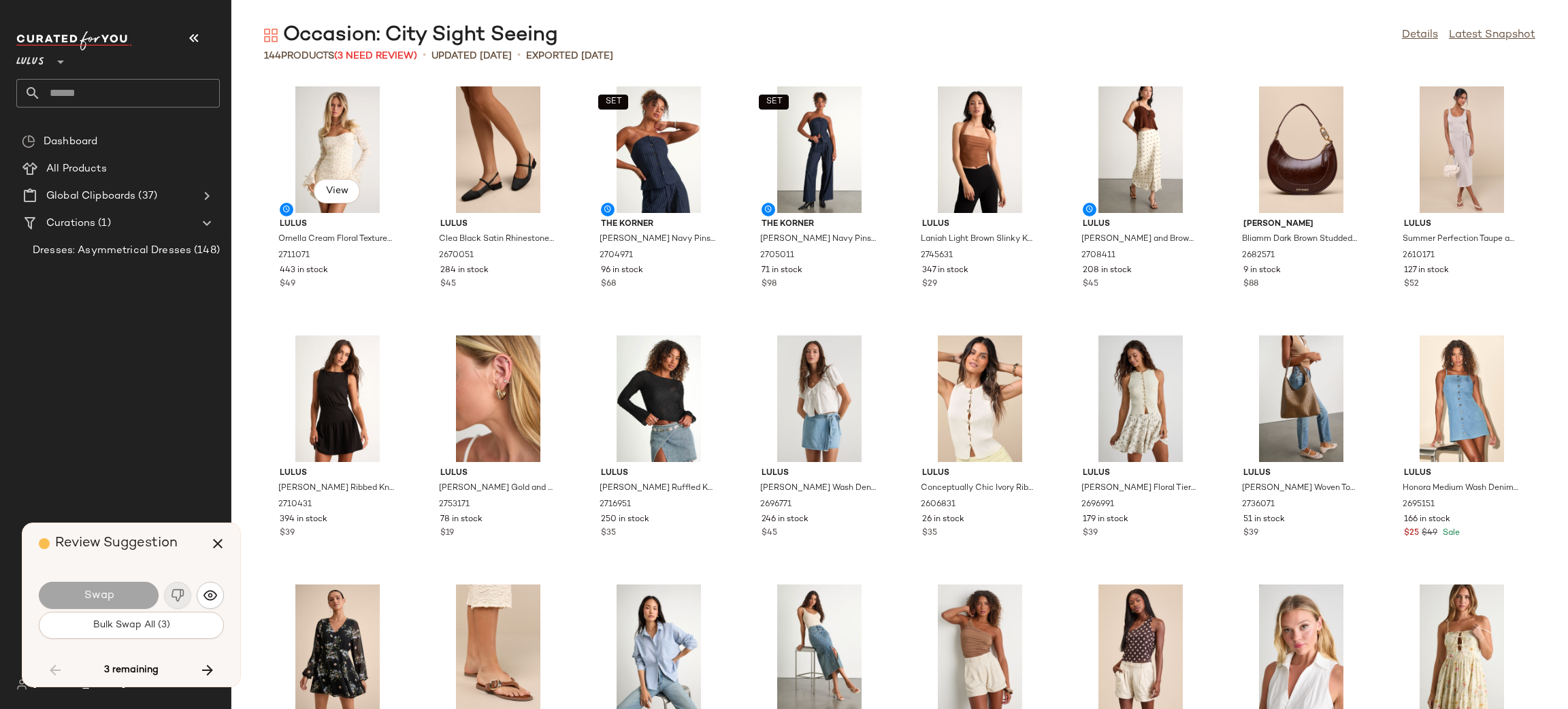
scroll to position [2739, 0]
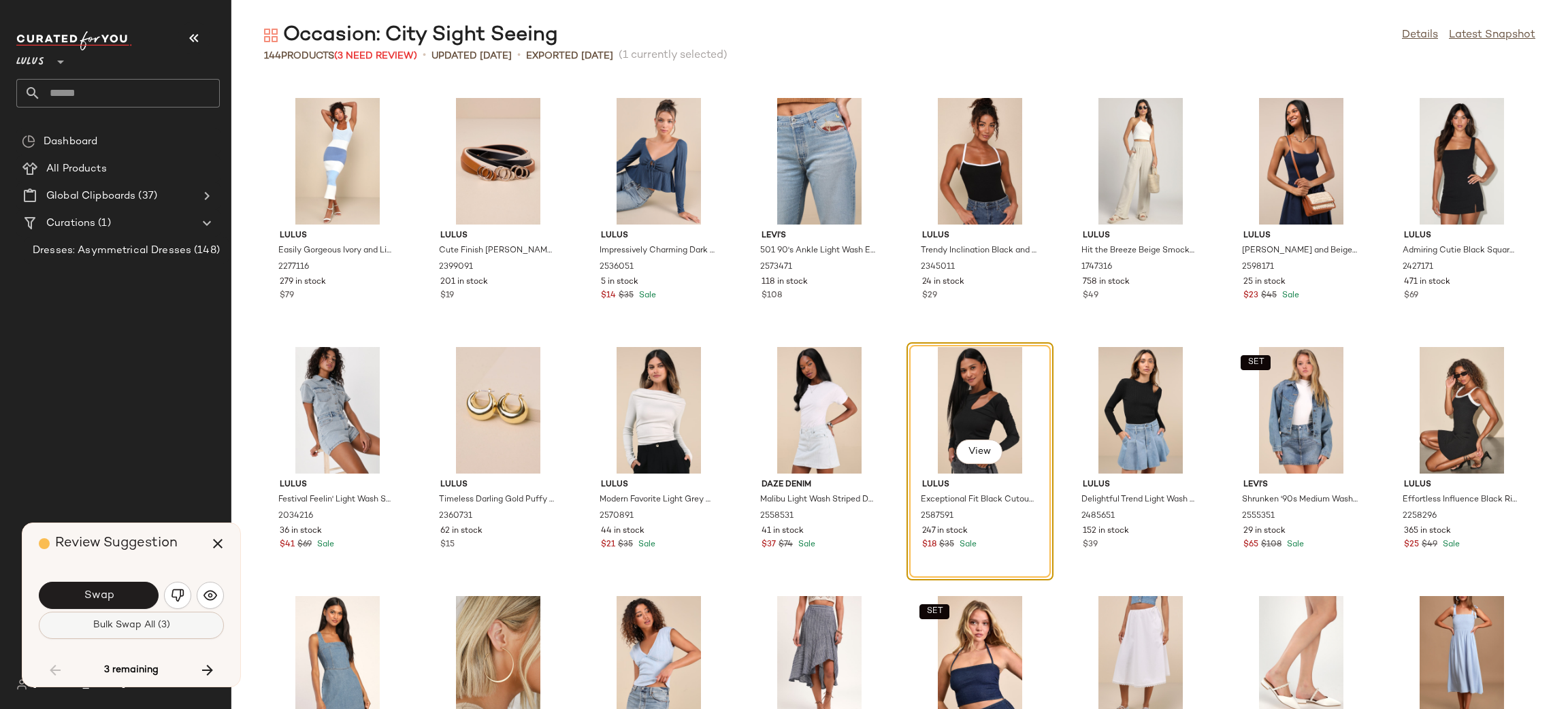
click at [153, 626] on span "Bulk Swap All (3)" at bounding box center [131, 626] width 78 height 11
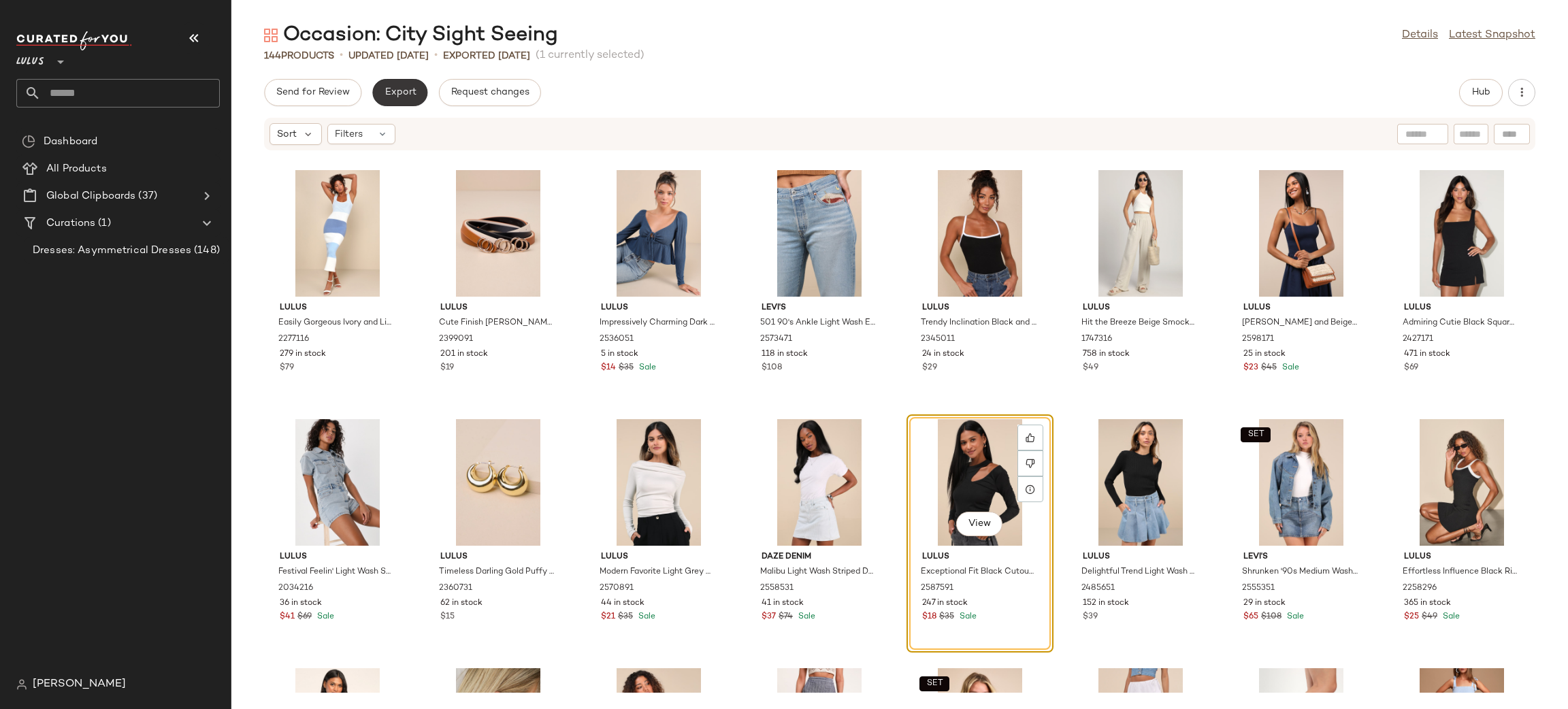
click at [409, 94] on span "Export" at bounding box center [399, 93] width 32 height 11
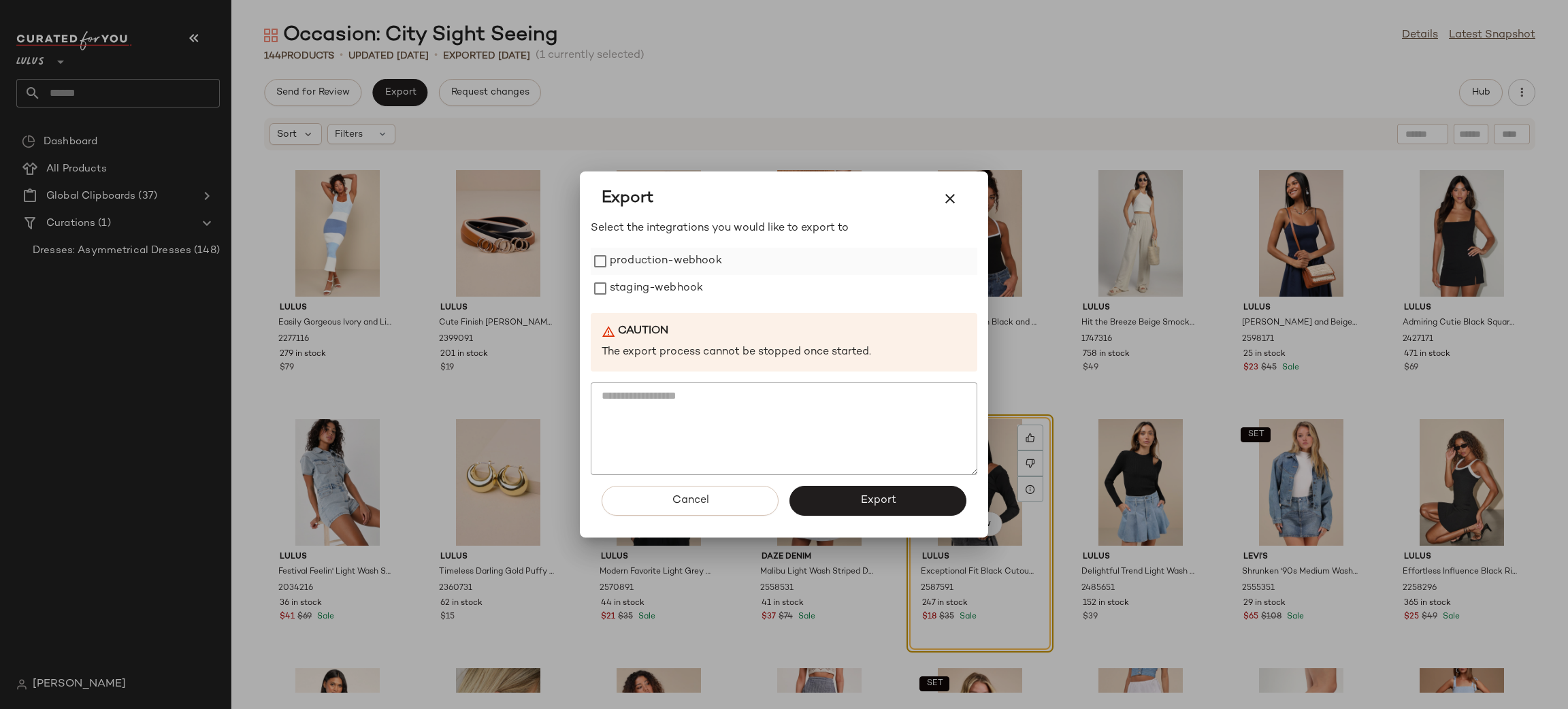
click at [637, 271] on label "production-webhook" at bounding box center [666, 261] width 112 height 28
click at [644, 296] on label "staging-webhook" at bounding box center [657, 288] width 94 height 28
click at [860, 507] on button "Export" at bounding box center [878, 501] width 177 height 30
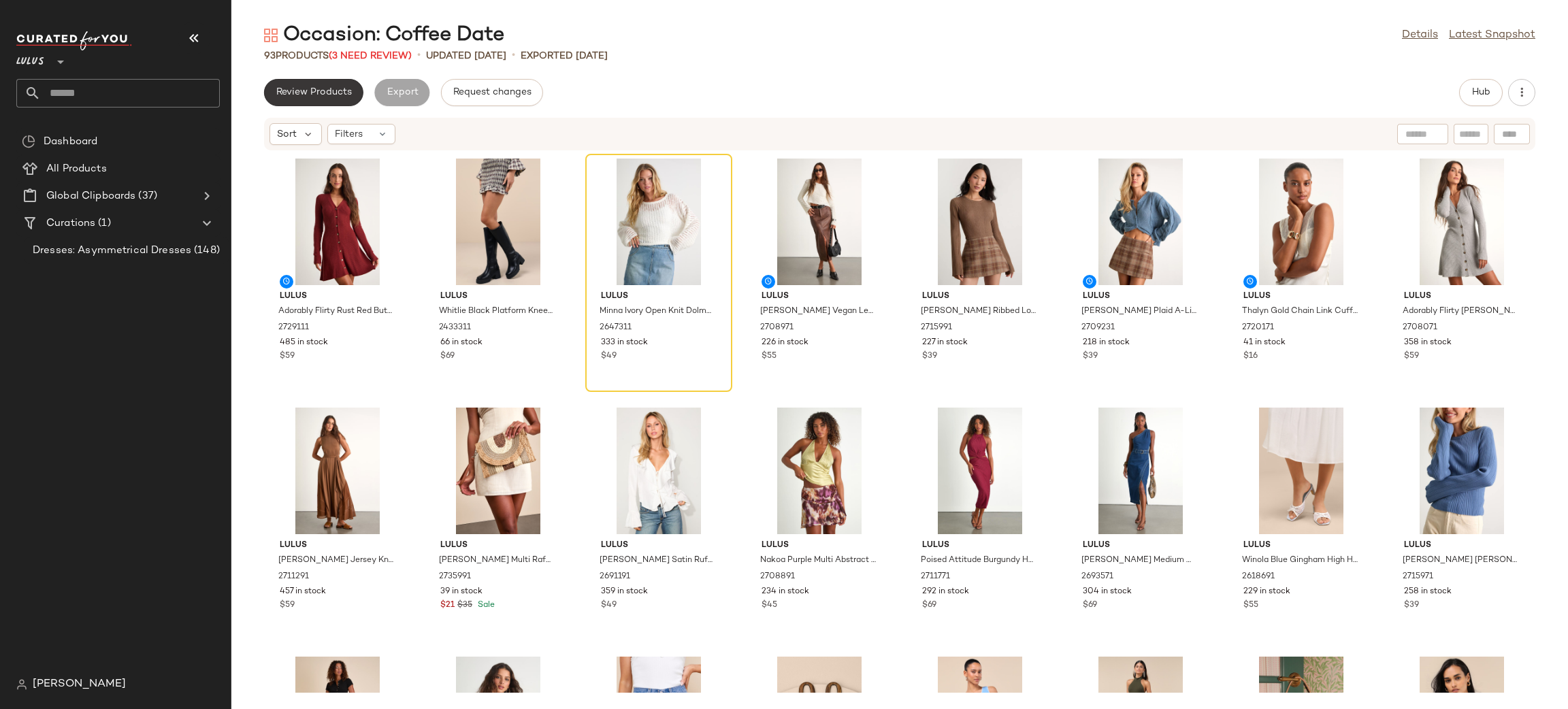
click at [311, 94] on span "Review Products" at bounding box center [314, 93] width 76 height 11
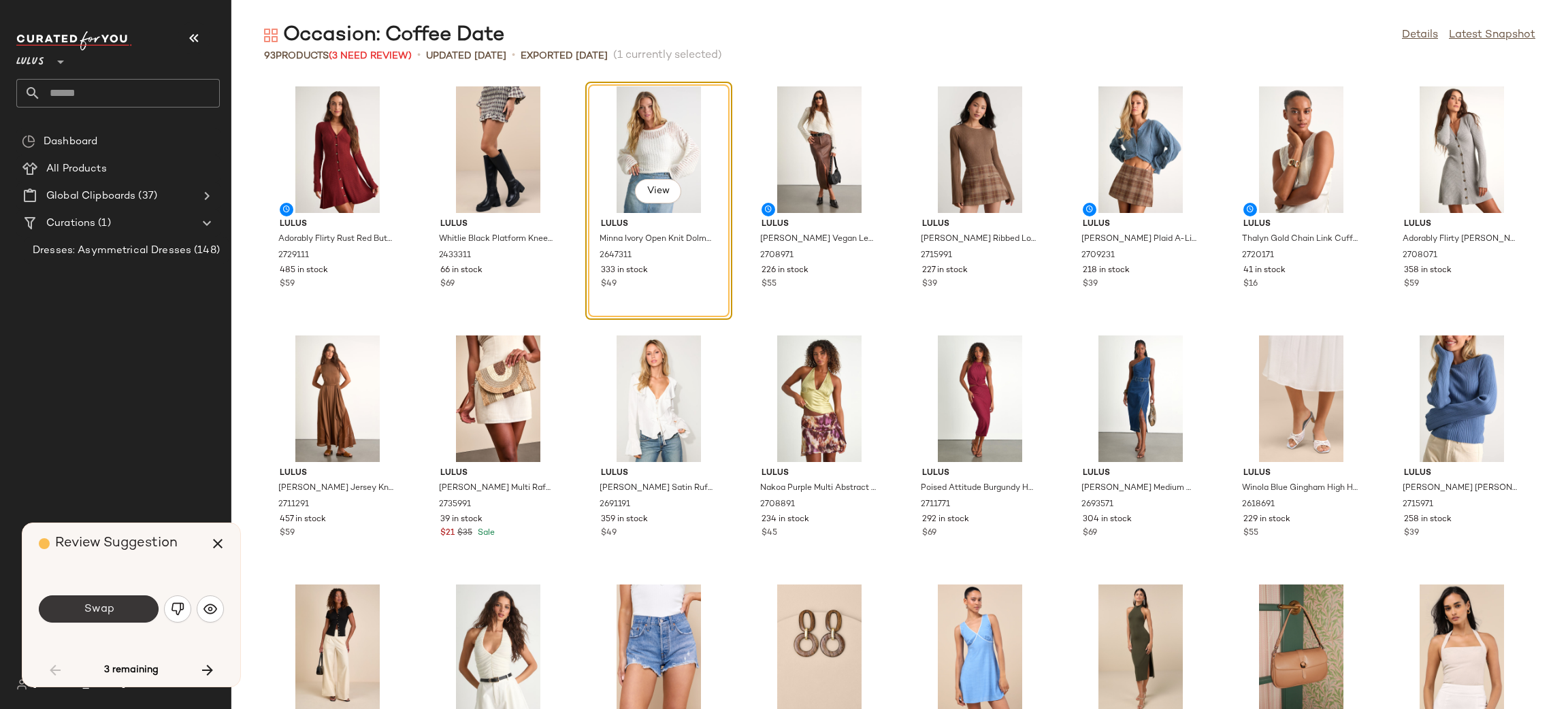
click at [132, 602] on button "Swap" at bounding box center [98, 608] width 120 height 28
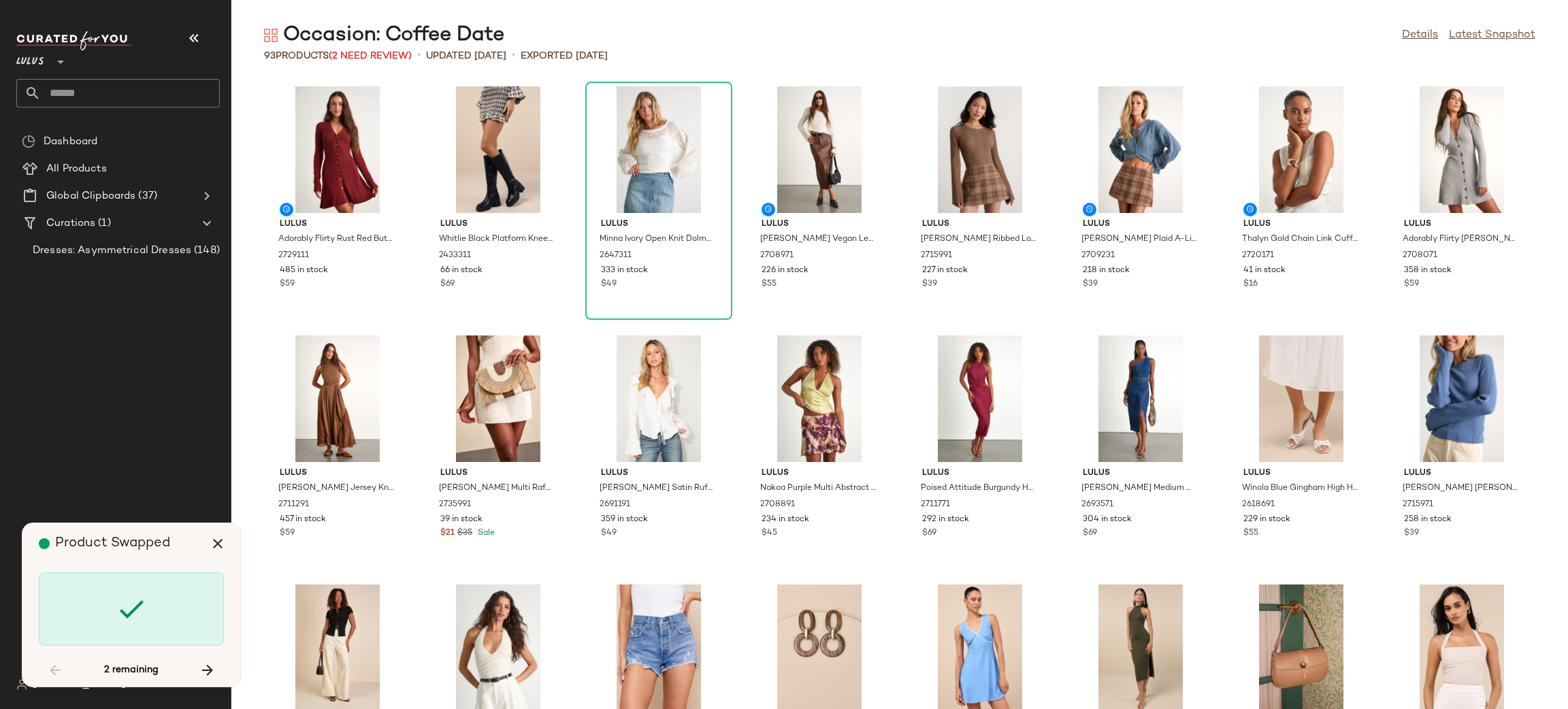
scroll to position [758, 0]
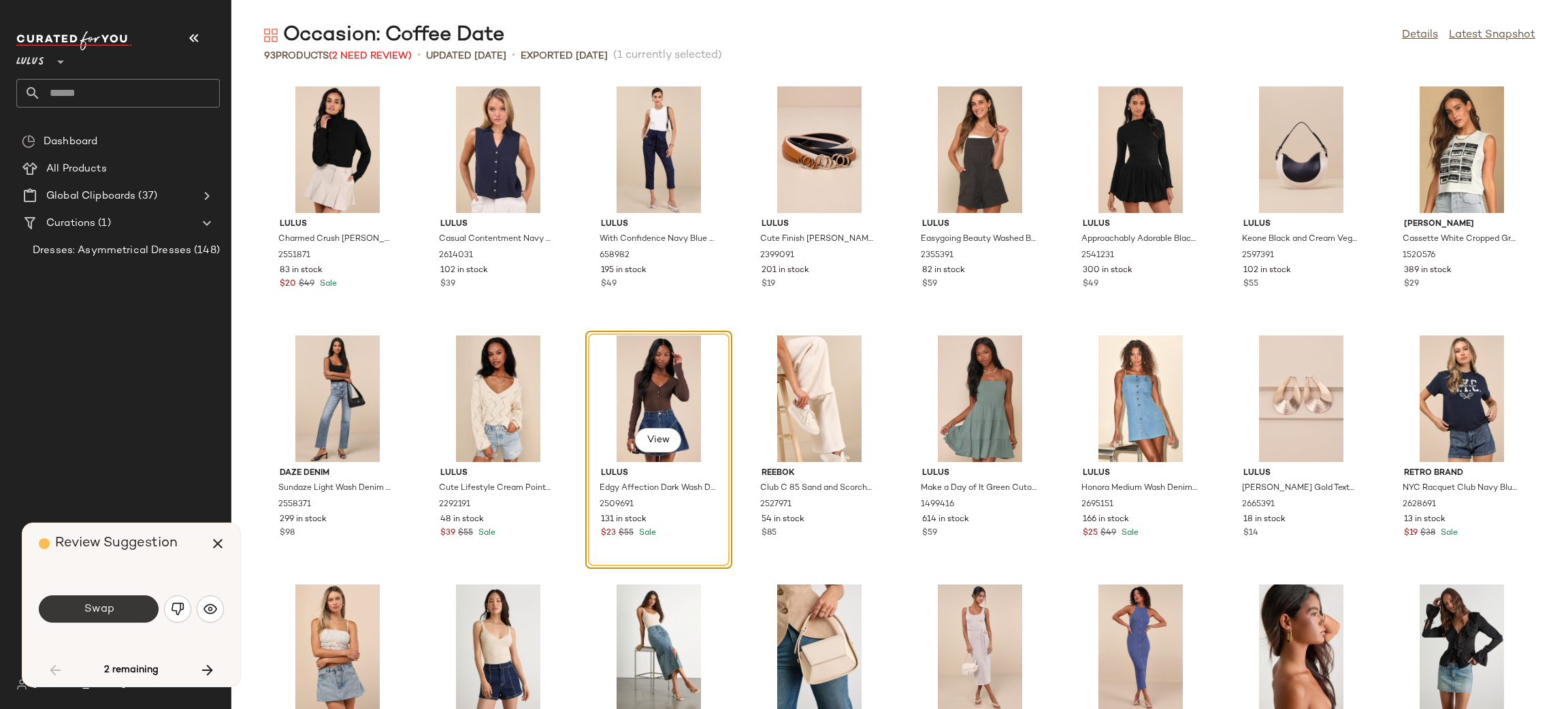
click at [106, 612] on span "Swap" at bounding box center [98, 609] width 31 height 13
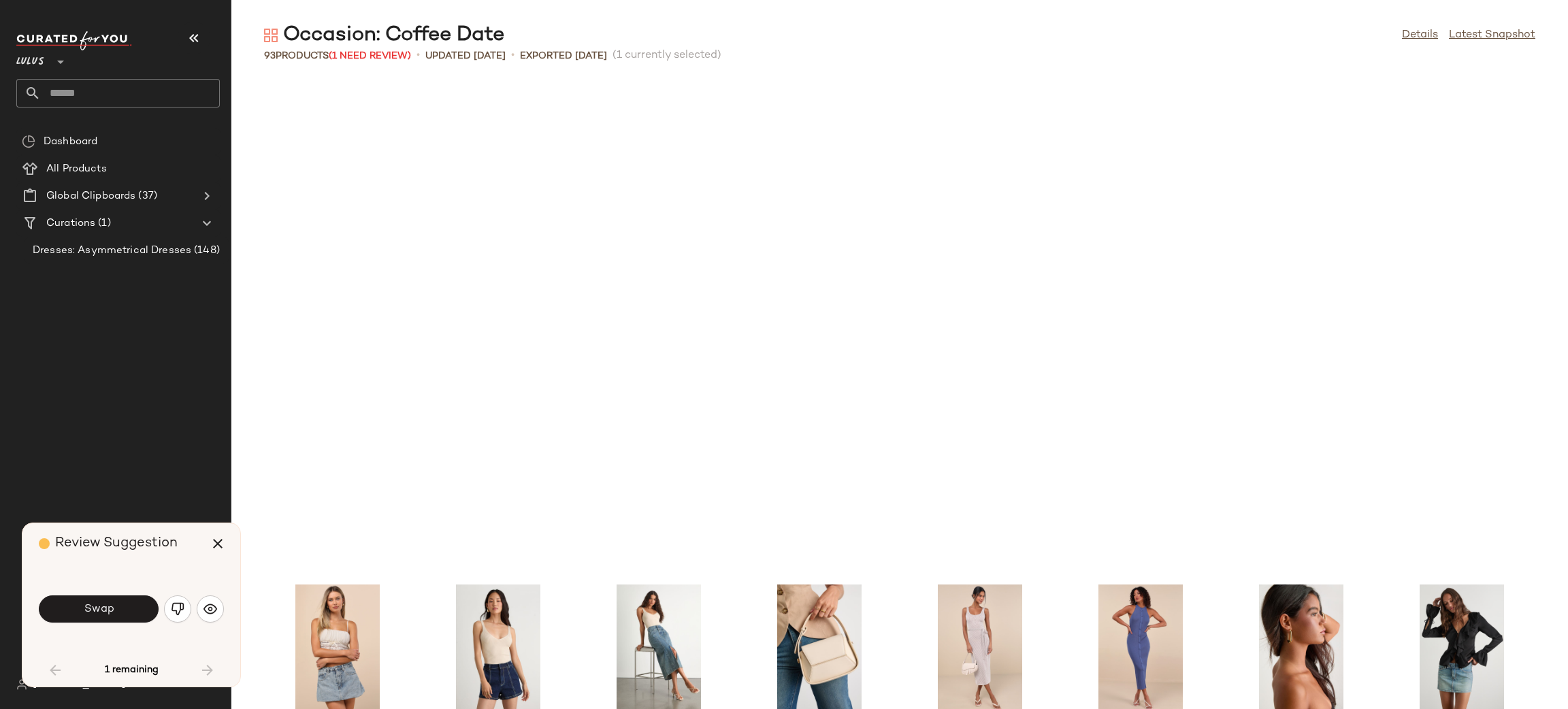
scroll to position [1244, 0]
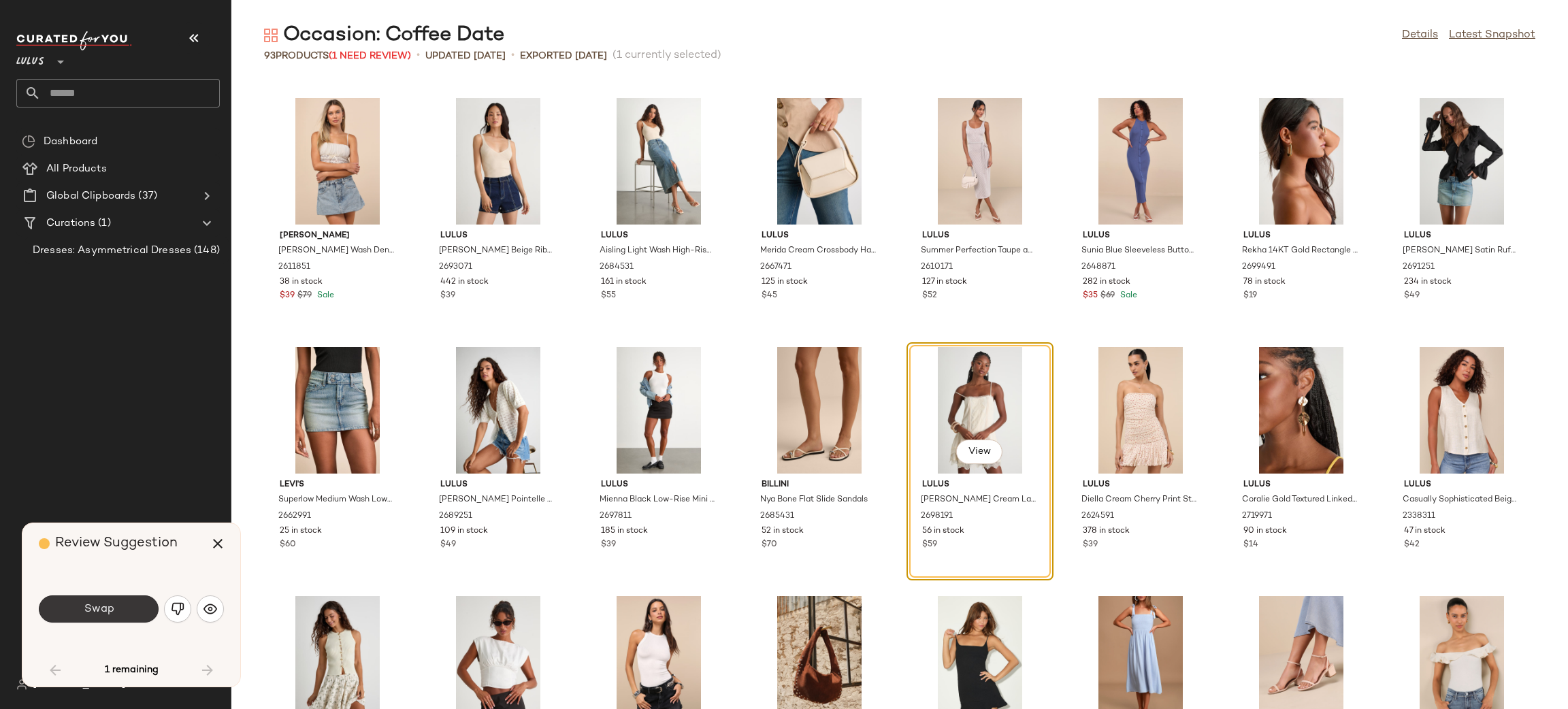
click at [101, 609] on span "Swap" at bounding box center [98, 609] width 31 height 13
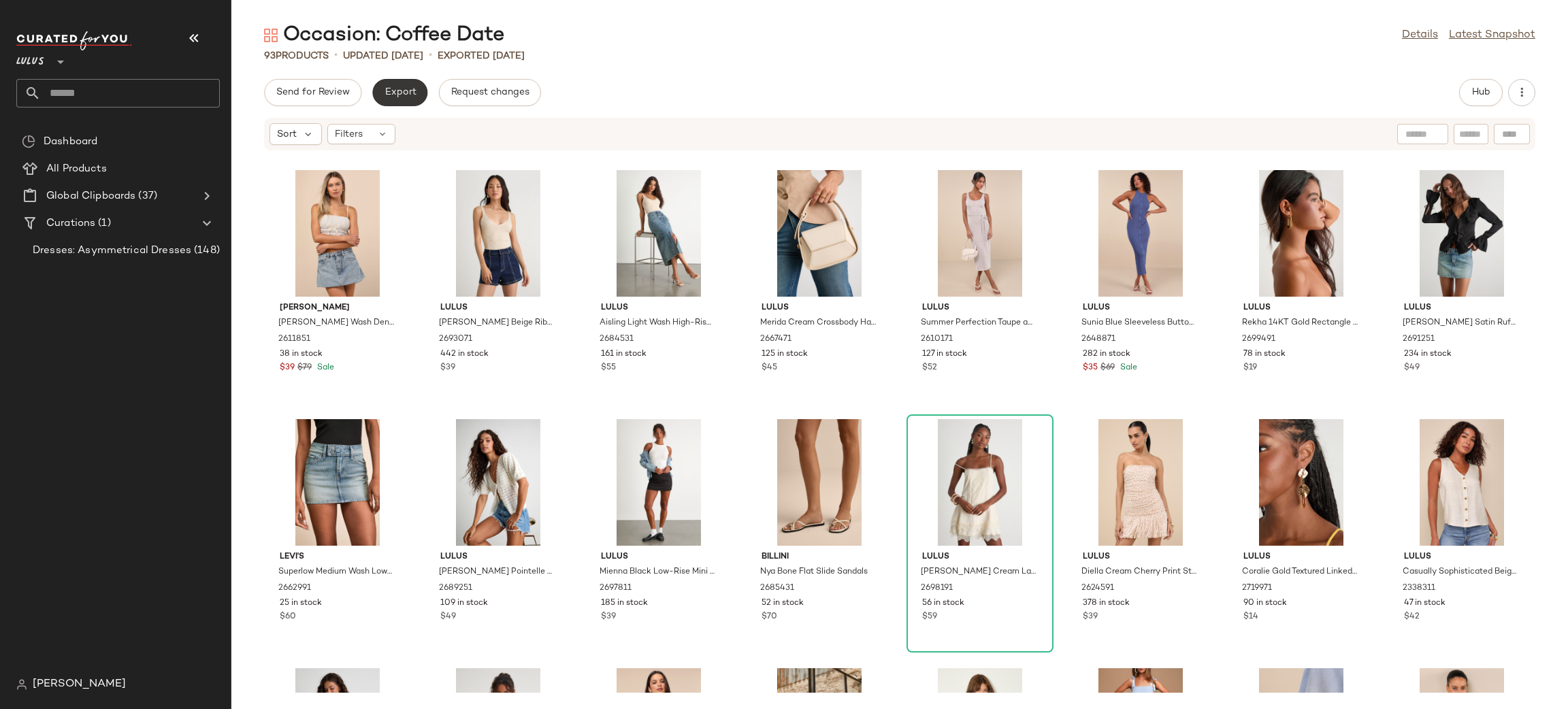
click at [388, 88] on span "Export" at bounding box center [399, 93] width 32 height 11
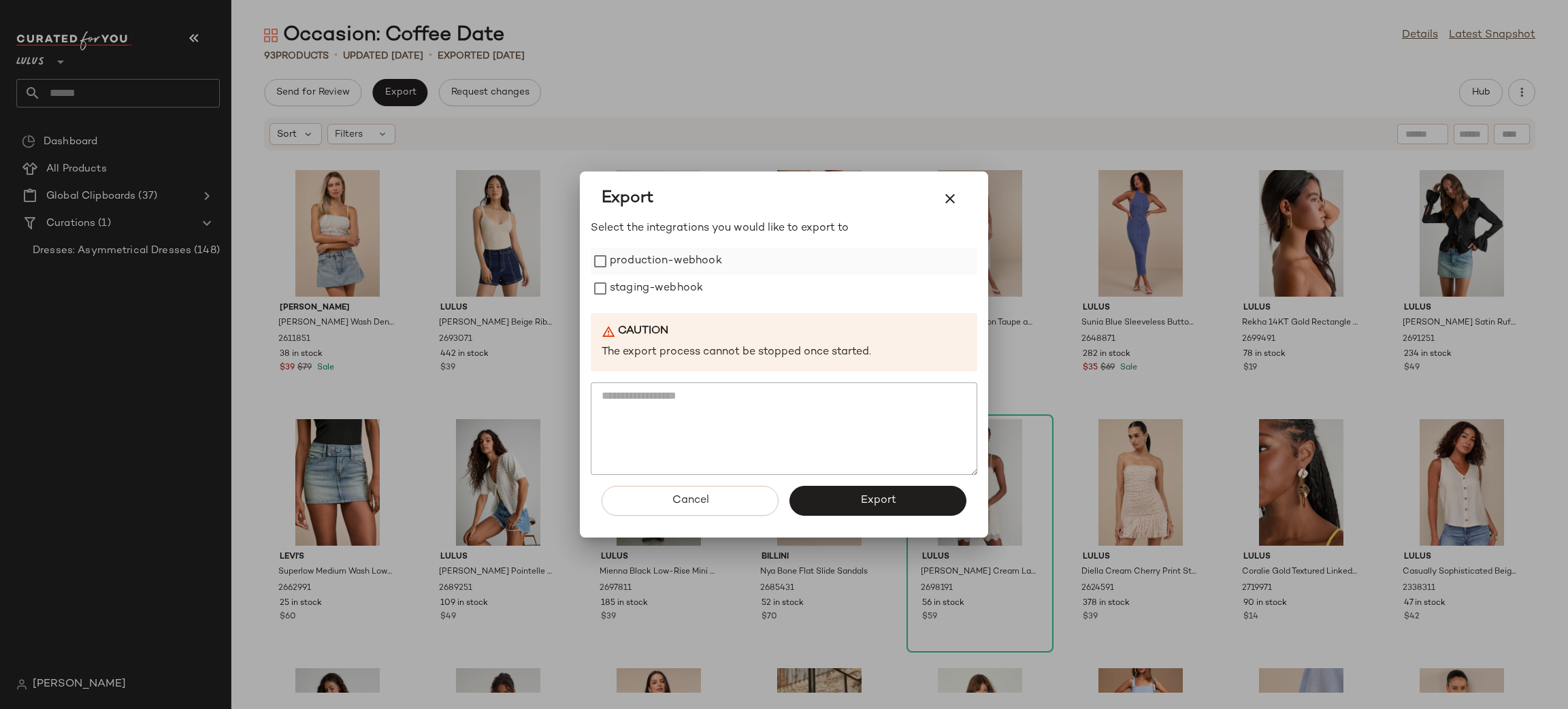
click at [657, 255] on label "production-webhook" at bounding box center [666, 261] width 112 height 28
click at [669, 287] on label "staging-webhook" at bounding box center [657, 288] width 94 height 28
click at [893, 504] on span "Export" at bounding box center [878, 500] width 36 height 13
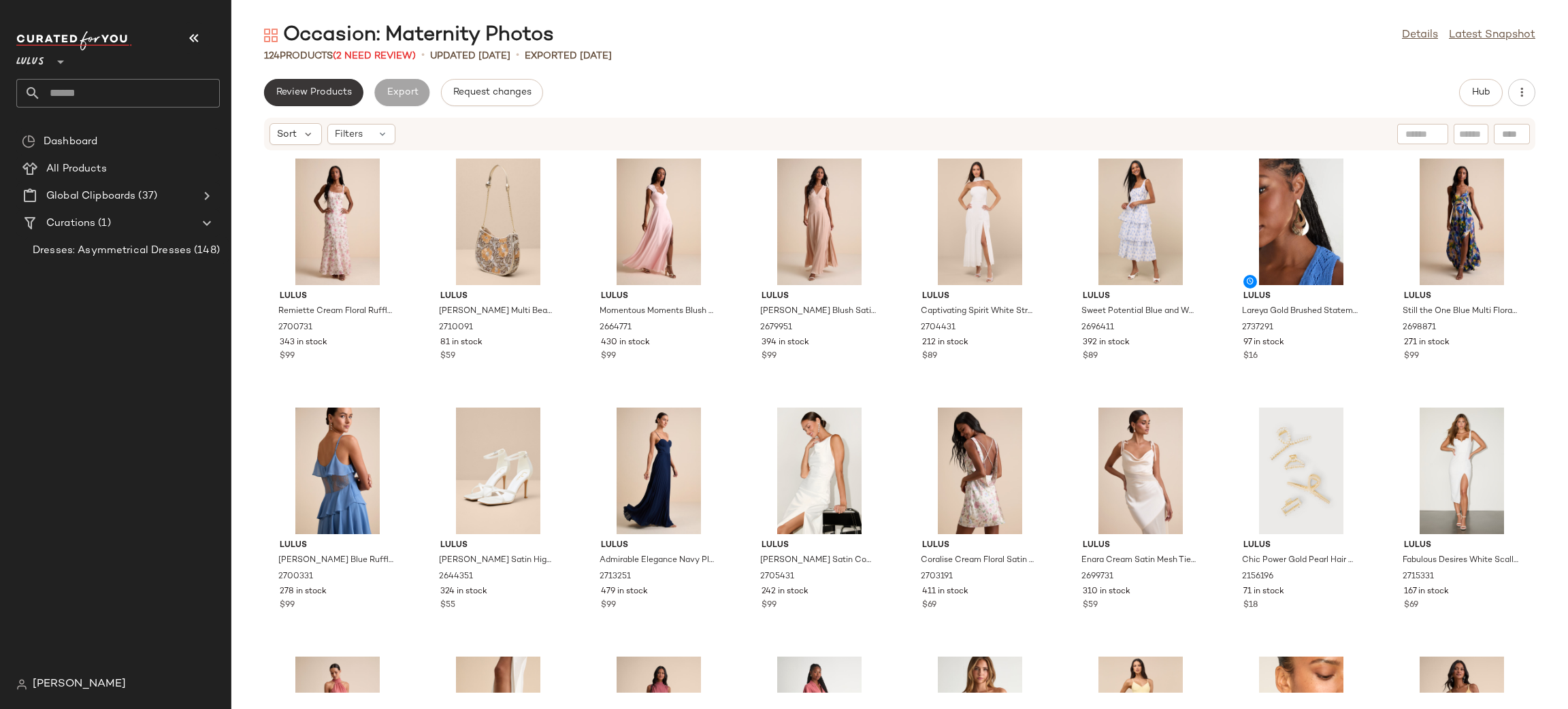
click at [318, 87] on span "Review Products" at bounding box center [314, 93] width 76 height 11
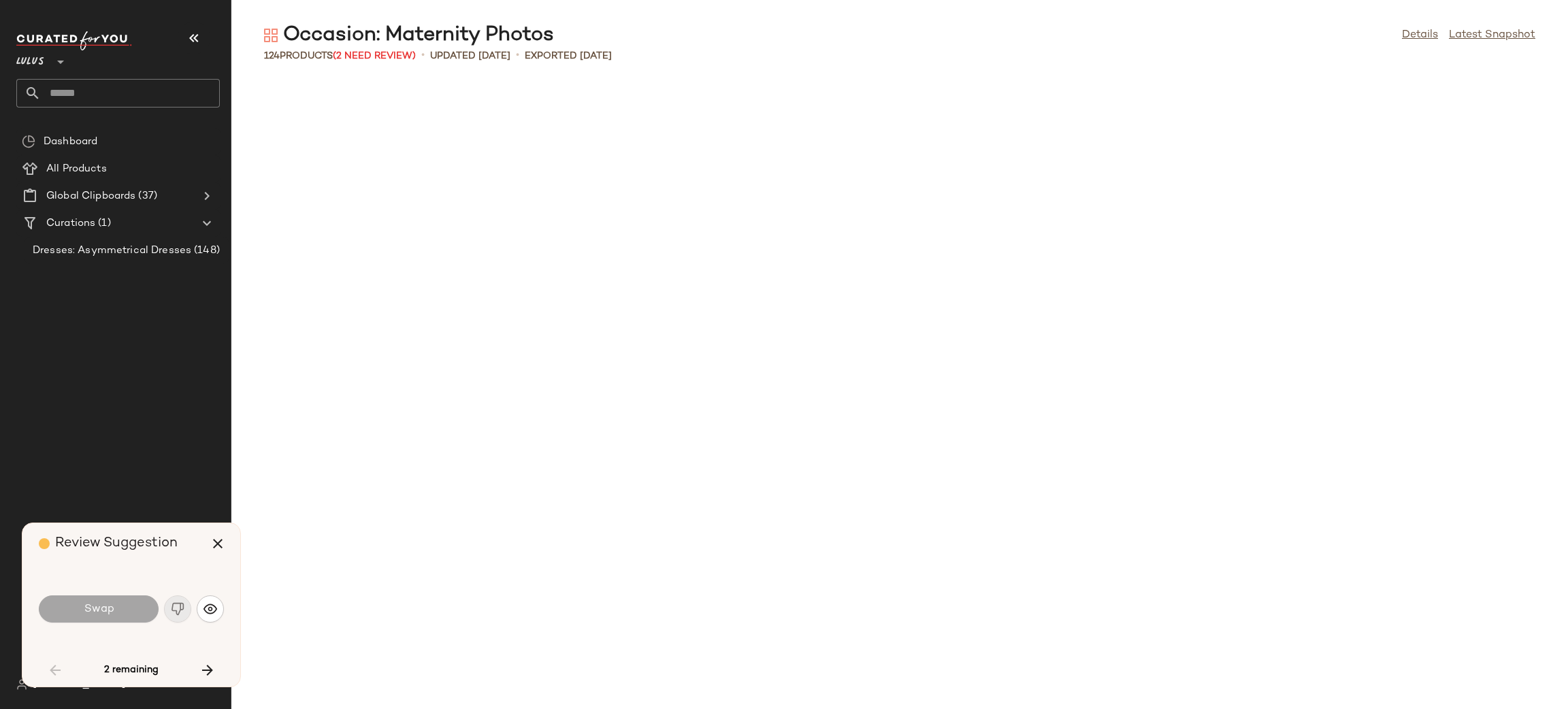
scroll to position [1007, 0]
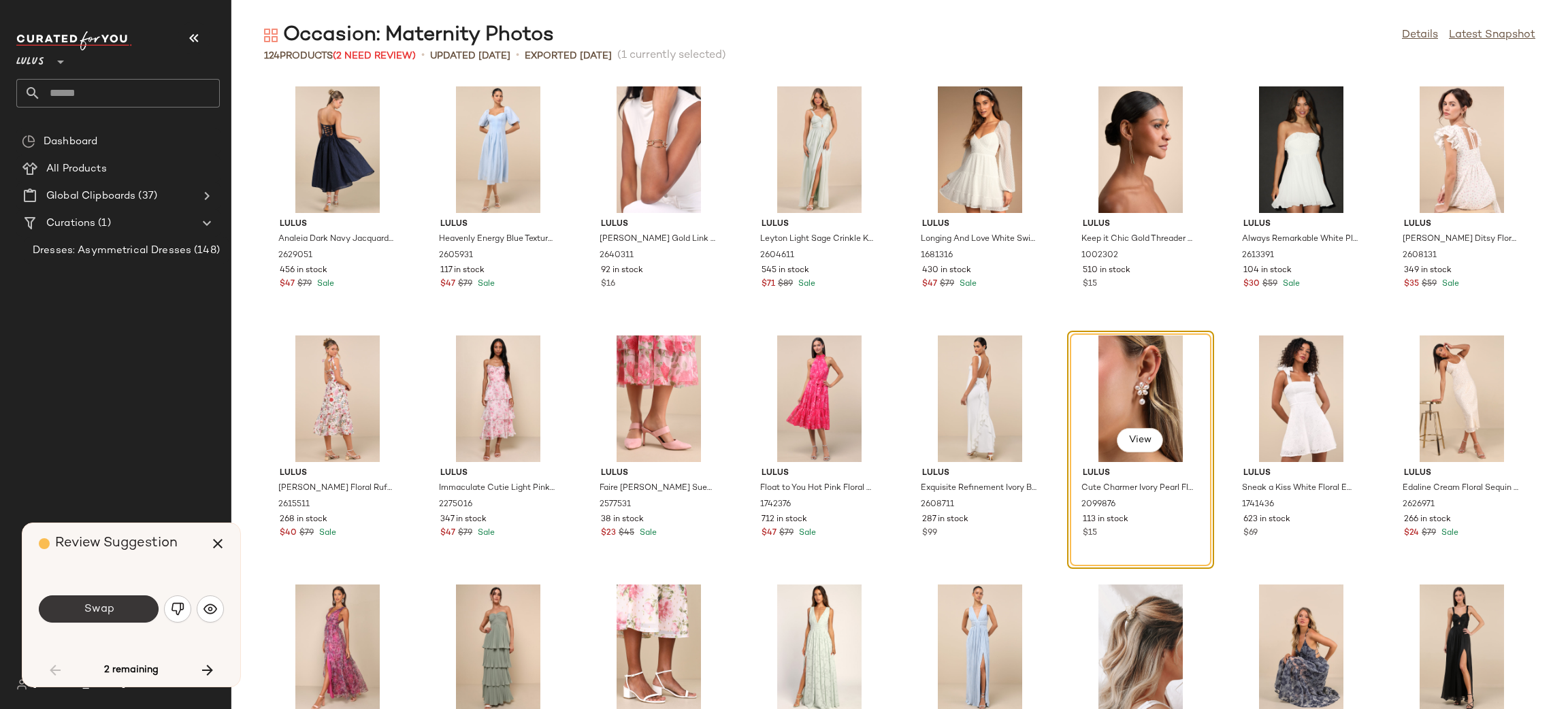
click at [102, 606] on span "Swap" at bounding box center [98, 609] width 31 height 13
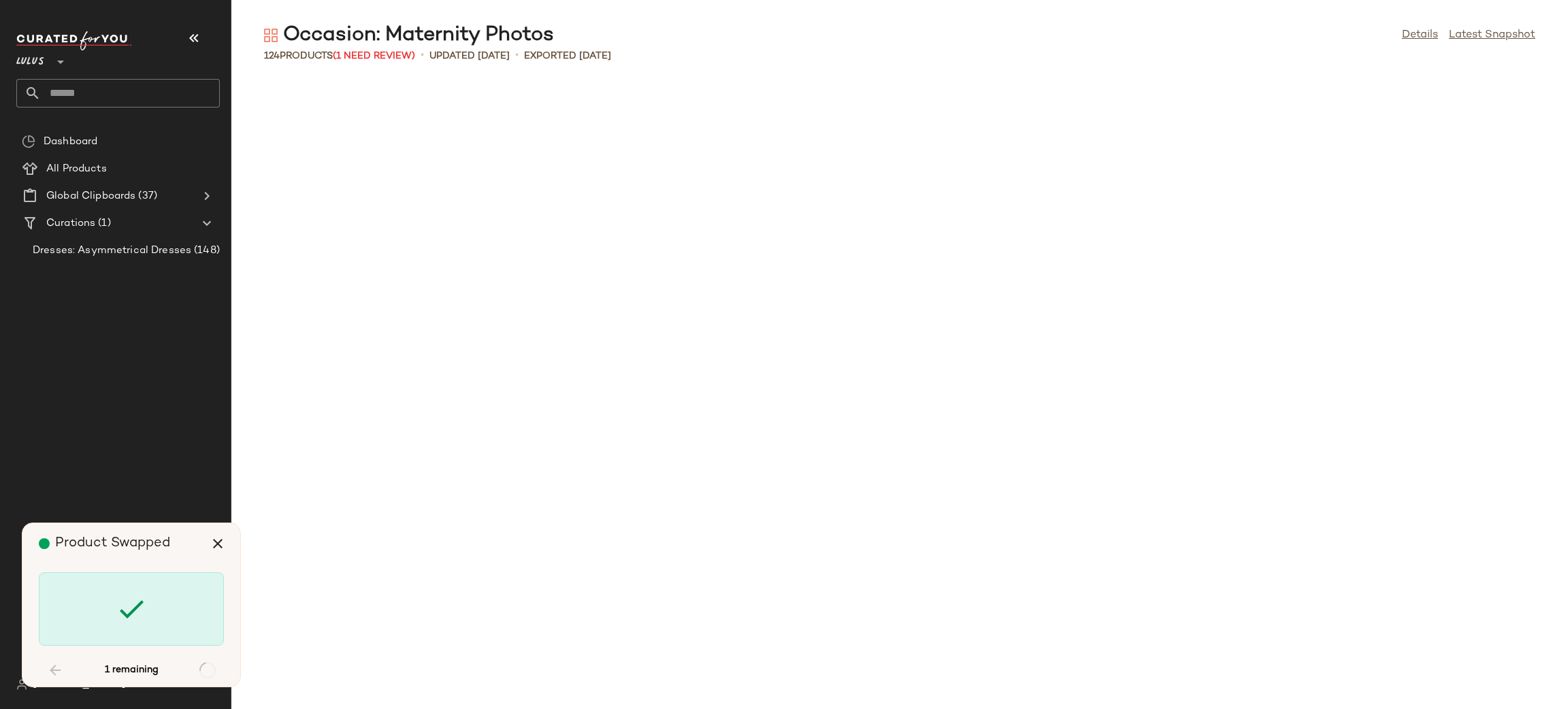
scroll to position [2240, 0]
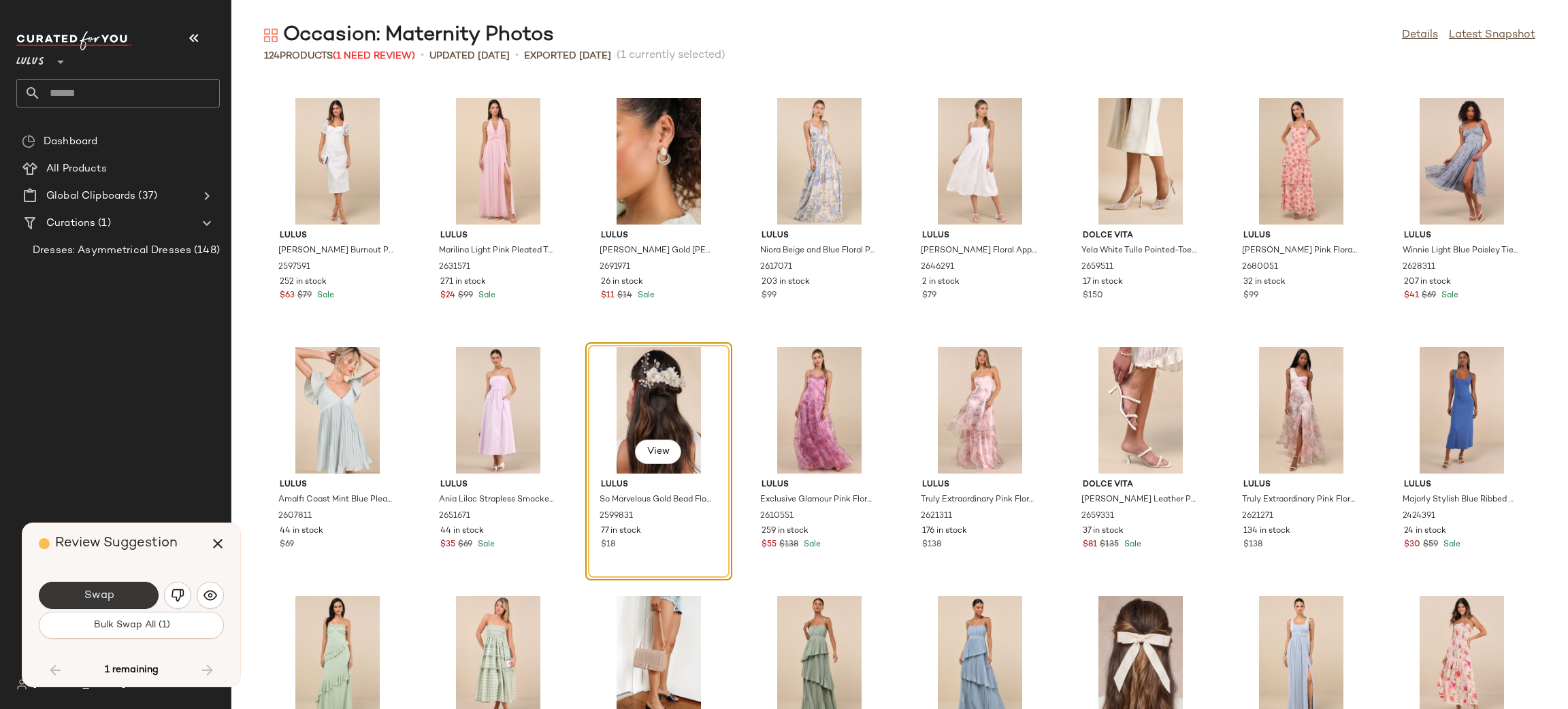
click at [141, 600] on button "Swap" at bounding box center [98, 595] width 120 height 28
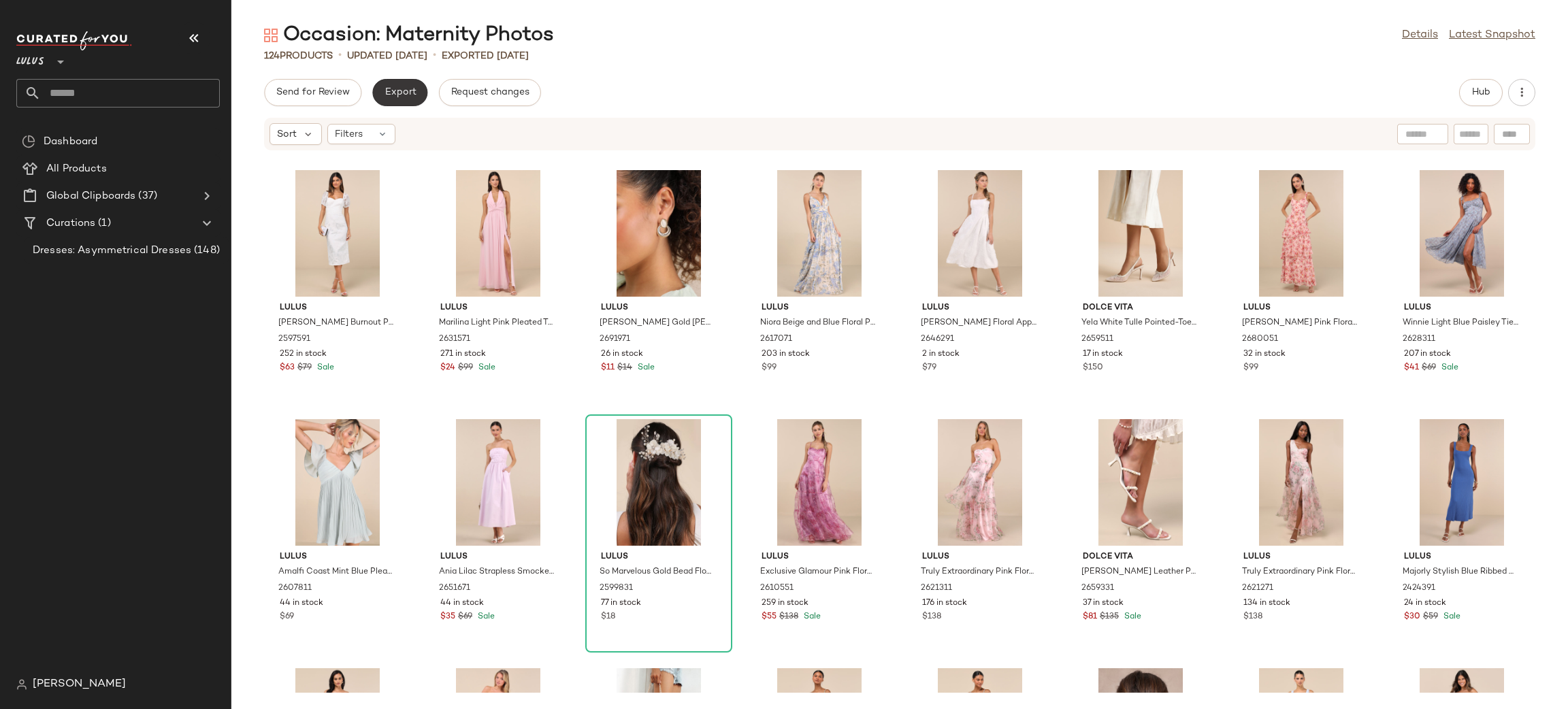
click at [402, 88] on span "Export" at bounding box center [399, 93] width 32 height 11
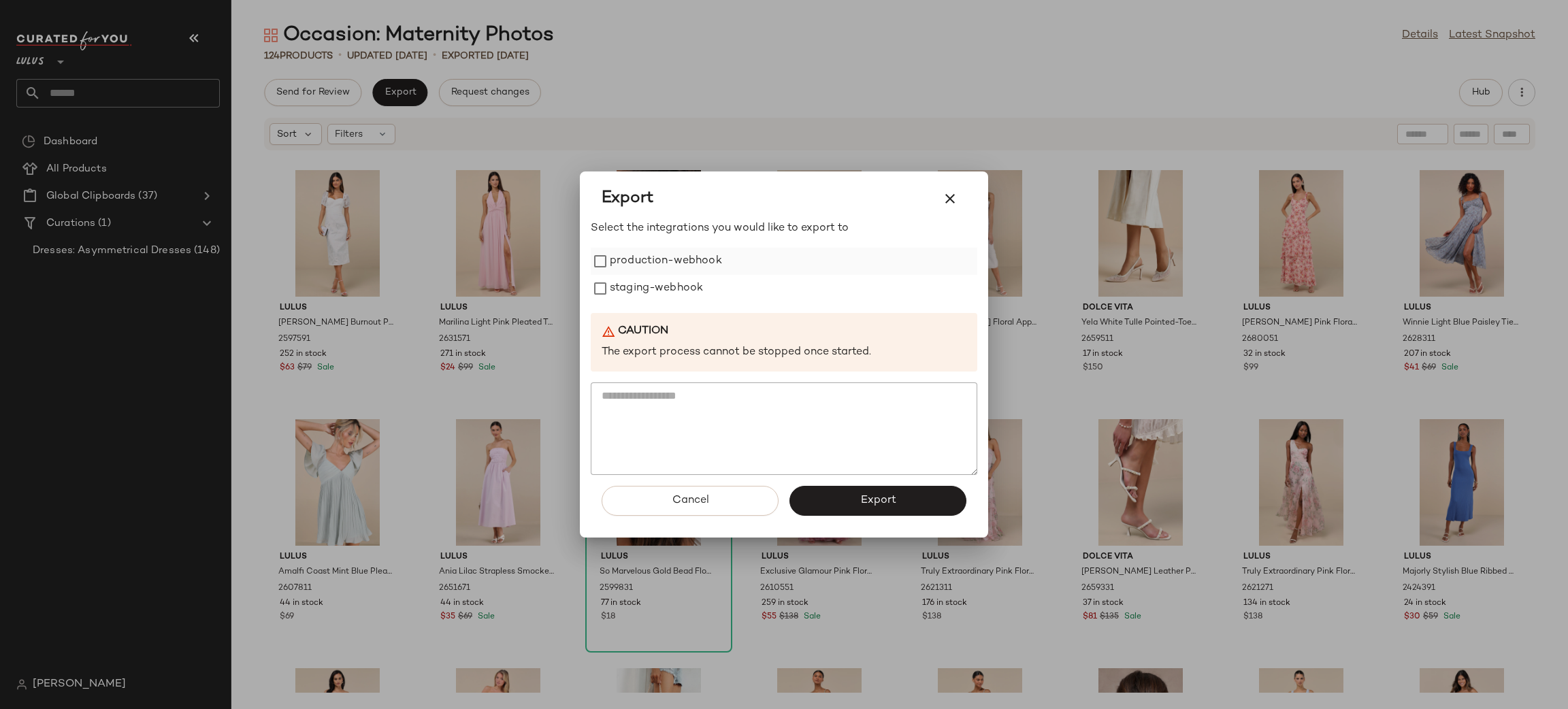
click at [650, 252] on label "production-webhook" at bounding box center [666, 261] width 112 height 28
click at [659, 281] on label "staging-webhook" at bounding box center [657, 288] width 94 height 28
click at [882, 509] on button "Export" at bounding box center [878, 501] width 177 height 30
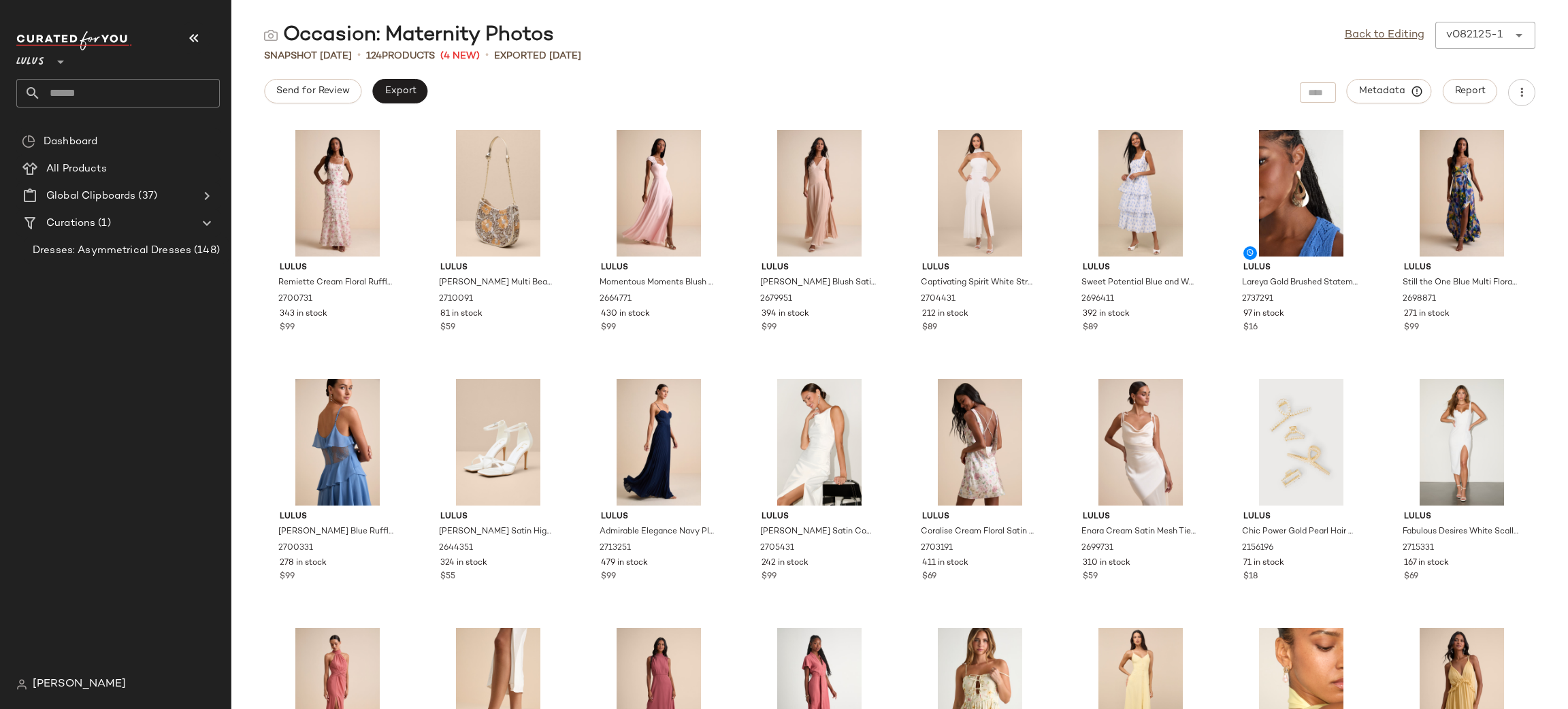
click at [392, 104] on div "Export" at bounding box center [399, 92] width 55 height 28
click at [400, 95] on span "Export" at bounding box center [399, 91] width 32 height 11
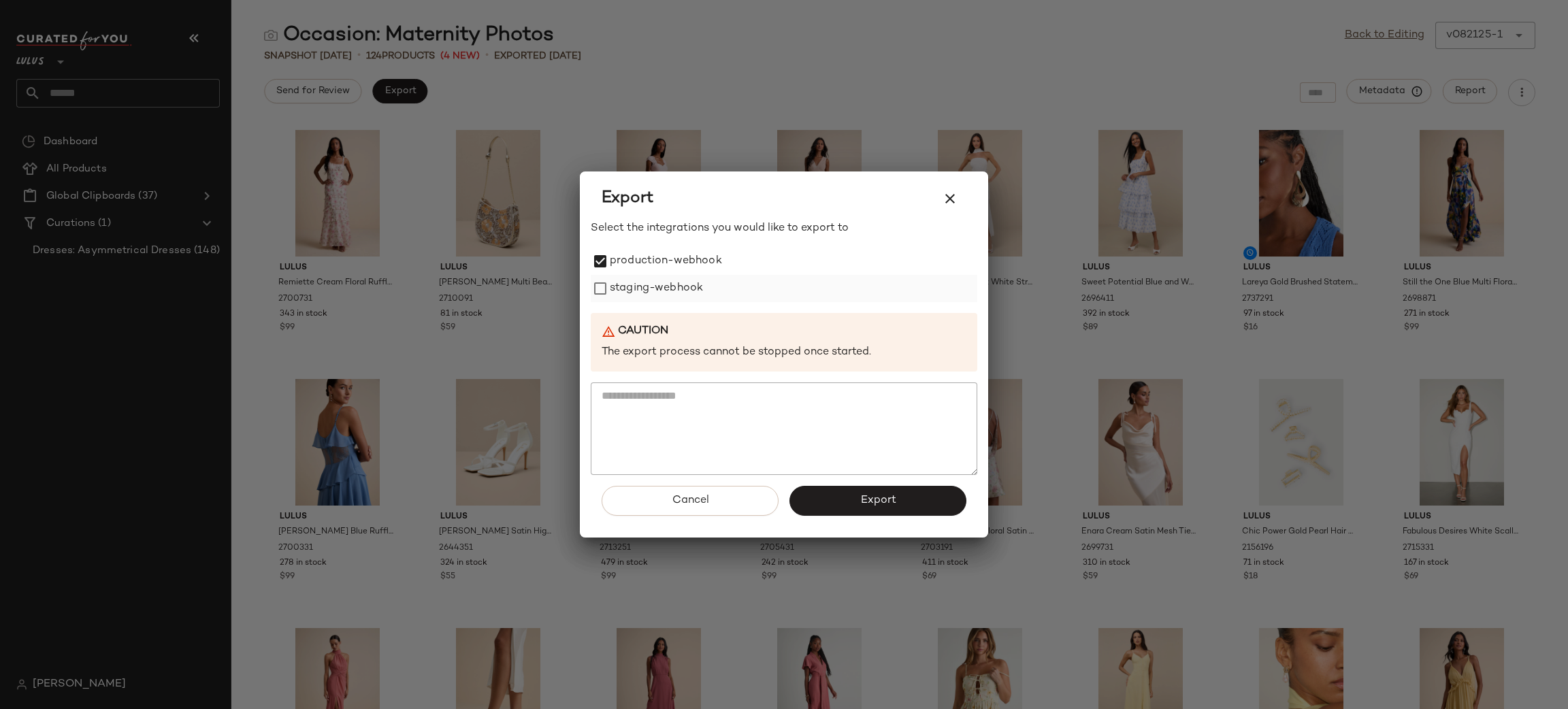
click at [622, 279] on label "staging-webhook" at bounding box center [657, 288] width 94 height 28
click at [828, 494] on button "Export" at bounding box center [878, 501] width 177 height 30
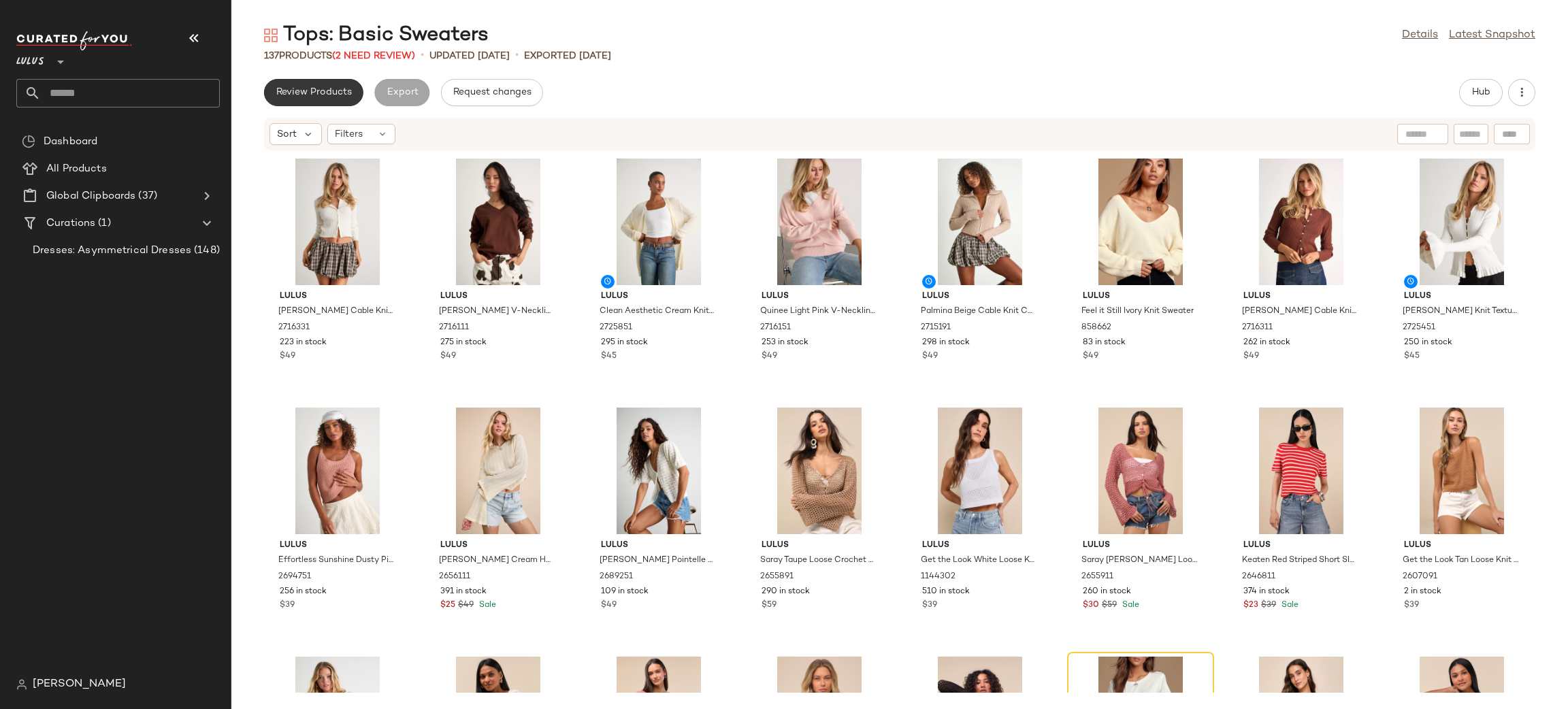
click at [314, 90] on span "Review Products" at bounding box center [314, 93] width 76 height 11
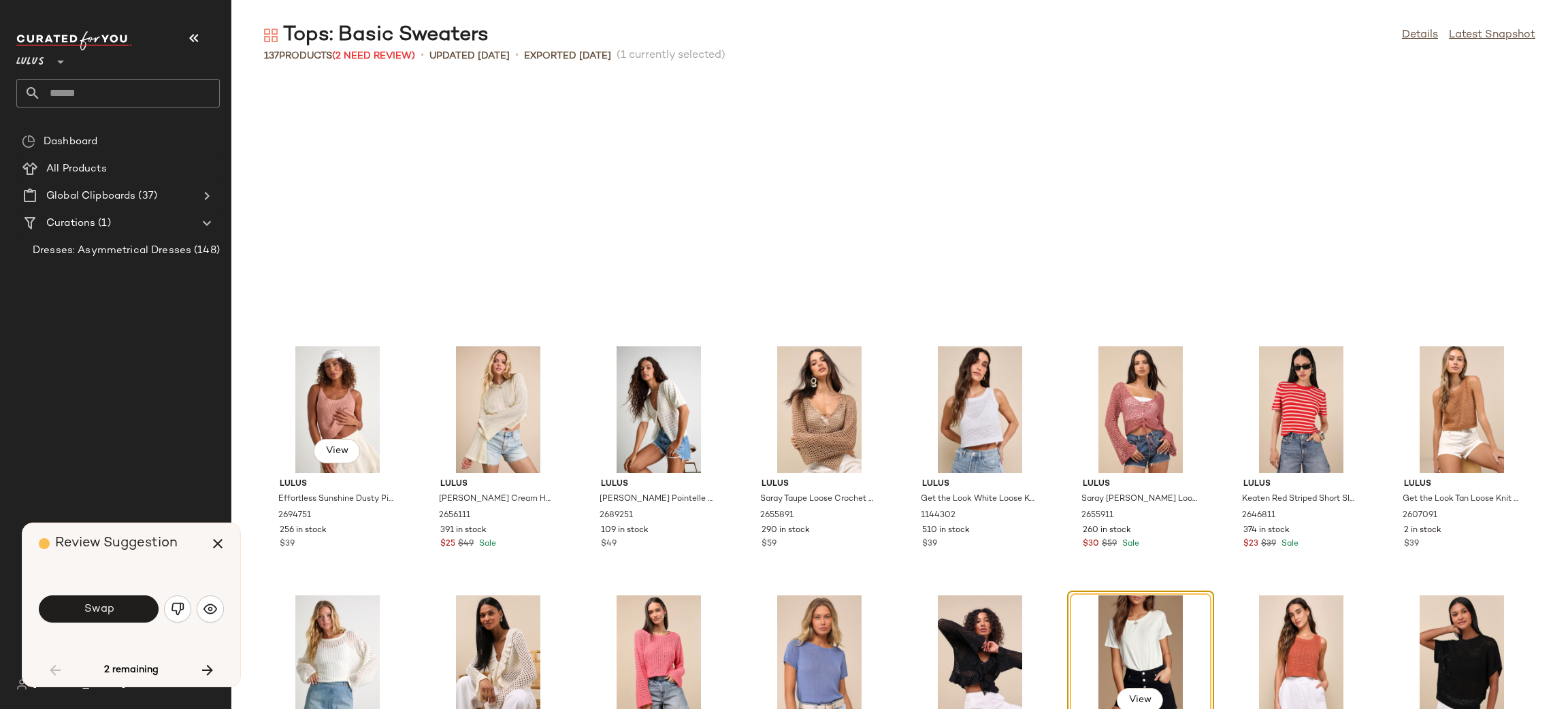
scroll to position [260, 0]
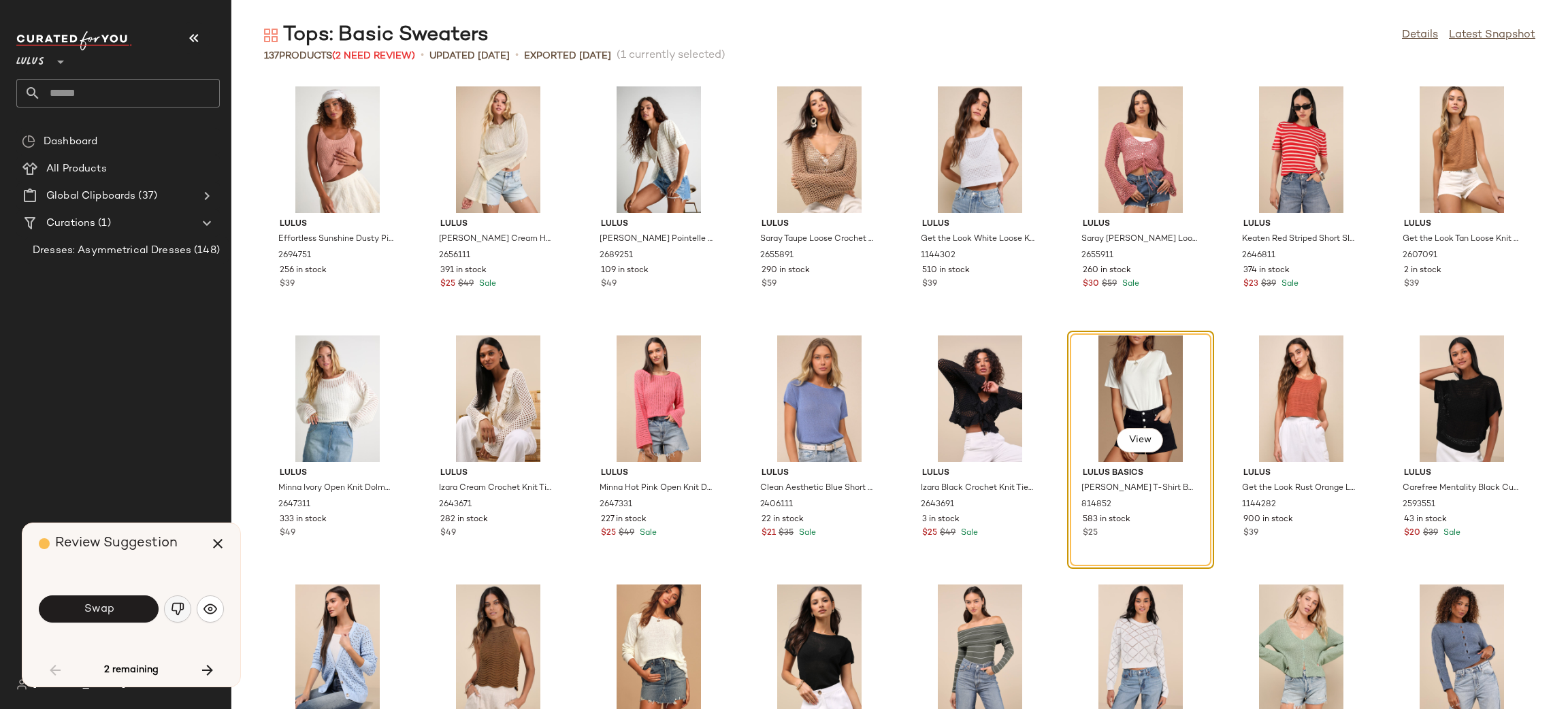
click at [179, 605] on img "button" at bounding box center [177, 608] width 13 height 13
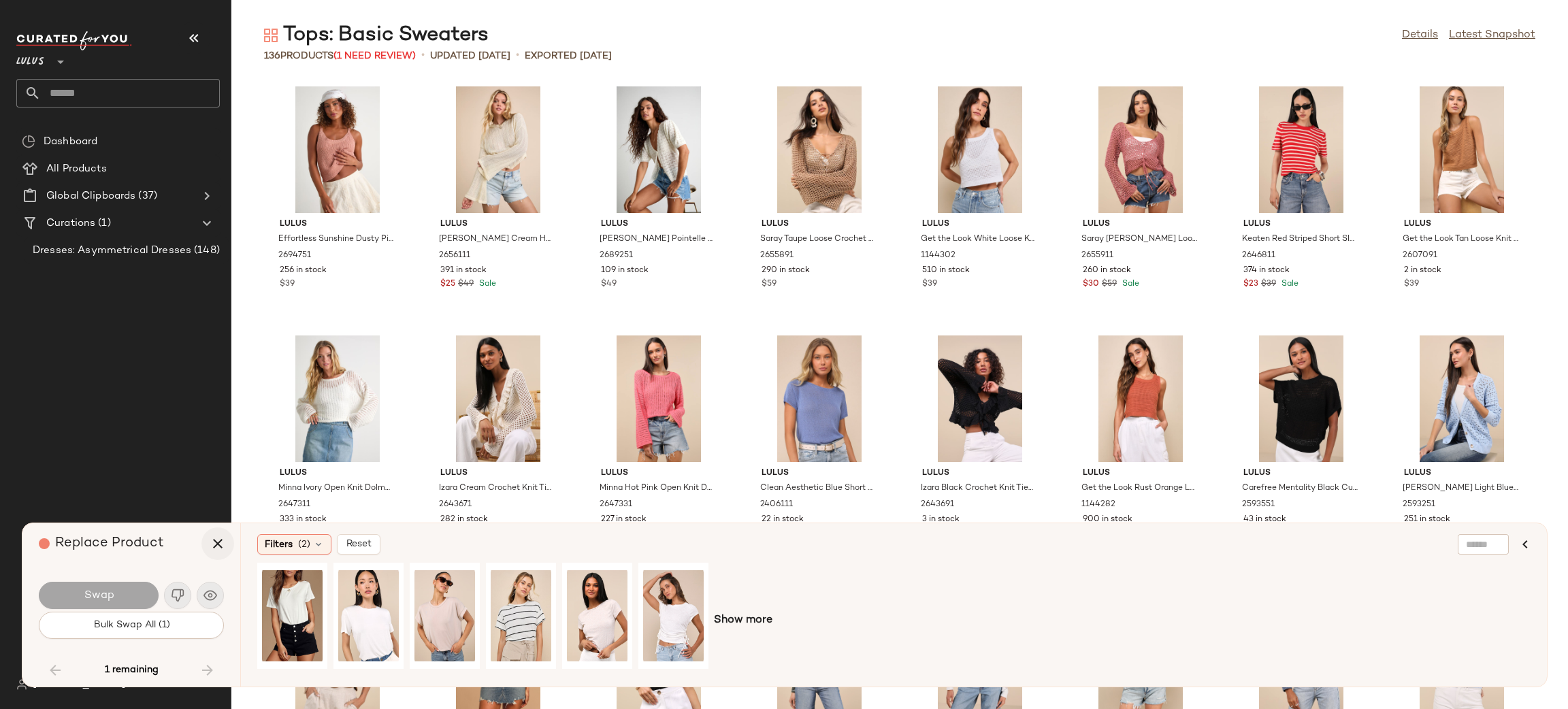
click at [212, 553] on button "button" at bounding box center [218, 544] width 33 height 33
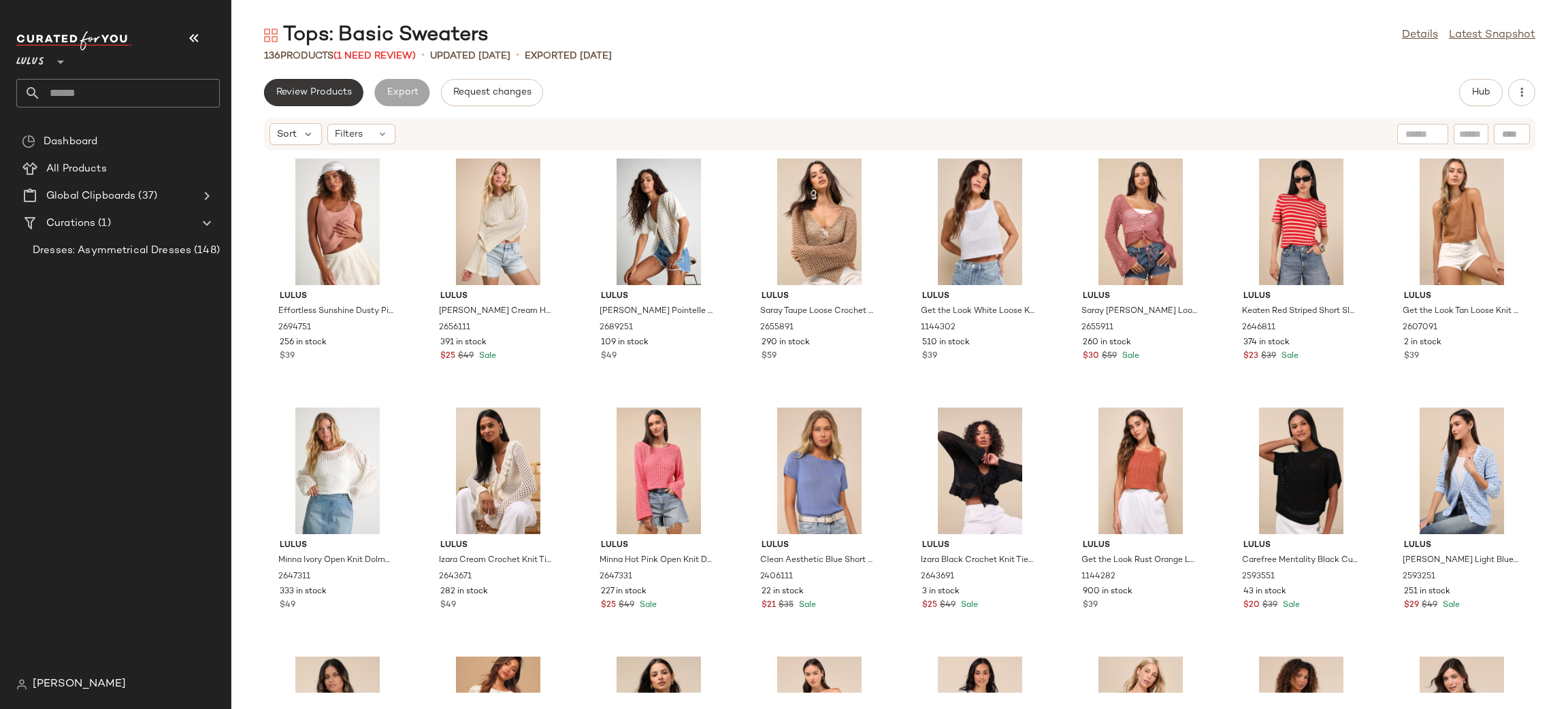
click at [289, 94] on span "Review Products" at bounding box center [314, 93] width 76 height 11
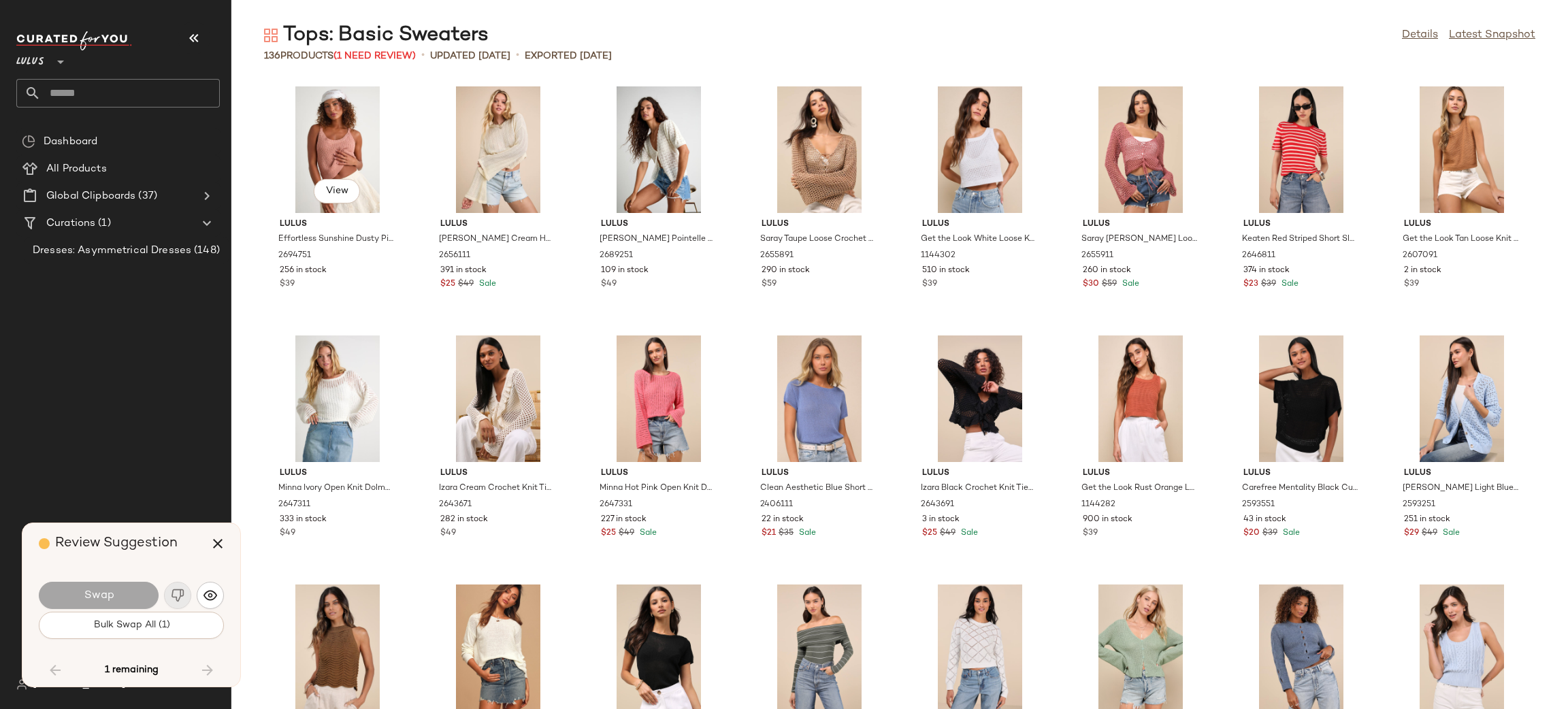
scroll to position [2988, 0]
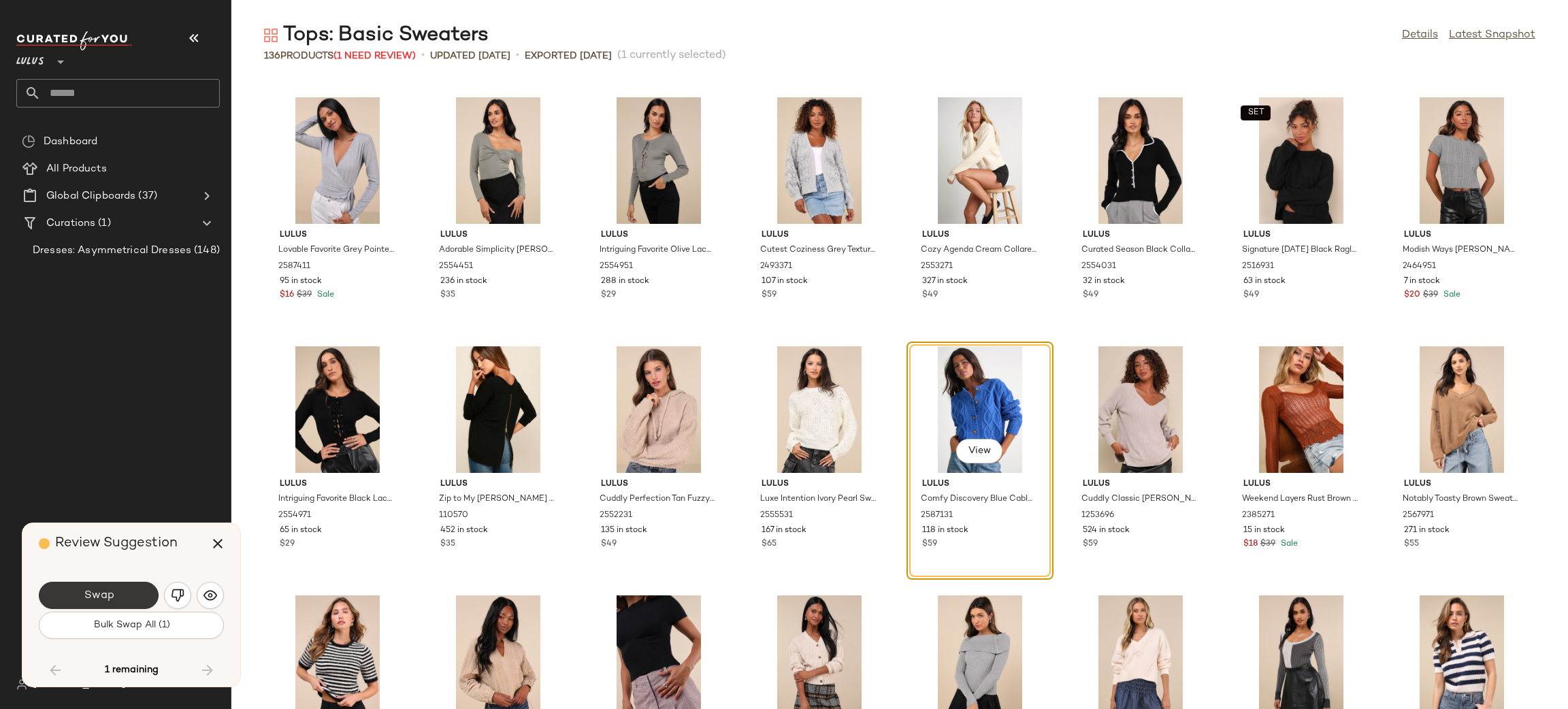
click at [103, 600] on span "Swap" at bounding box center [98, 596] width 31 height 13
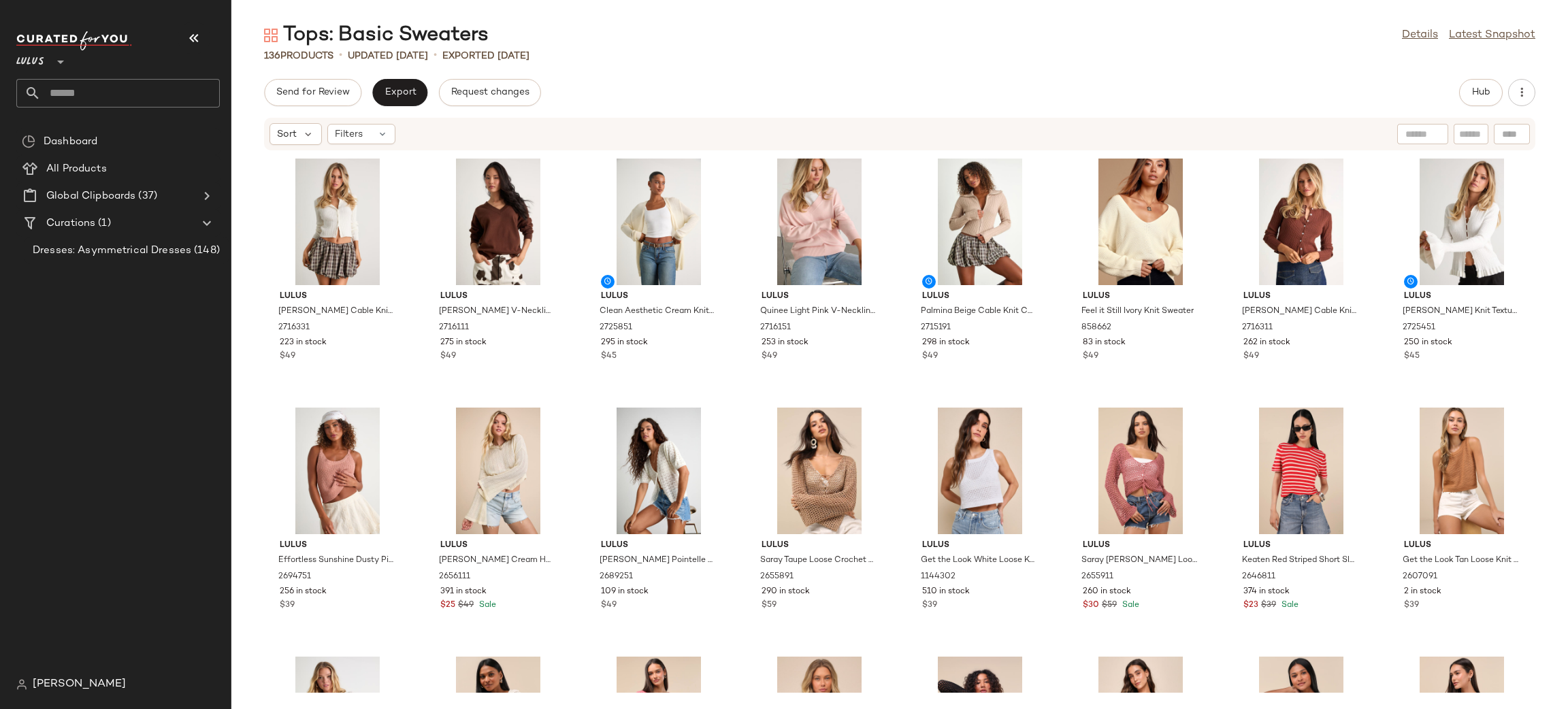
click at [1496, 108] on div "Send for Review Export Request changes Hub Sort Filters Lulus [PERSON_NAME] Cab…" at bounding box center [900, 394] width 1337 height 630
click at [1484, 99] on button "Hub" at bounding box center [1481, 92] width 43 height 28
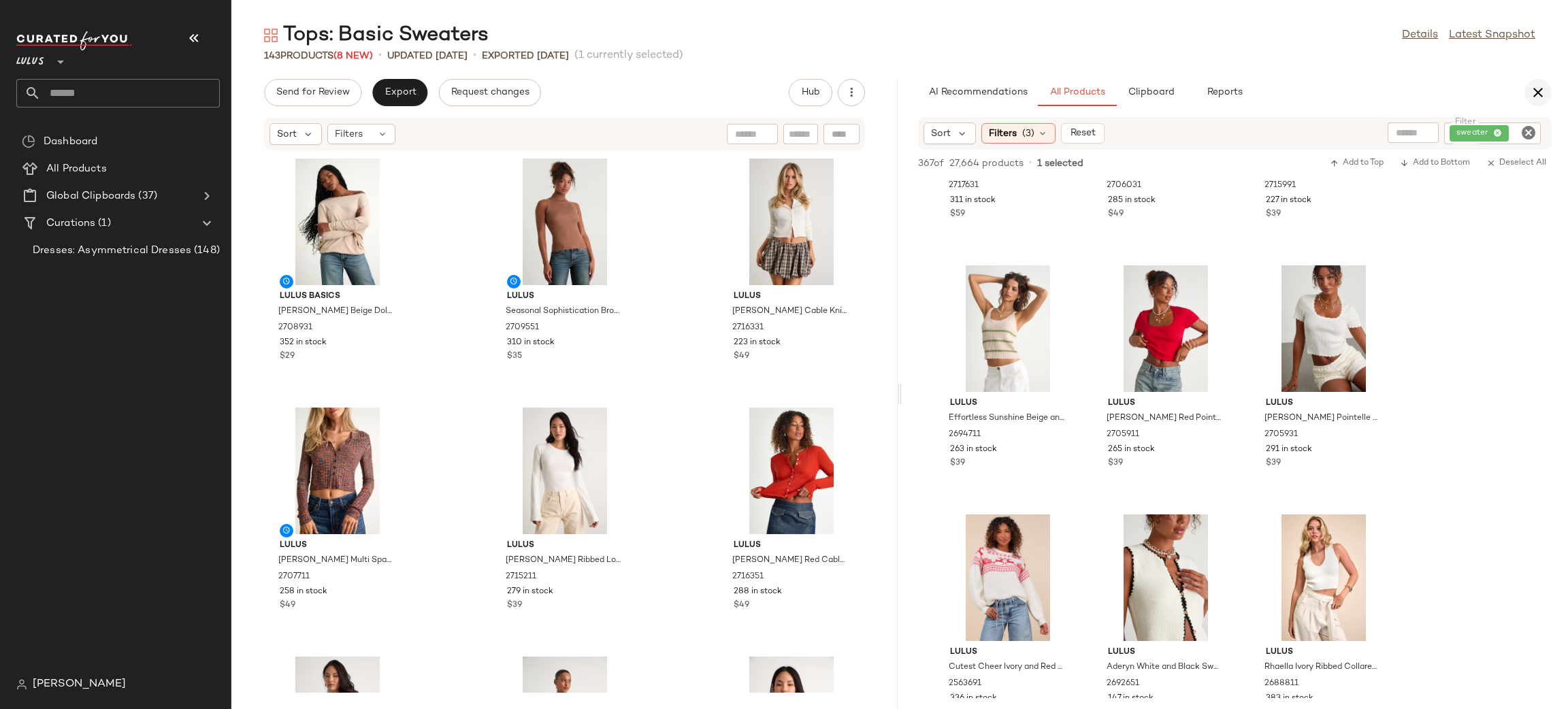
click at [1541, 86] on icon "button" at bounding box center [1538, 92] width 17 height 17
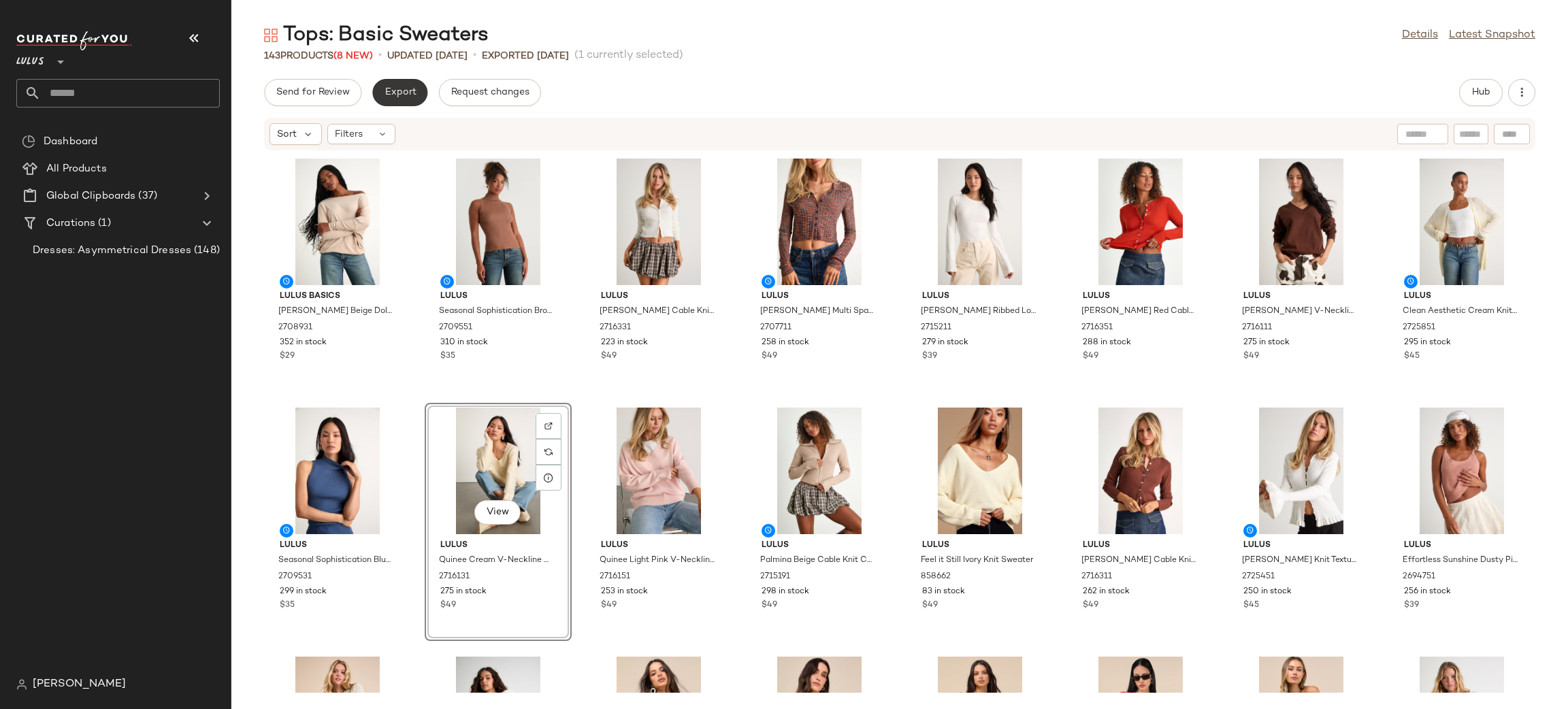
click at [407, 92] on span "Export" at bounding box center [399, 93] width 32 height 11
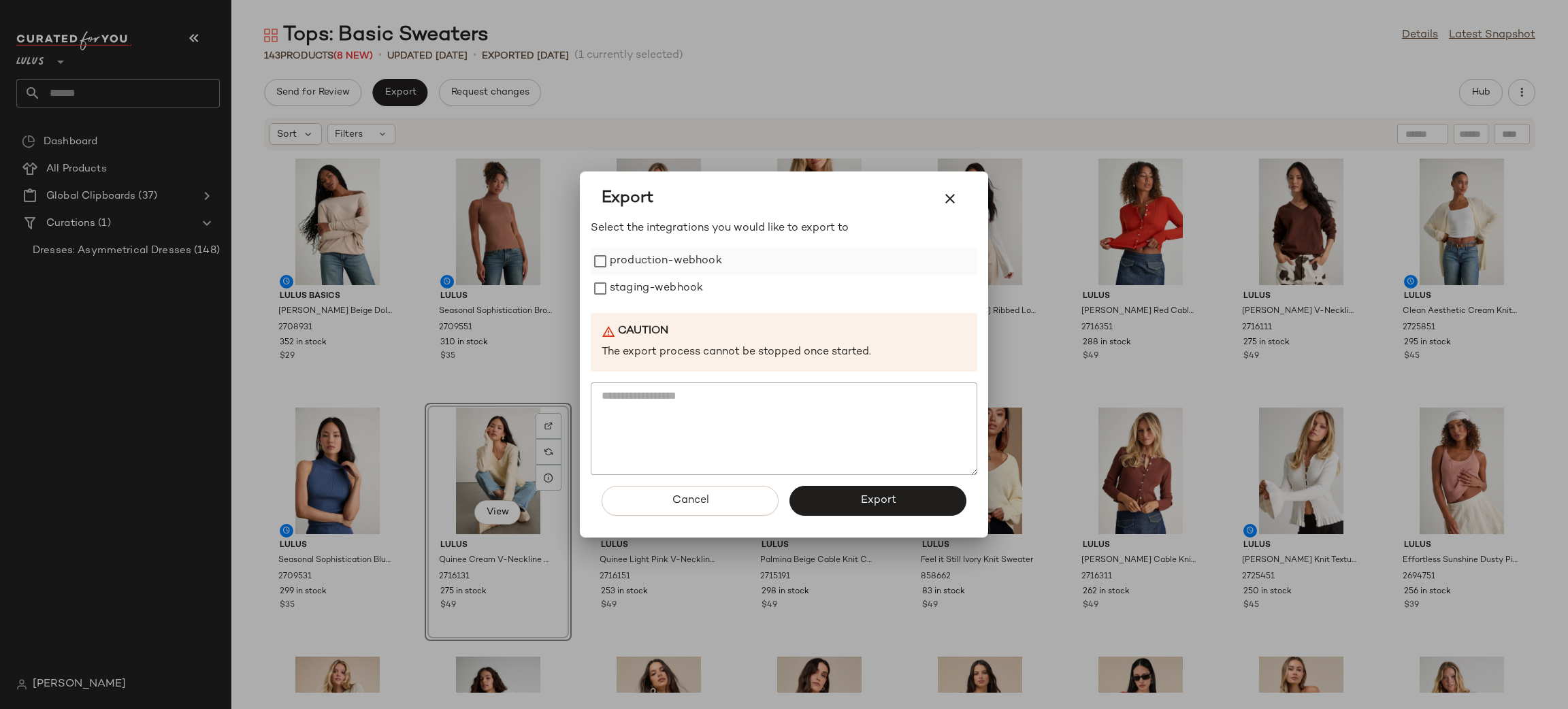
click at [620, 260] on label "production-webhook" at bounding box center [666, 261] width 112 height 28
click at [631, 274] on label "production-webhook" at bounding box center [666, 261] width 112 height 28
click at [642, 288] on label "staging-webhook" at bounding box center [657, 288] width 94 height 28
click at [903, 504] on button "Export" at bounding box center [878, 501] width 177 height 30
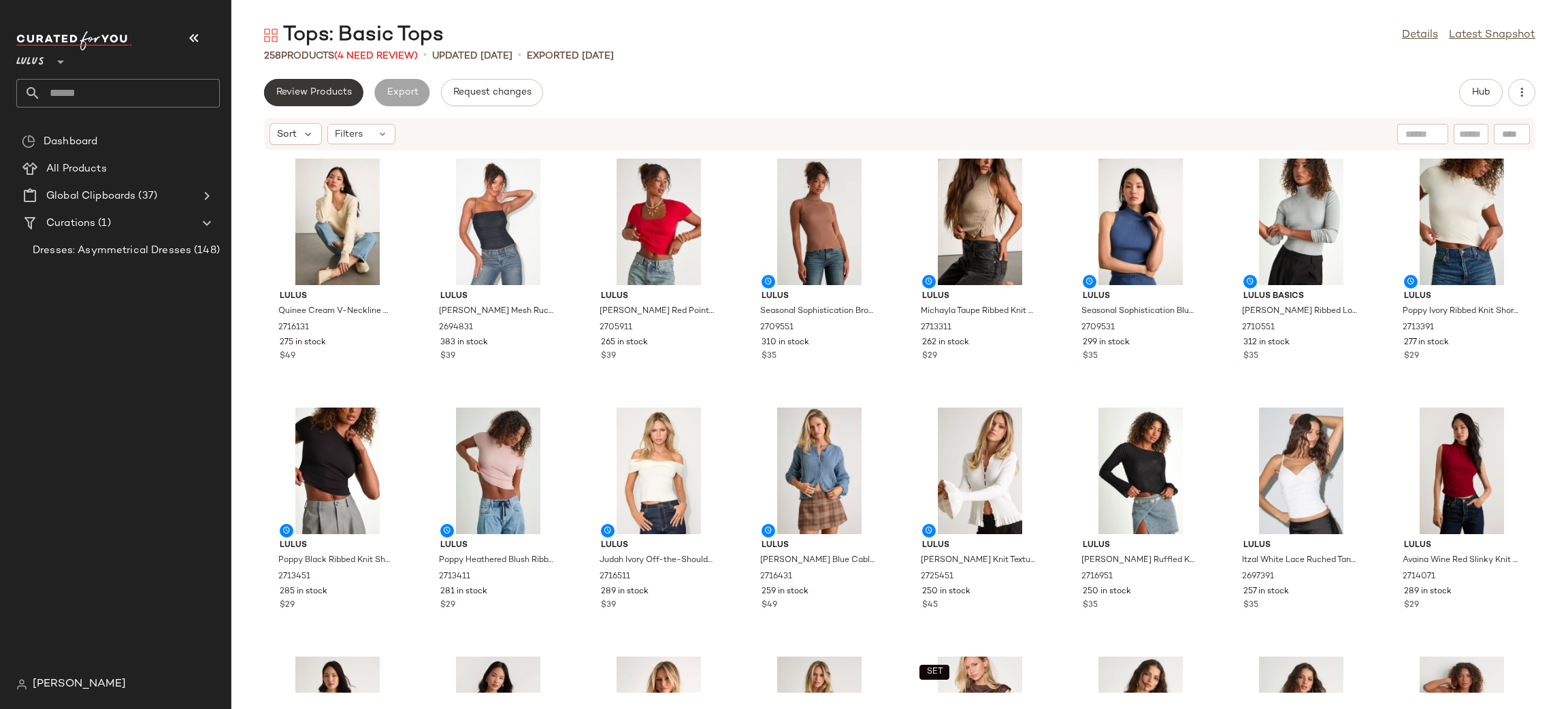
click at [296, 85] on button "Review Products" at bounding box center [314, 92] width 99 height 28
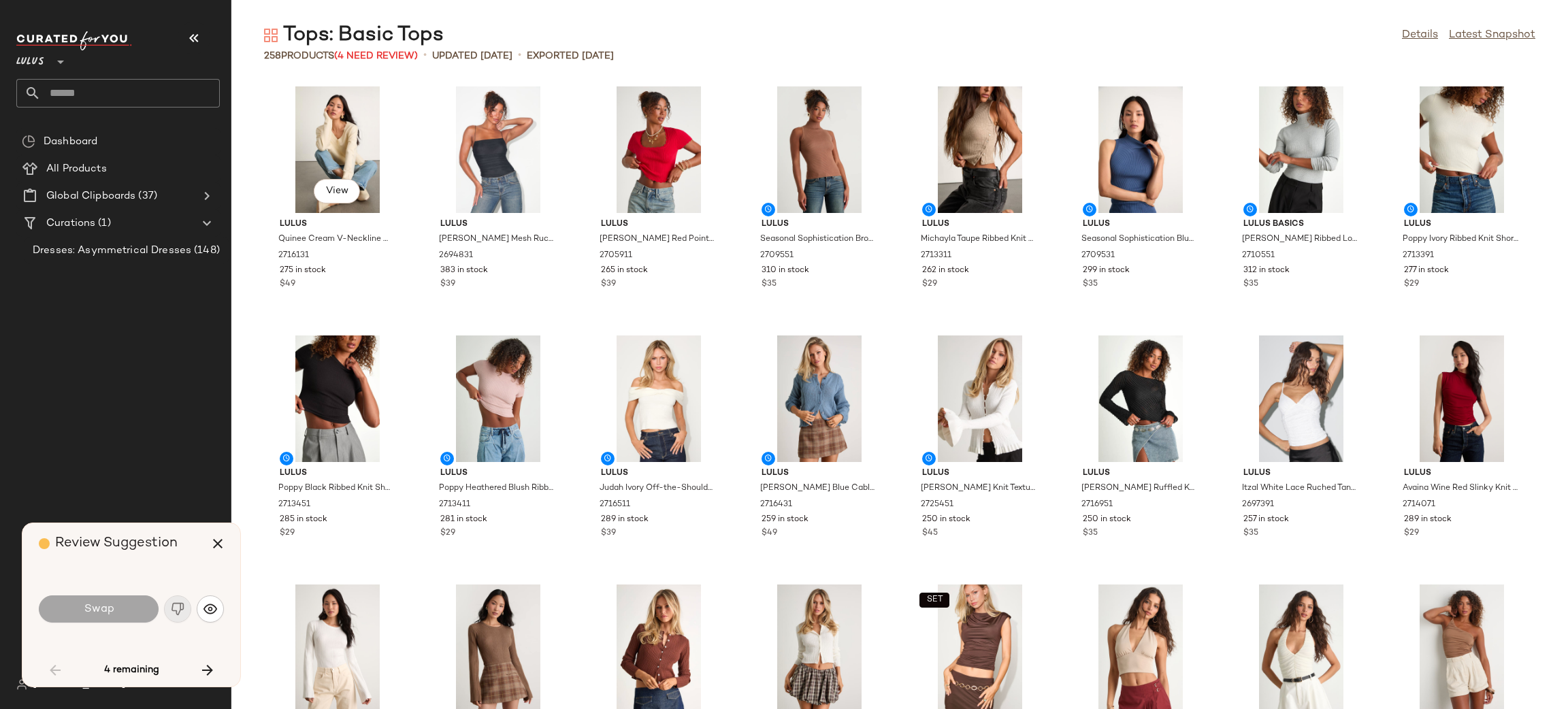
scroll to position [1494, 0]
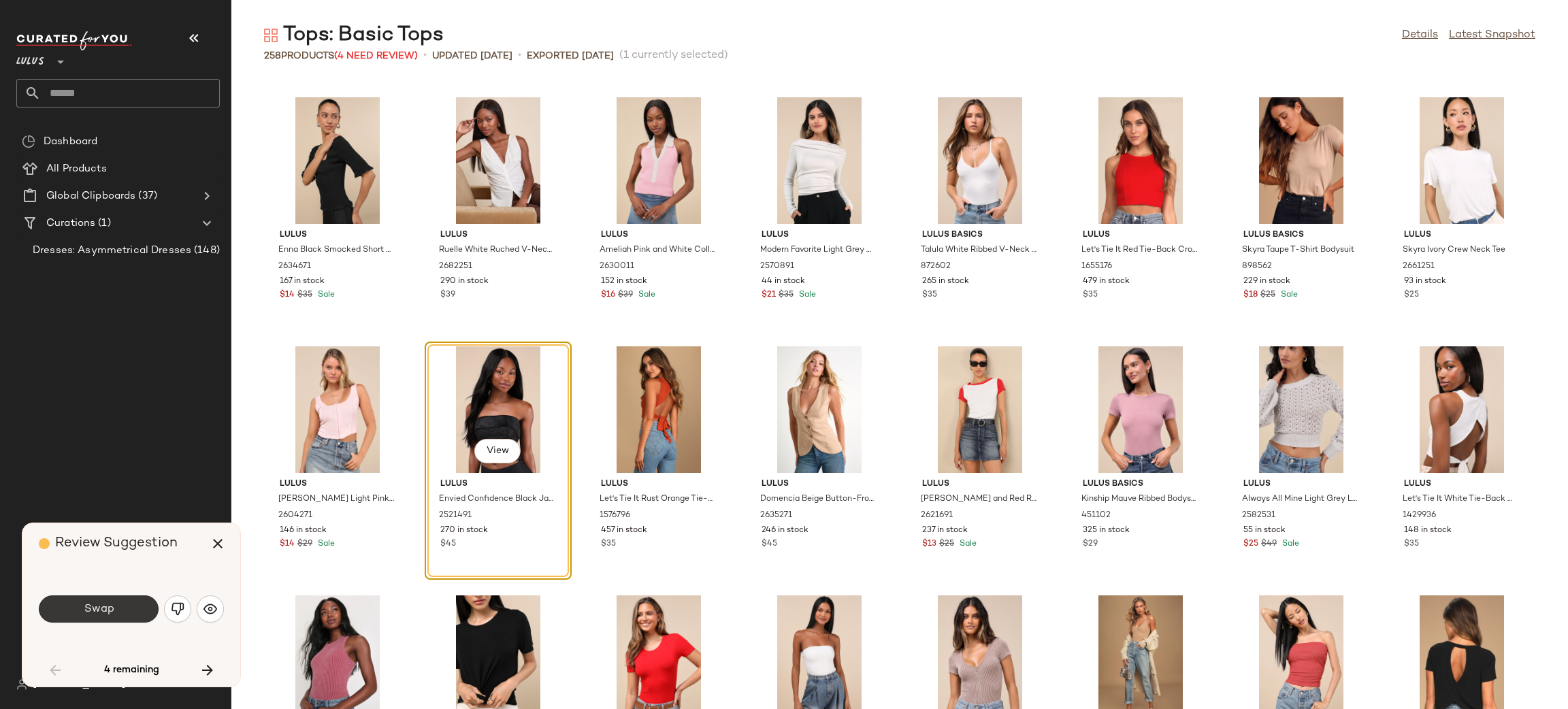
click at [99, 610] on span "Swap" at bounding box center [98, 609] width 31 height 13
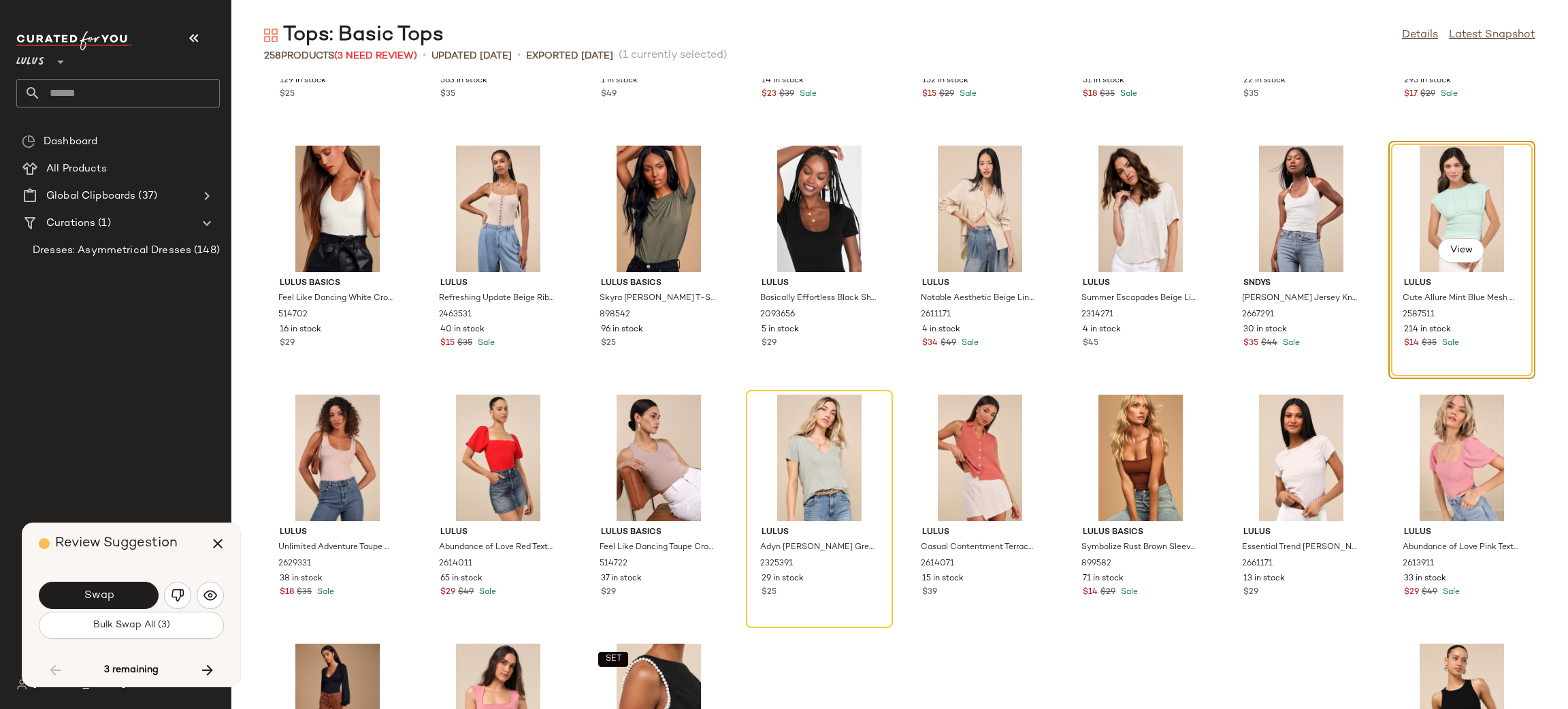
scroll to position [4436, 0]
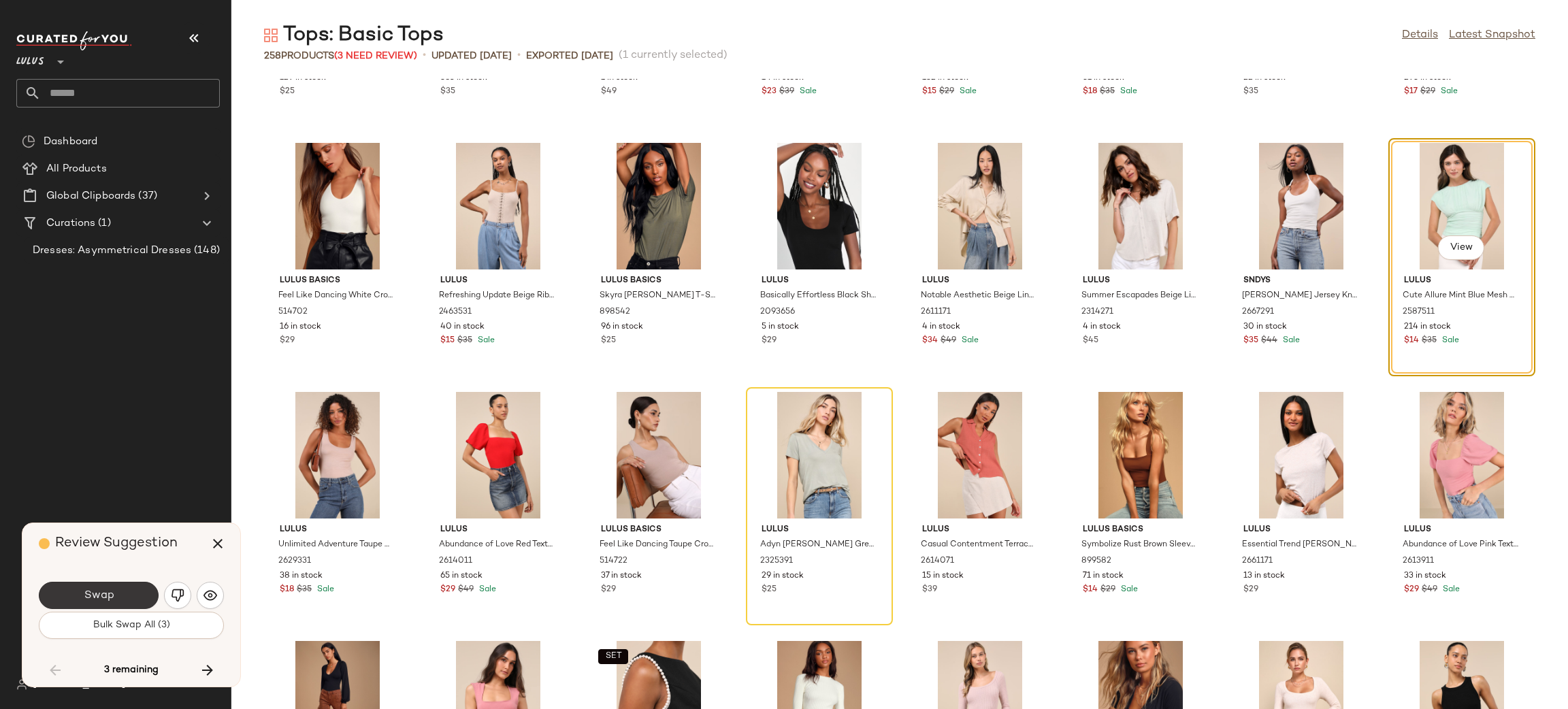
click at [93, 590] on span "Swap" at bounding box center [98, 596] width 31 height 13
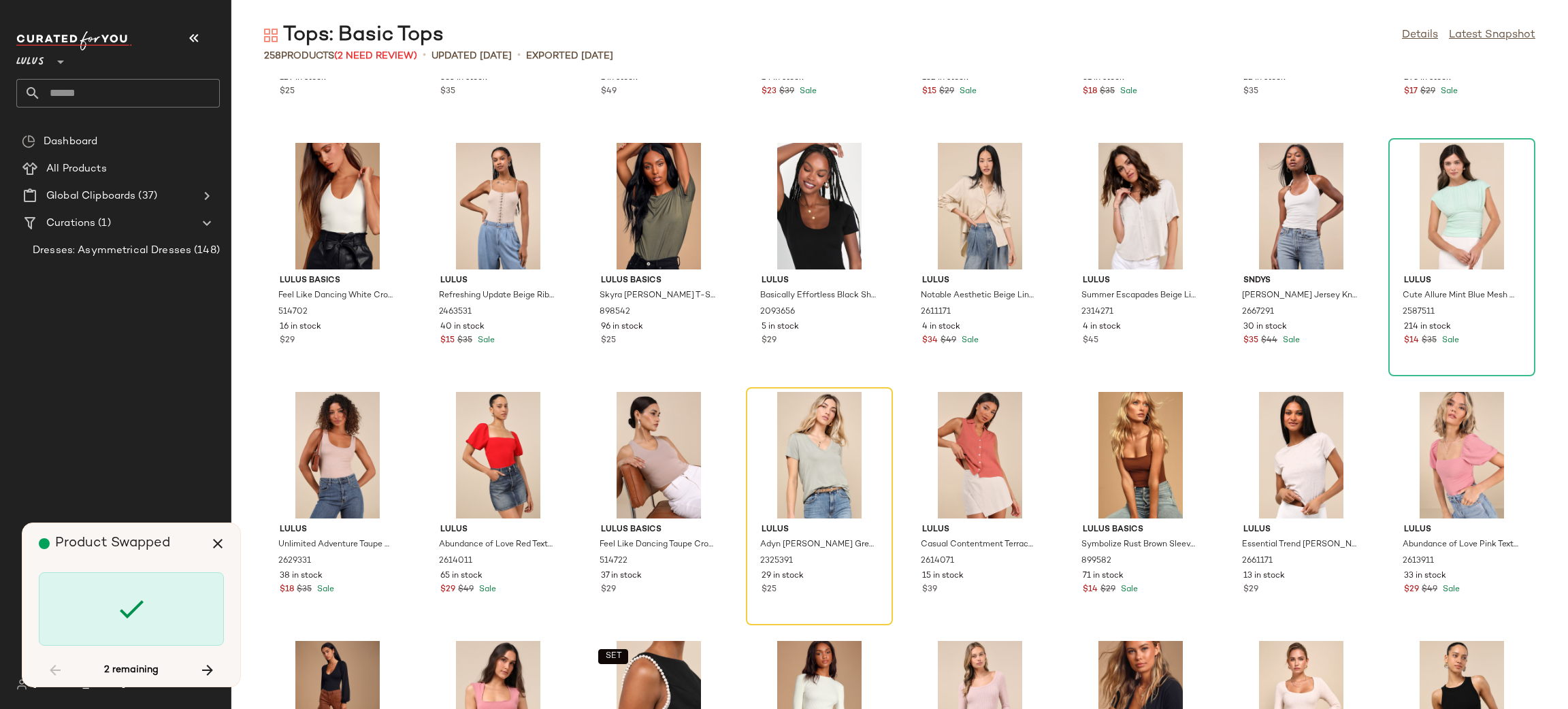
scroll to position [4482, 0]
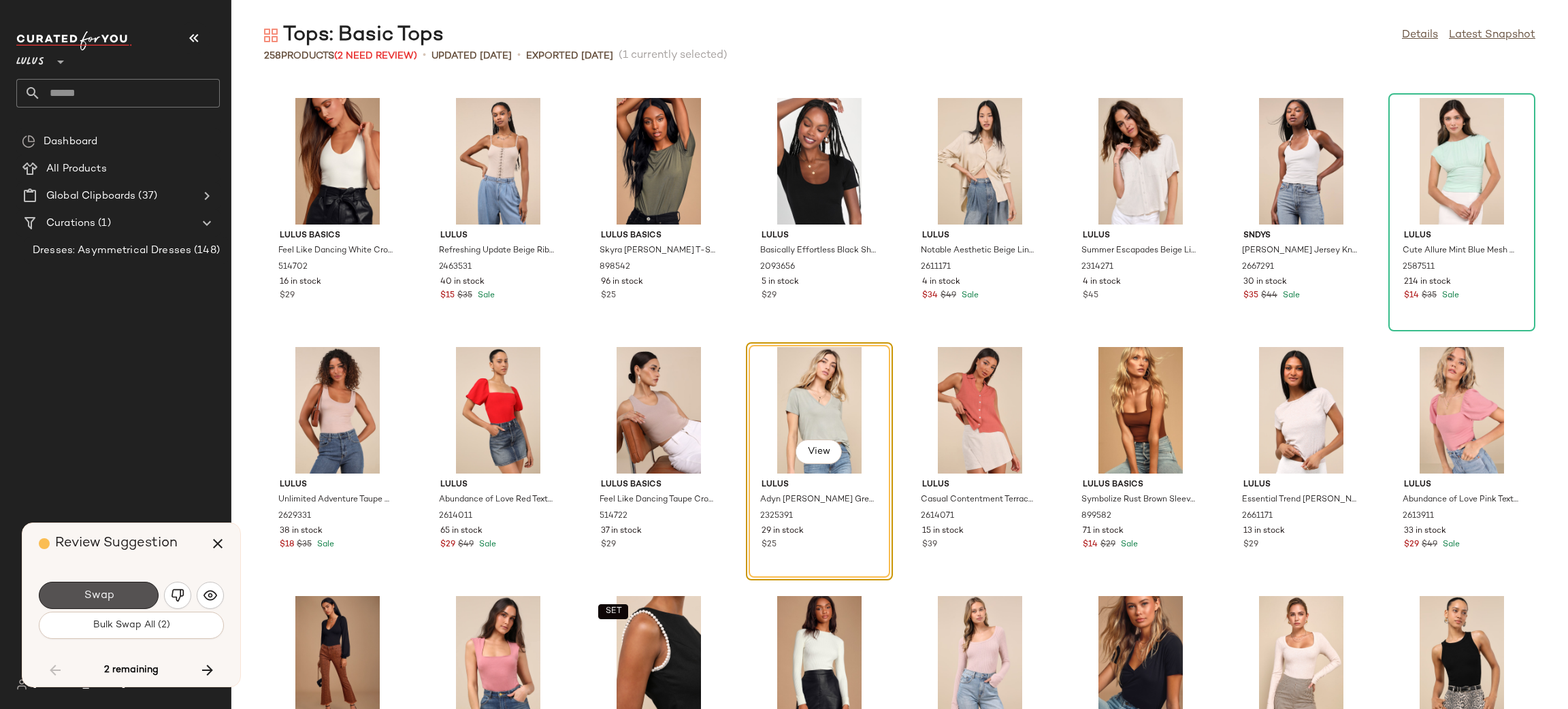
click at [93, 590] on span "Swap" at bounding box center [98, 596] width 31 height 13
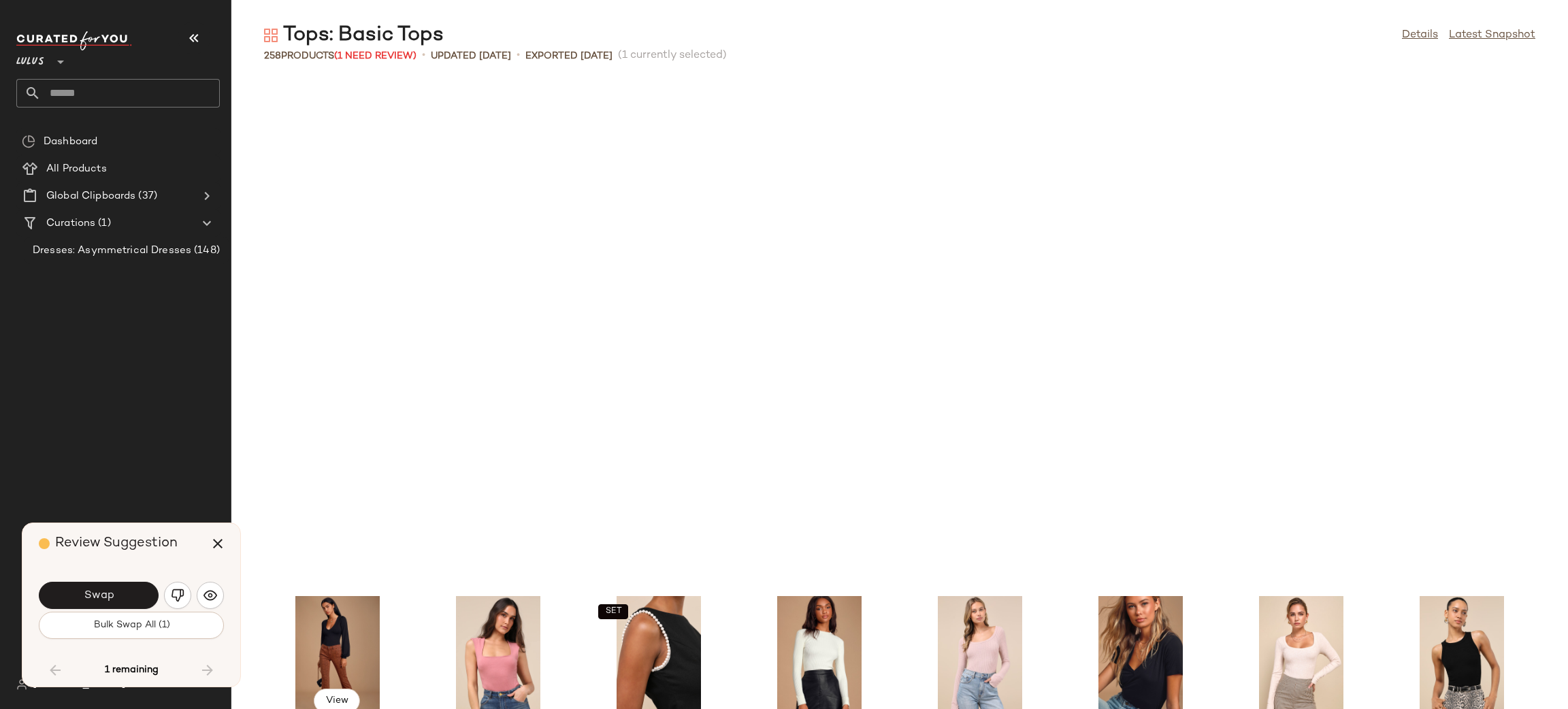
scroll to position [4980, 0]
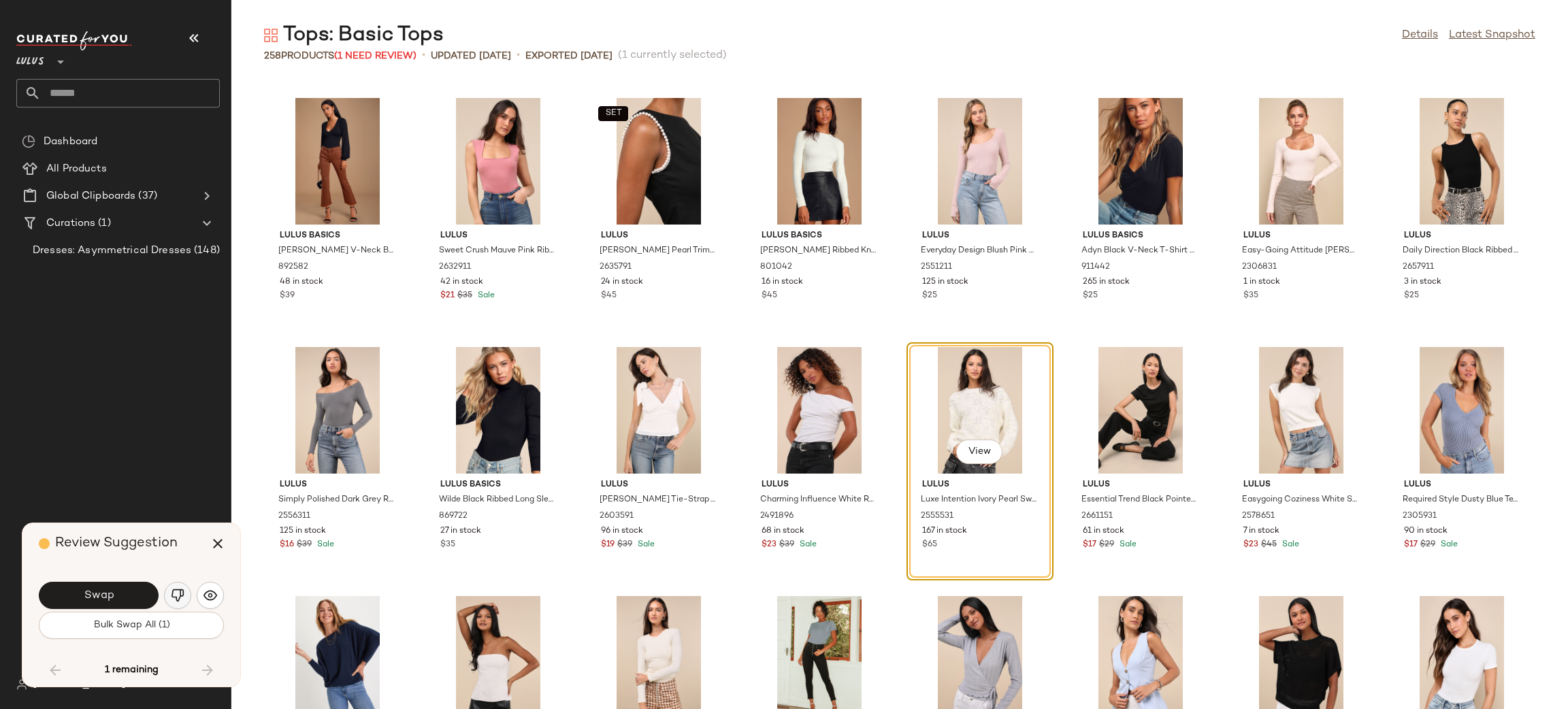
click at [171, 590] on img "button" at bounding box center [177, 595] width 13 height 13
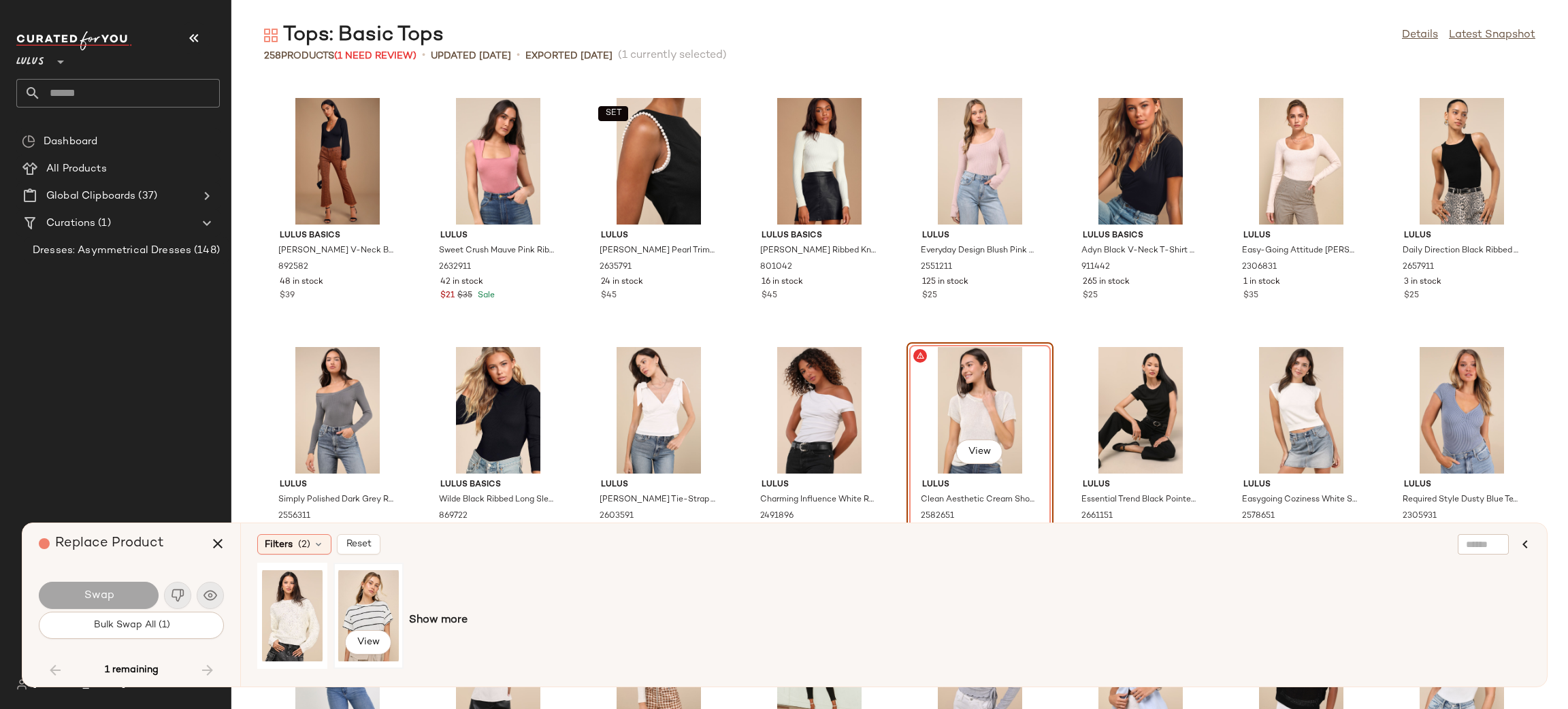
click at [372, 620] on div "View" at bounding box center [368, 615] width 61 height 97
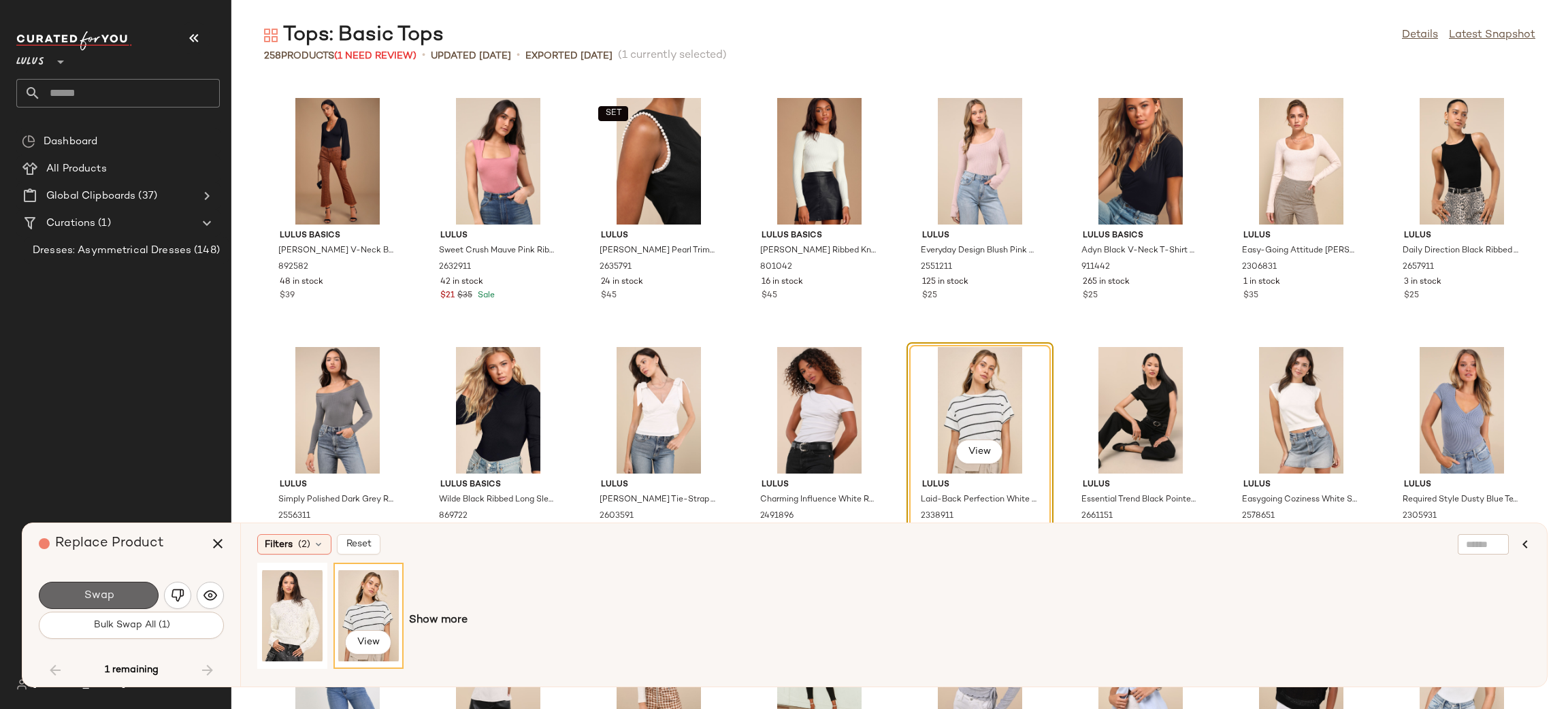
click at [109, 597] on span "Swap" at bounding box center [98, 596] width 31 height 13
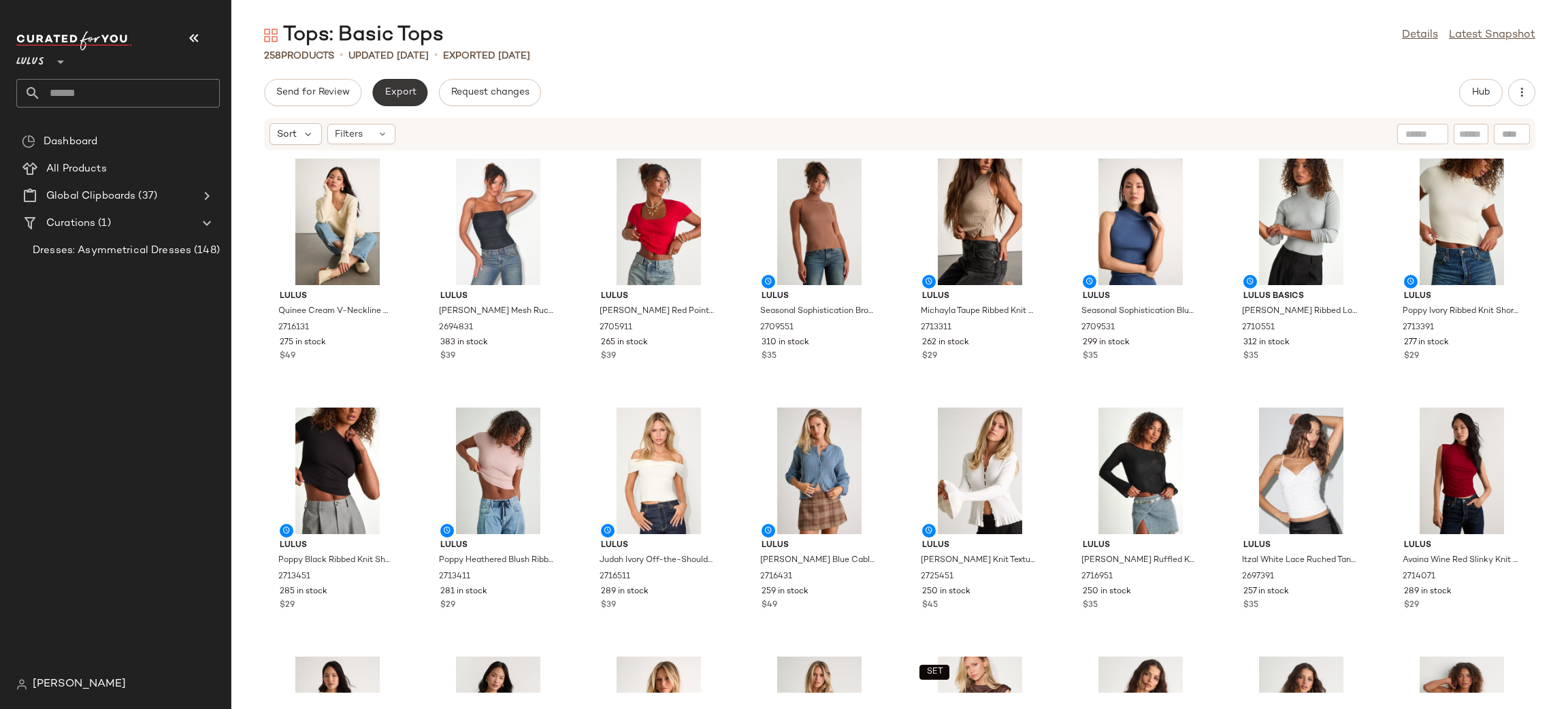
click at [392, 83] on button "Export" at bounding box center [399, 92] width 55 height 28
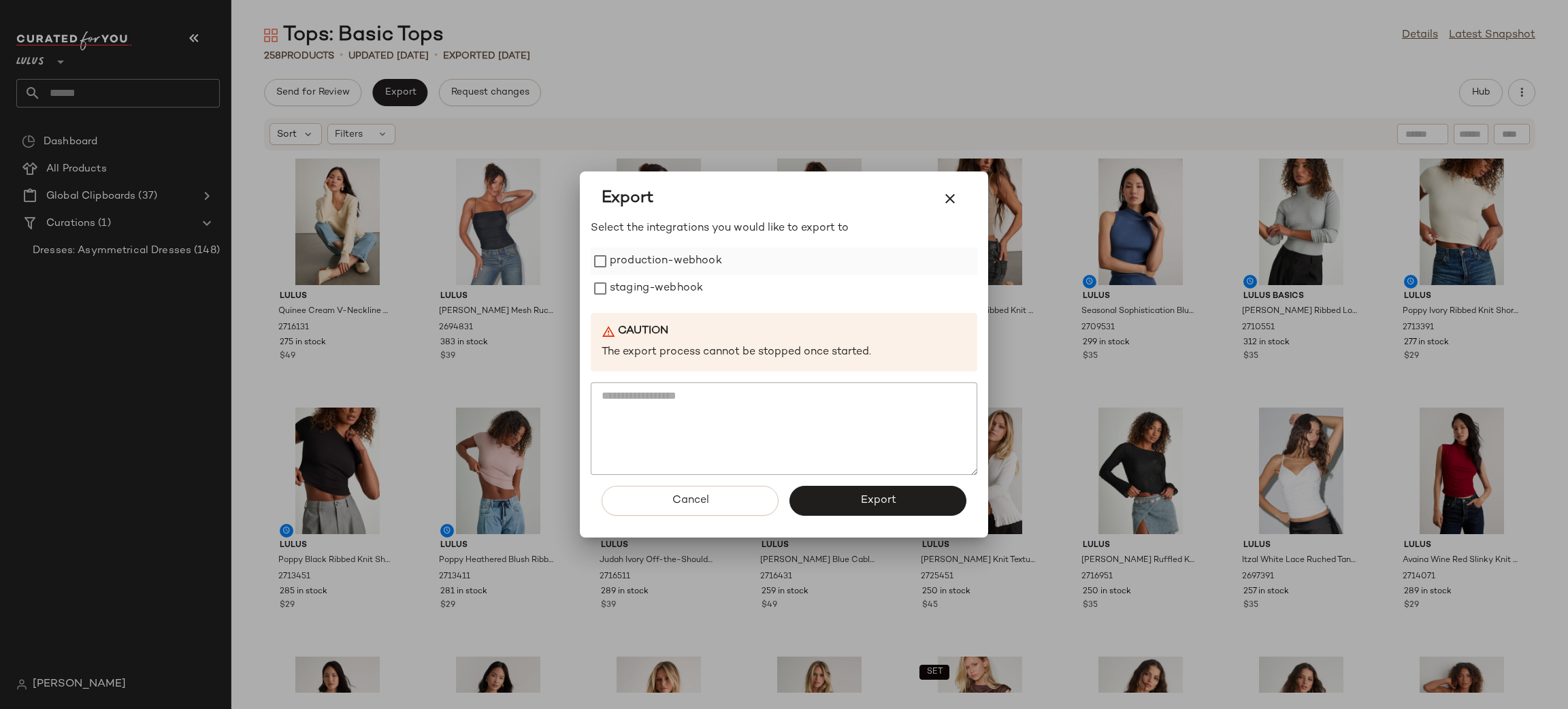
click at [635, 268] on label "production-webhook" at bounding box center [666, 261] width 112 height 28
click at [656, 292] on label "staging-webhook" at bounding box center [657, 288] width 94 height 28
click at [904, 503] on button "Export" at bounding box center [878, 501] width 177 height 30
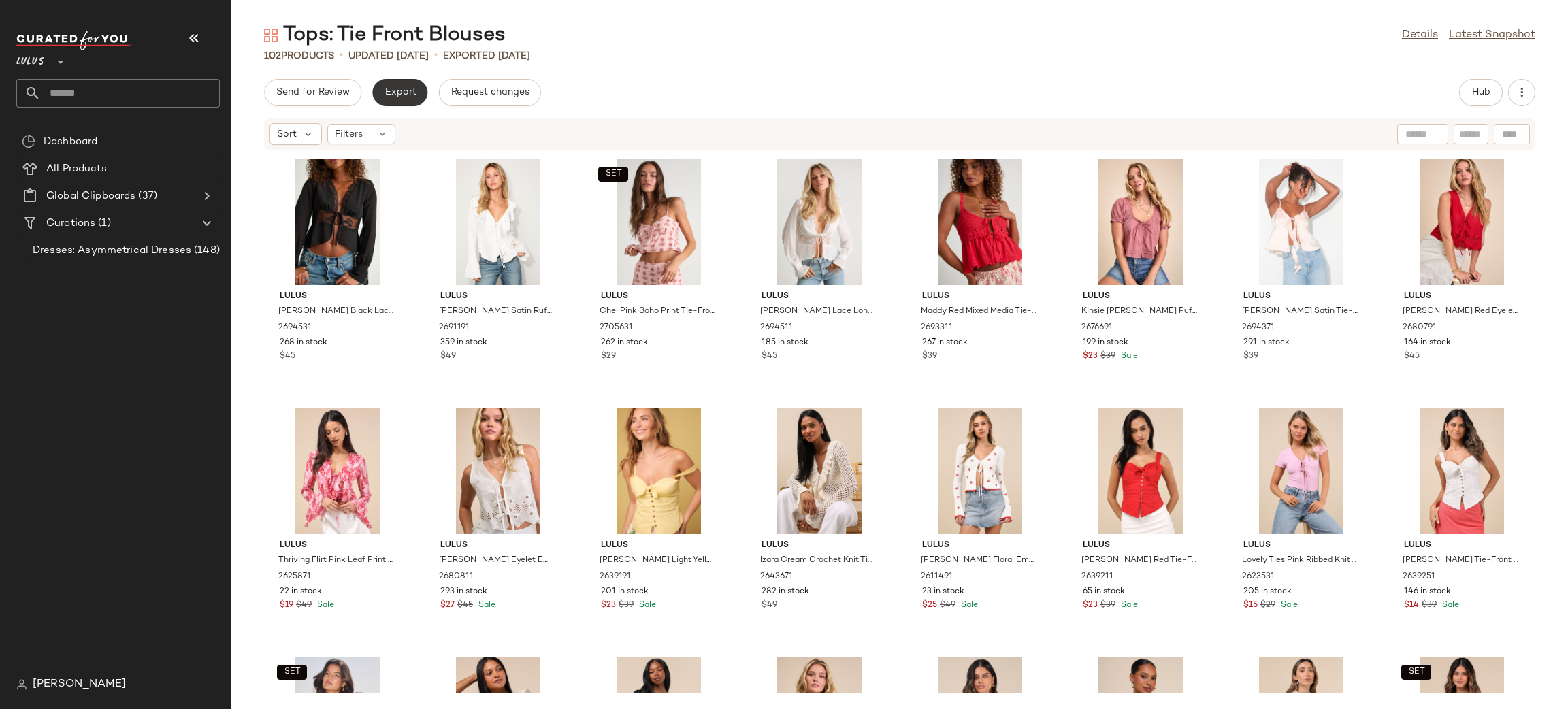
click at [410, 89] on span "Export" at bounding box center [399, 93] width 32 height 11
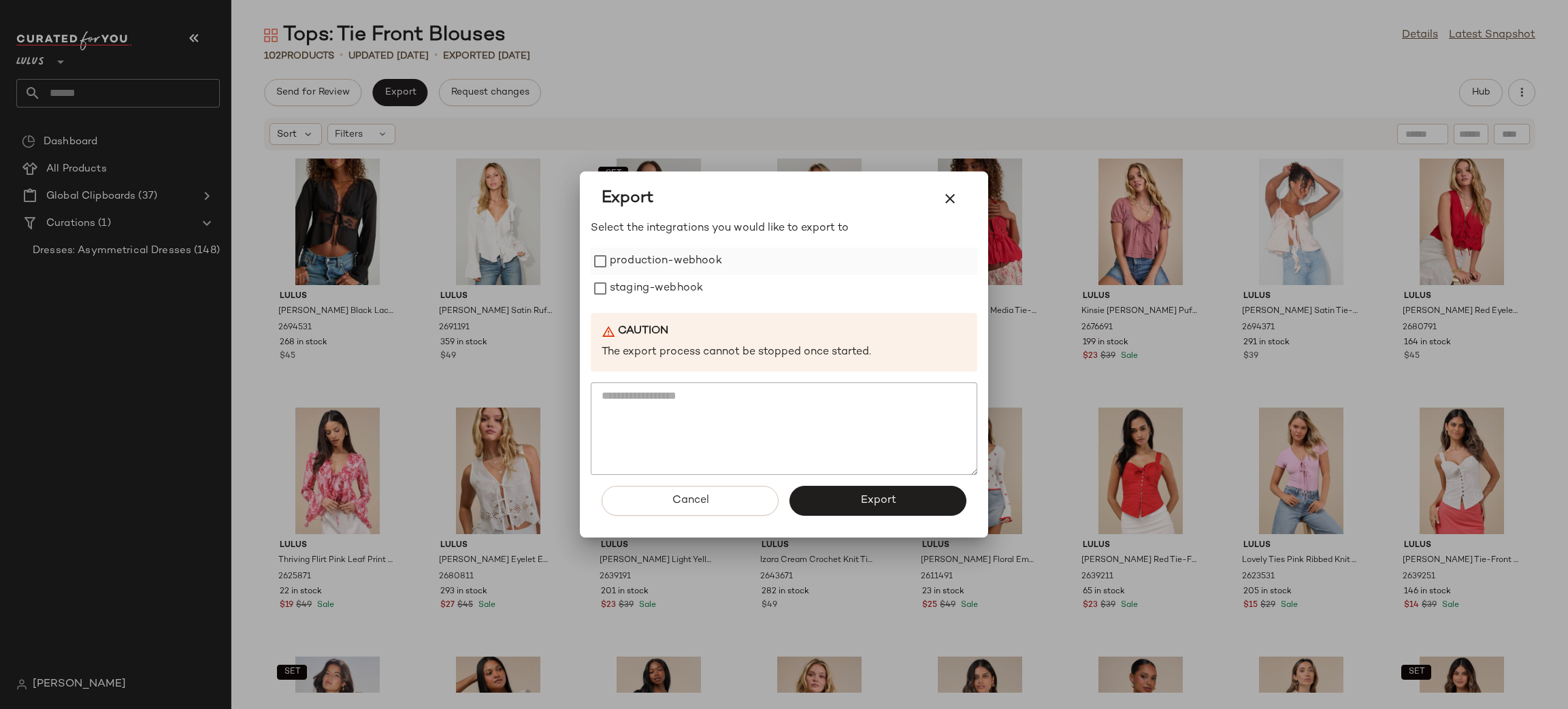
click at [654, 259] on label "production-webhook" at bounding box center [666, 261] width 112 height 28
click at [676, 292] on label "staging-webhook" at bounding box center [657, 288] width 94 height 28
click at [870, 498] on span "Export" at bounding box center [878, 500] width 36 height 13
